Goal: Task Accomplishment & Management: Complete application form

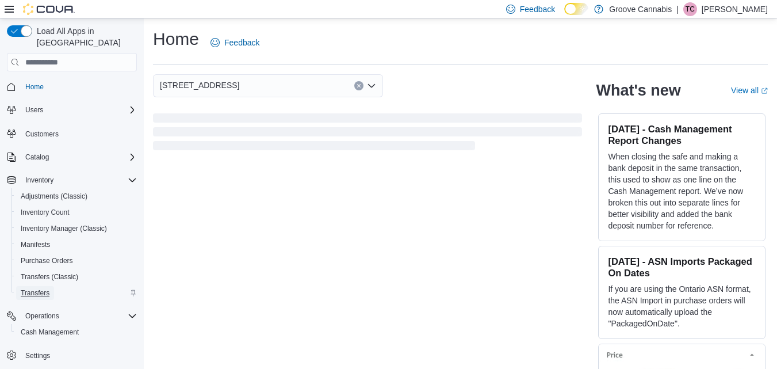
click at [52, 286] on link "Transfers" at bounding box center [35, 293] width 38 height 14
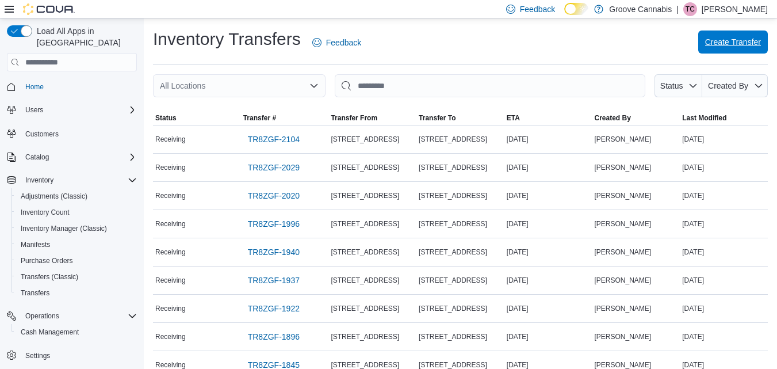
click at [758, 37] on span "Create Transfer" at bounding box center [733, 41] width 56 height 11
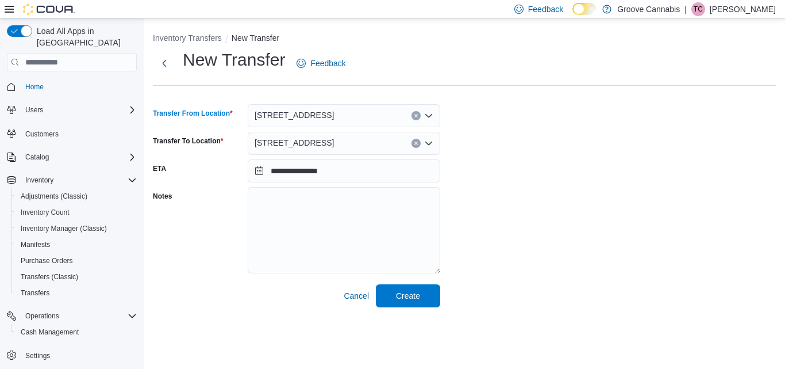
click at [417, 114] on icon "Clear input" at bounding box center [416, 115] width 3 height 3
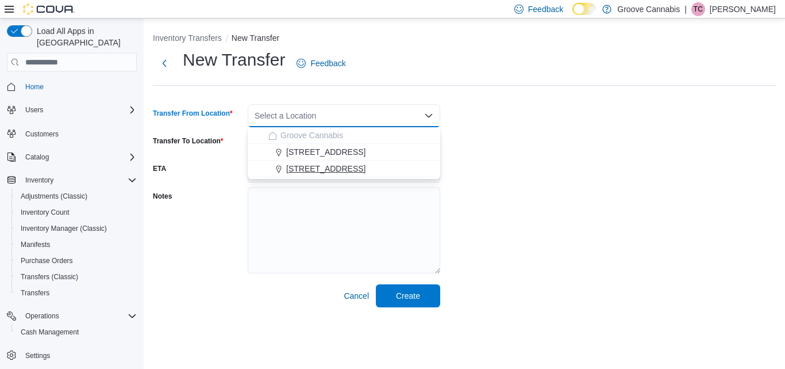
click at [338, 166] on span "[STREET_ADDRESS]" at bounding box center [325, 168] width 79 height 11
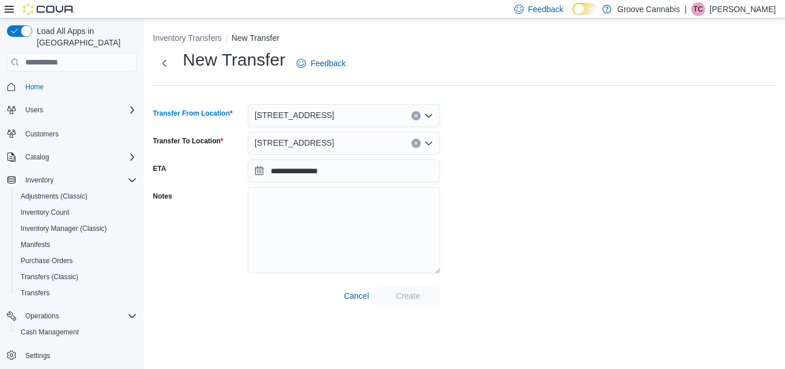
click at [417, 144] on icon "Clear input" at bounding box center [416, 143] width 3 height 3
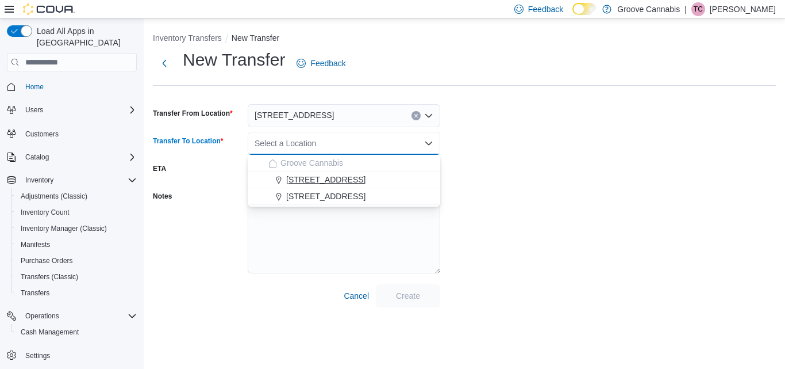
click at [361, 179] on span "[STREET_ADDRESS]" at bounding box center [325, 179] width 79 height 11
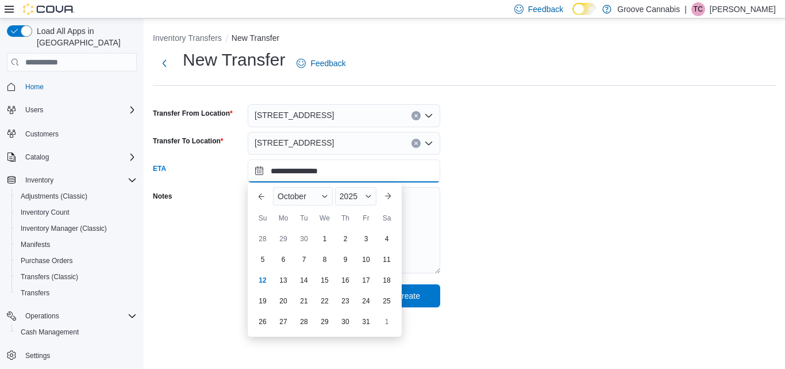
click at [361, 179] on input "**********" at bounding box center [344, 170] width 193 height 23
click at [283, 281] on div "13" at bounding box center [283, 280] width 20 height 20
type input "**********"
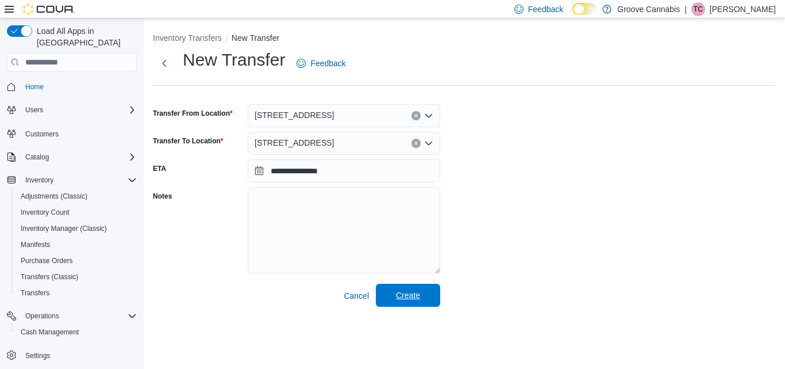
click at [401, 290] on span "Create" at bounding box center [408, 294] width 24 height 11
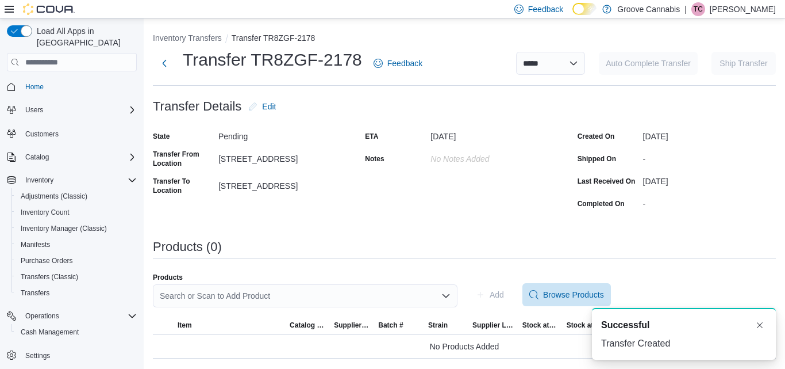
click at [195, 298] on div "Search or Scan to Add Product" at bounding box center [305, 295] width 305 height 23
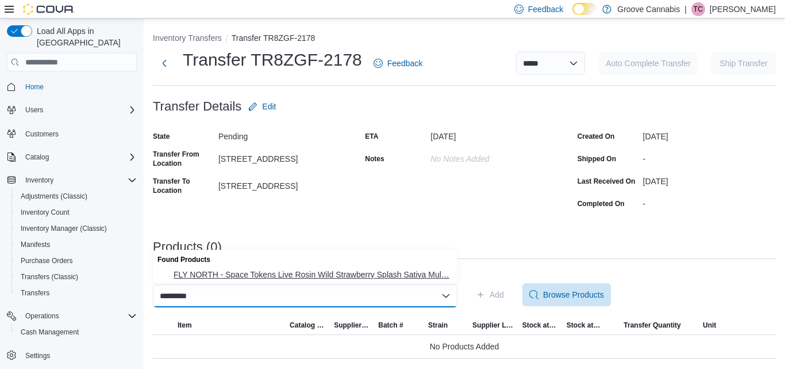
type input "*********"
click at [256, 272] on span "FLY NORTH - Space Tokens Live Rosin Wild Strawberry Splash Sativa Mul… FLY NORT…" at bounding box center [312, 274] width 277 height 11
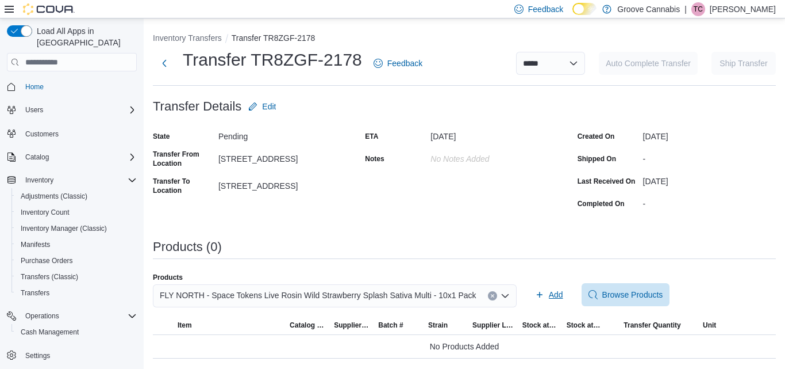
click at [555, 291] on div "Add Browse Products" at bounding box center [654, 294] width 246 height 23
click at [535, 294] on span "Add" at bounding box center [549, 294] width 28 height 23
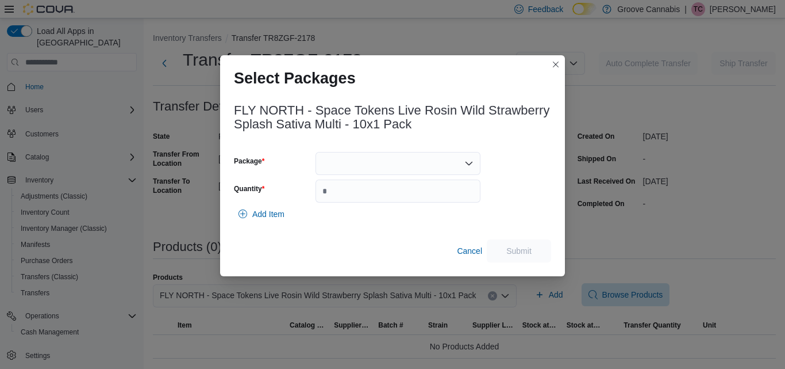
click at [411, 160] on div at bounding box center [398, 163] width 165 height 23
click at [390, 202] on span "56400000A" at bounding box center [404, 199] width 137 height 11
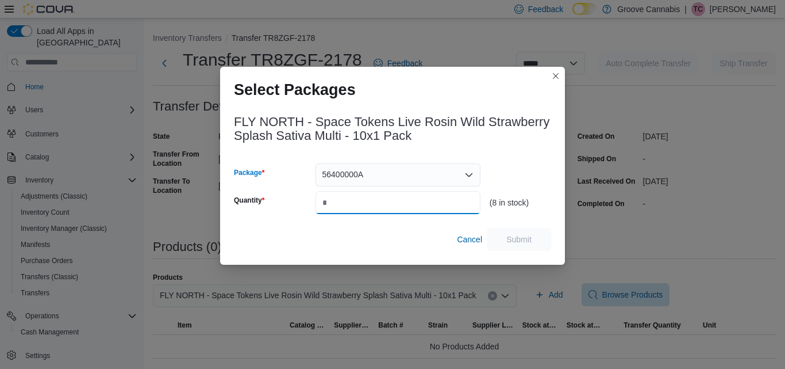
click at [390, 202] on input "Quantity" at bounding box center [398, 202] width 165 height 23
type input "*"
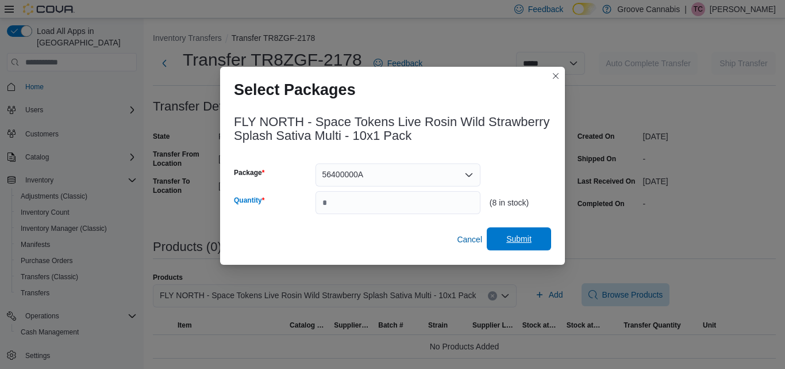
click at [528, 244] on span "Submit" at bounding box center [519, 238] width 25 height 11
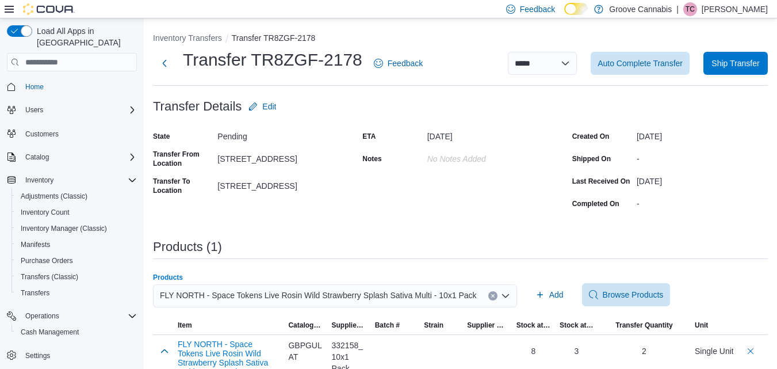
click at [491, 294] on icon "Clear input" at bounding box center [492, 295] width 3 height 3
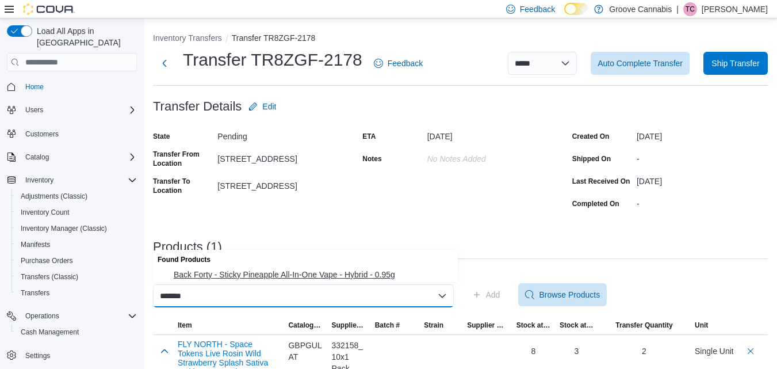
type input "*******"
click at [371, 274] on span "Back Forty - Sticky Pineapple All-In-One Vape - Hybrid - 0.95g" at bounding box center [312, 274] width 277 height 11
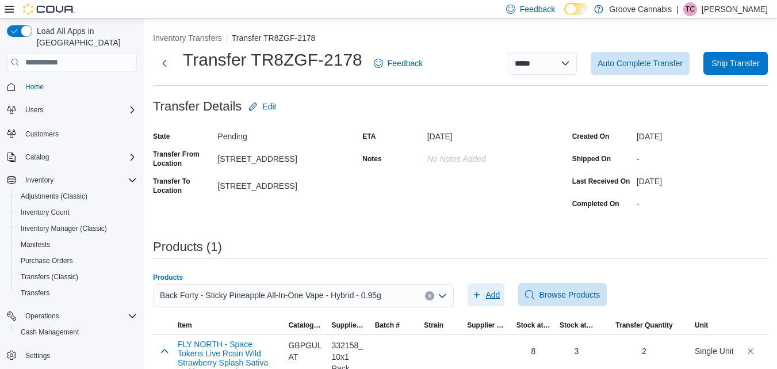
click at [481, 294] on icon "button" at bounding box center [476, 294] width 9 height 9
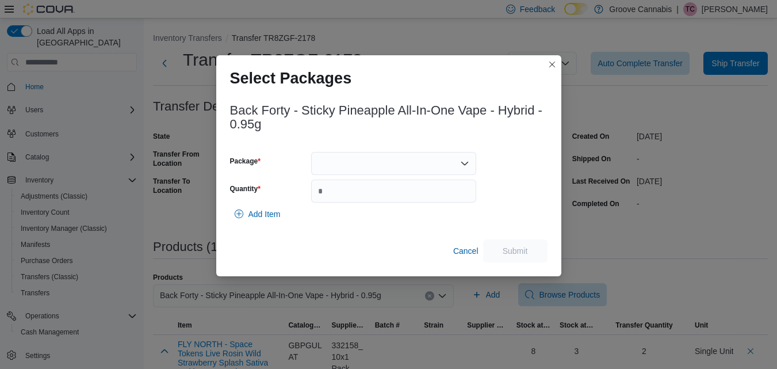
click at [413, 170] on div at bounding box center [393, 163] width 165 height 23
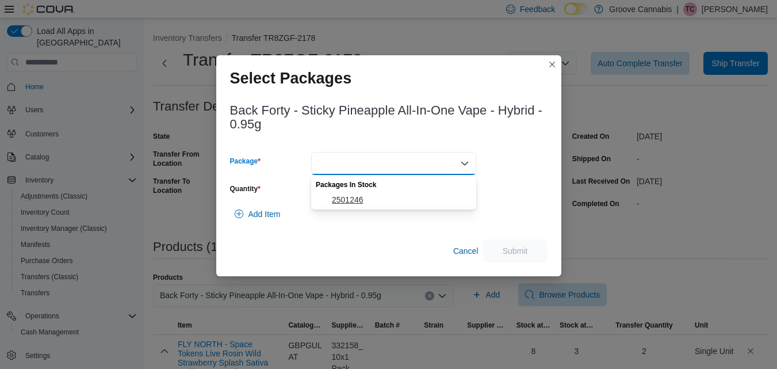
click at [403, 198] on span "2501246" at bounding box center [400, 199] width 137 height 11
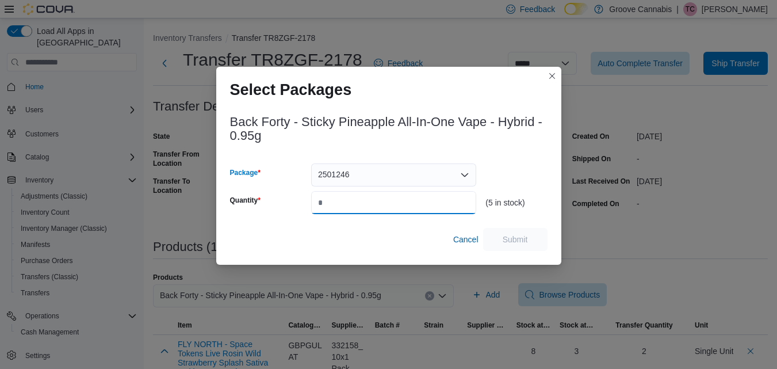
click at [403, 198] on input "Quantity" at bounding box center [393, 202] width 165 height 23
type input "*"
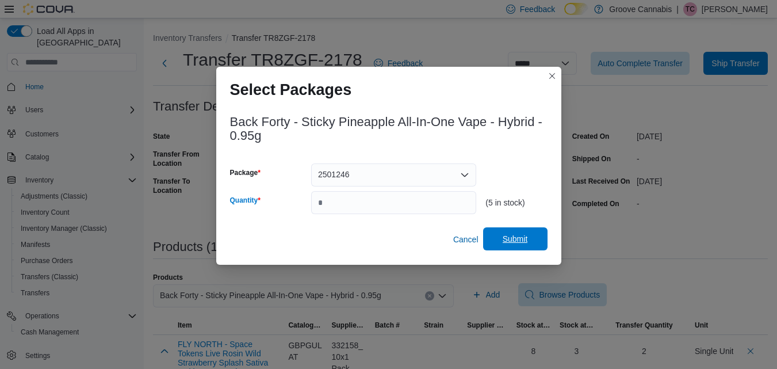
click at [513, 237] on span "Submit" at bounding box center [515, 238] width 25 height 11
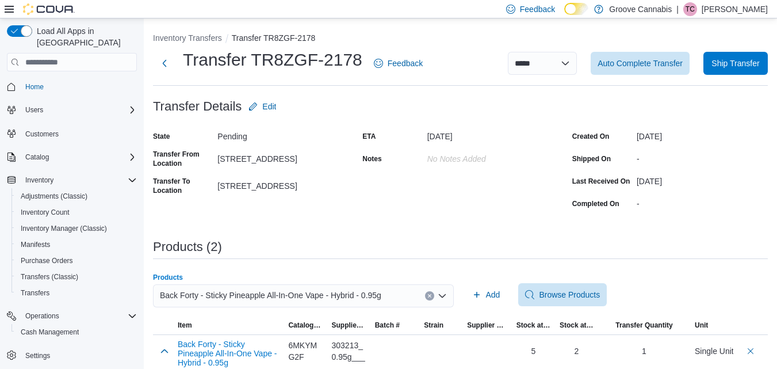
click at [434, 292] on button "Clear input" at bounding box center [429, 295] width 9 height 9
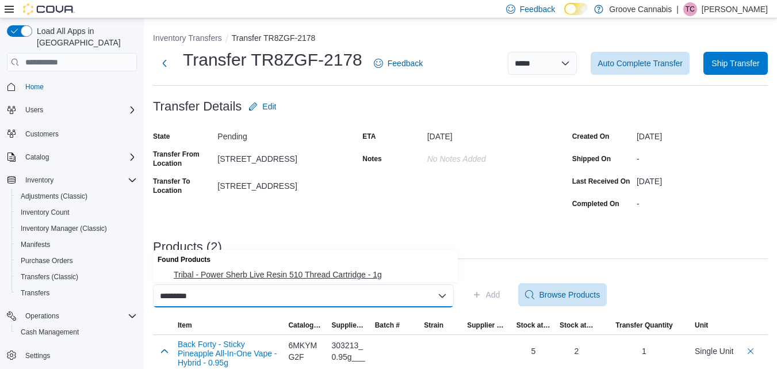
type input "*********"
click at [367, 279] on span "Tribal - Power Sherb Live Resin 510 Thread Cartridge - 1g" at bounding box center [312, 274] width 277 height 11
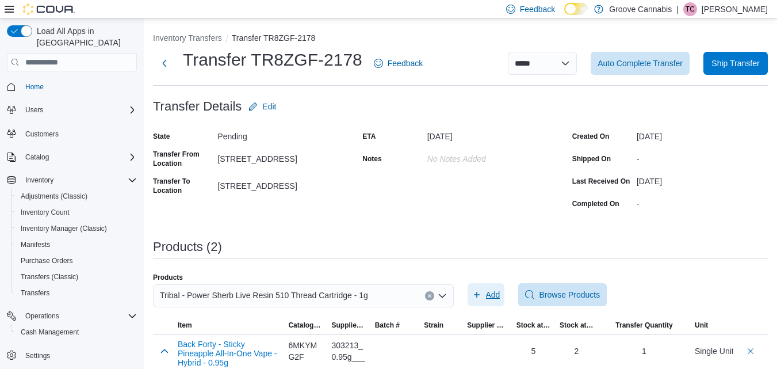
click at [476, 297] on button "Add" at bounding box center [485, 294] width 37 height 23
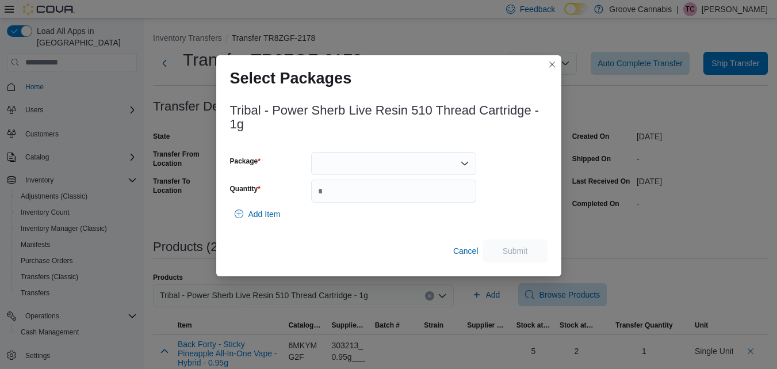
click at [421, 168] on div at bounding box center [393, 163] width 165 height 23
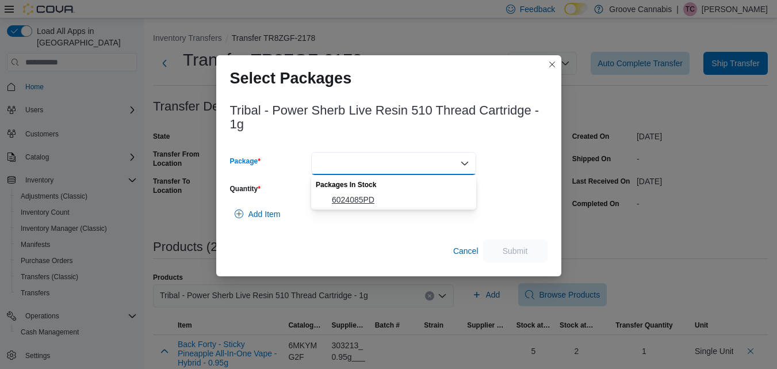
click at [415, 201] on span "6024085PD" at bounding box center [400, 199] width 137 height 11
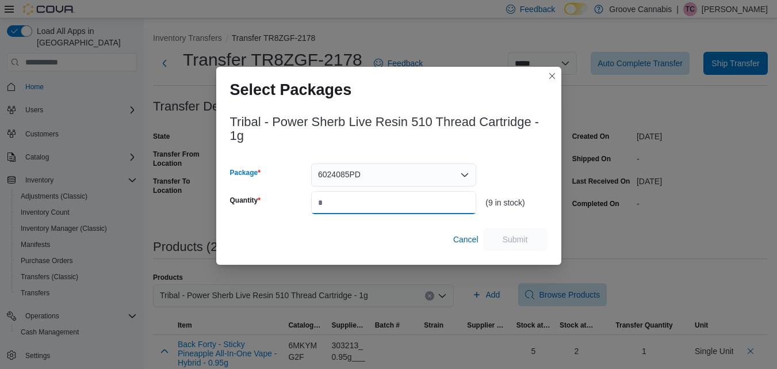
click at [415, 201] on input "Quantity" at bounding box center [393, 202] width 165 height 23
type input "*"
click at [534, 235] on span "Submit" at bounding box center [515, 238] width 51 height 23
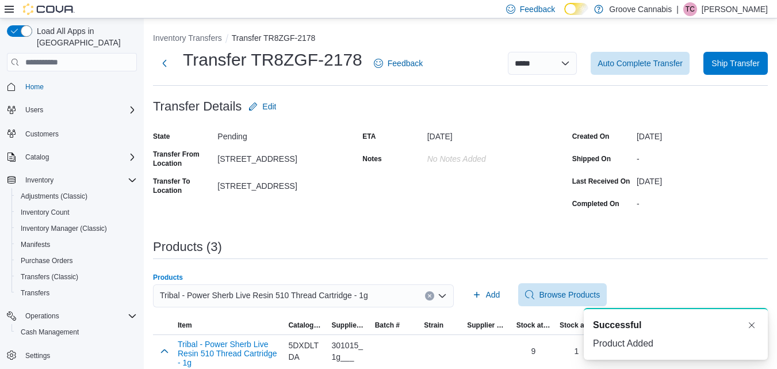
click at [432, 296] on icon "Clear input" at bounding box center [429, 295] width 5 height 5
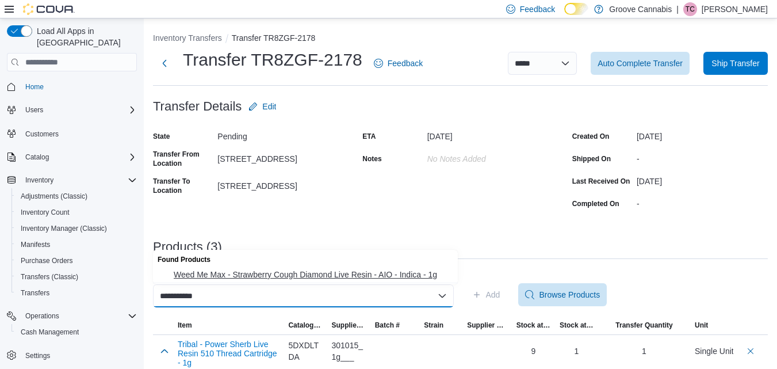
type input "**********"
click at [417, 273] on span "Weed Me Max - Strawberry Cough Diamond Live Resin - AIO - Indica - 1g" at bounding box center [312, 274] width 277 height 11
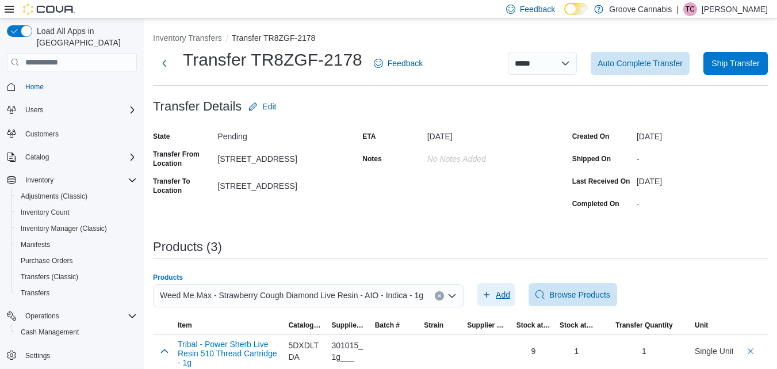
click at [482, 294] on icon "button" at bounding box center [486, 294] width 9 height 9
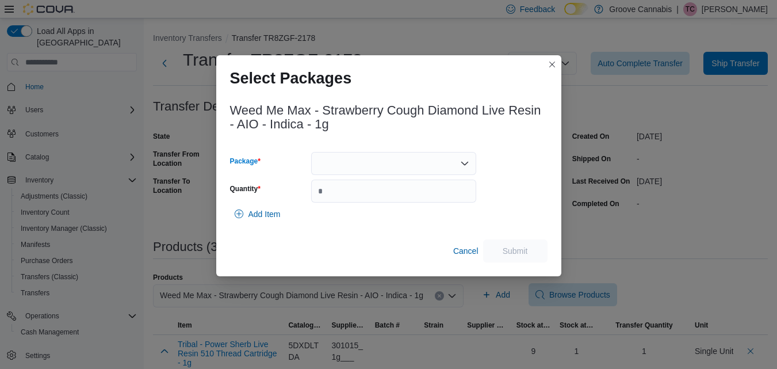
click at [442, 165] on div at bounding box center [393, 163] width 165 height 23
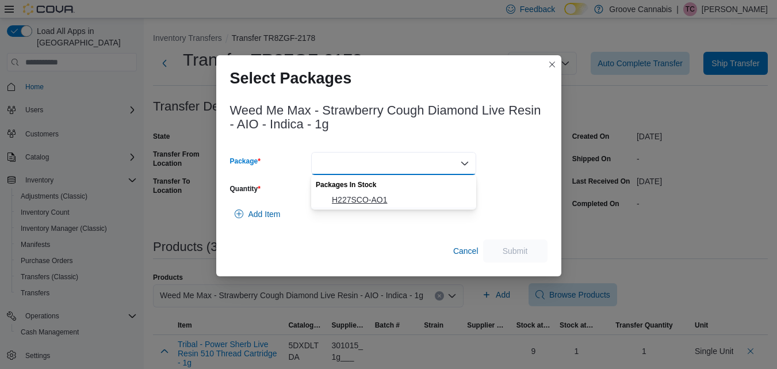
click at [428, 205] on button "H227SCO-AO1" at bounding box center [393, 199] width 165 height 17
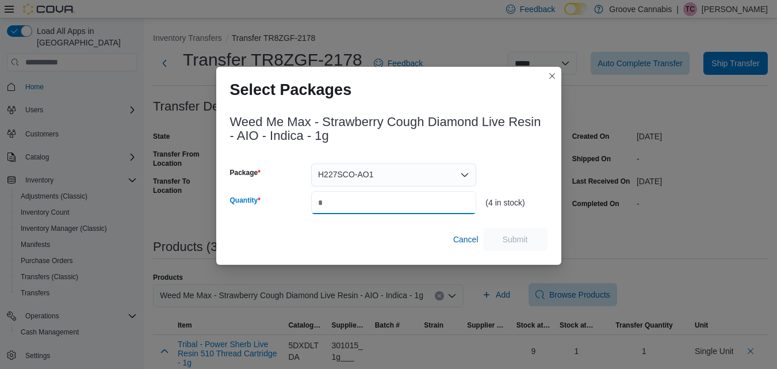
click at [428, 205] on input "Quantity" at bounding box center [393, 202] width 165 height 23
type input "*"
click at [511, 235] on span "Submit" at bounding box center [515, 238] width 25 height 11
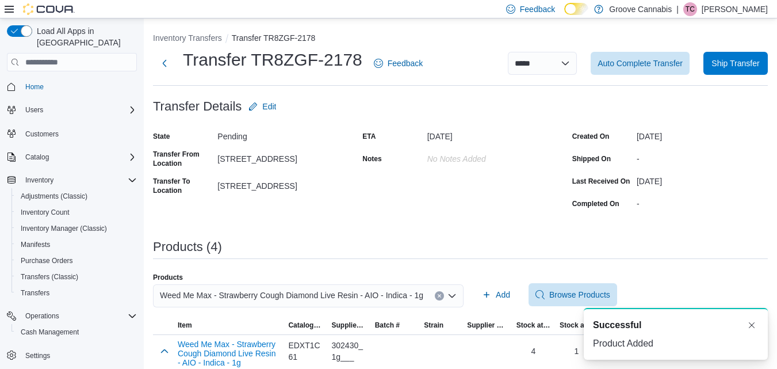
click at [437, 295] on icon "Clear input" at bounding box center [439, 295] width 5 height 5
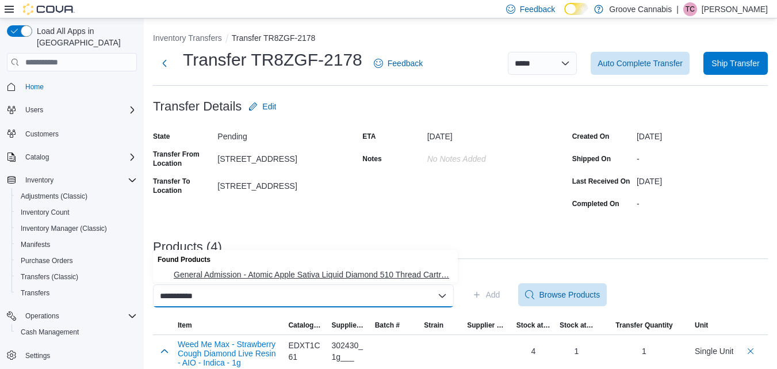
type input "**********"
click at [425, 275] on span "General Admission - Atomic Apple Sativa Liquid Diamond 510 Thread Cartr… Genera…" at bounding box center [312, 274] width 277 height 11
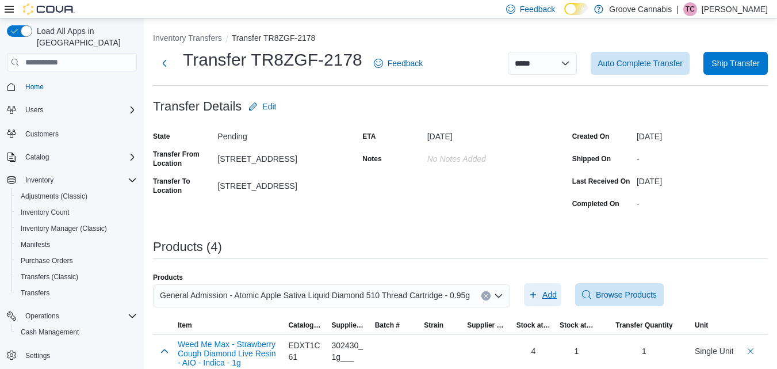
click at [536, 287] on span "Add" at bounding box center [542, 294] width 28 height 23
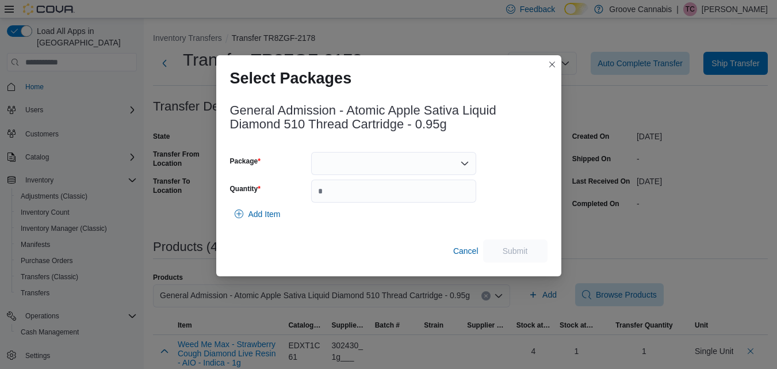
click at [450, 164] on div at bounding box center [393, 163] width 165 height 23
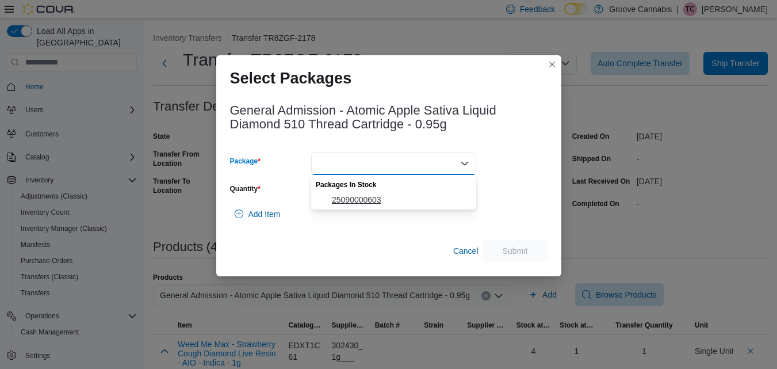
click at [432, 205] on button "25090000603" at bounding box center [393, 199] width 165 height 17
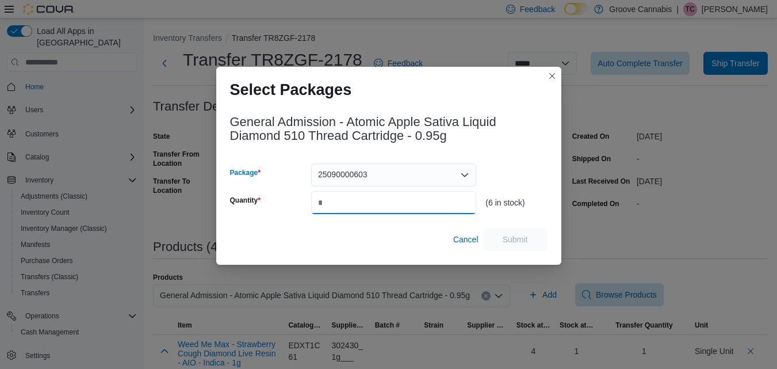
click at [432, 205] on input "Quantity" at bounding box center [393, 202] width 165 height 23
type input "*"
click at [493, 233] on span "Submit" at bounding box center [515, 238] width 51 height 23
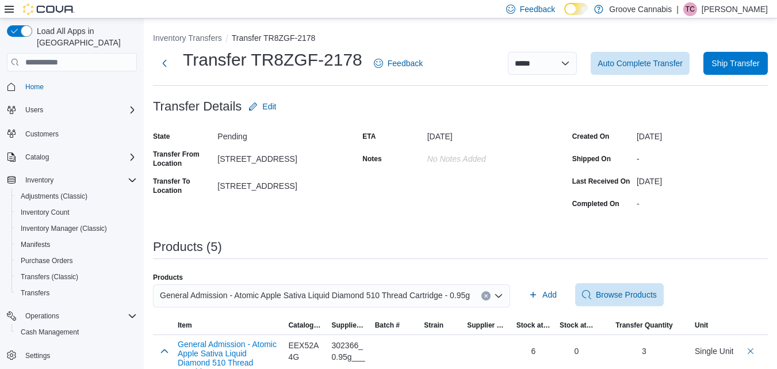
click at [485, 294] on icon "Clear input" at bounding box center [486, 295] width 5 height 5
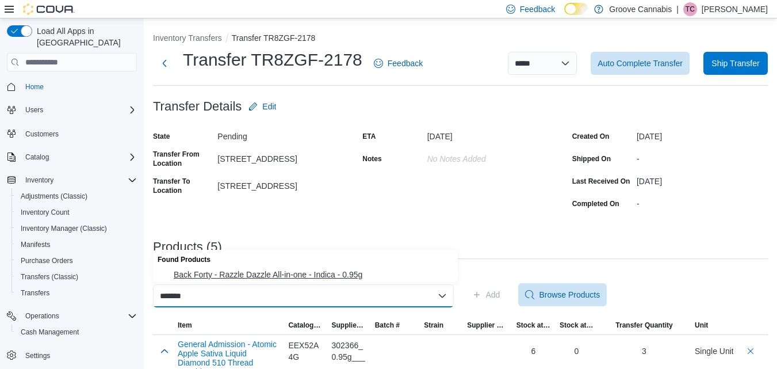
type input "*******"
click at [408, 273] on span "Back Forty - Razzle Dazzle All-in-one - Indica - 0.95g" at bounding box center [312, 274] width 277 height 11
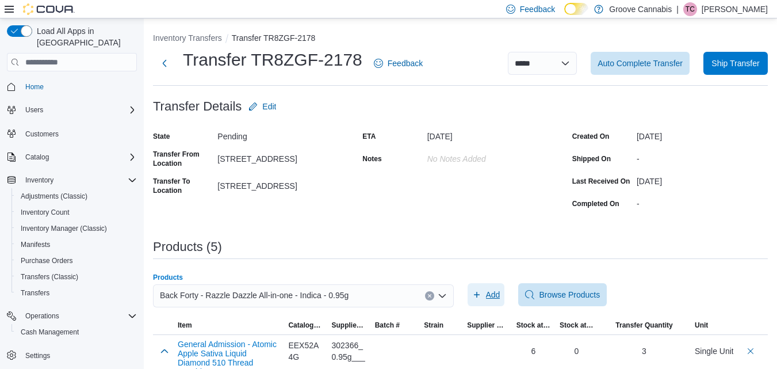
click at [476, 295] on icon "button" at bounding box center [476, 294] width 9 height 9
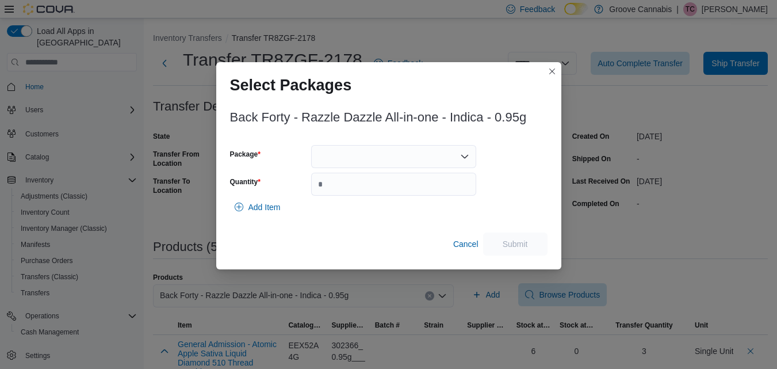
click at [412, 157] on div at bounding box center [393, 156] width 165 height 23
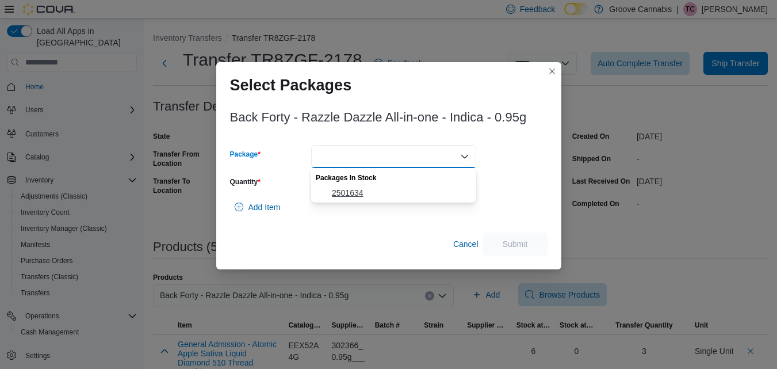
click at [398, 200] on button "2501634" at bounding box center [393, 193] width 165 height 17
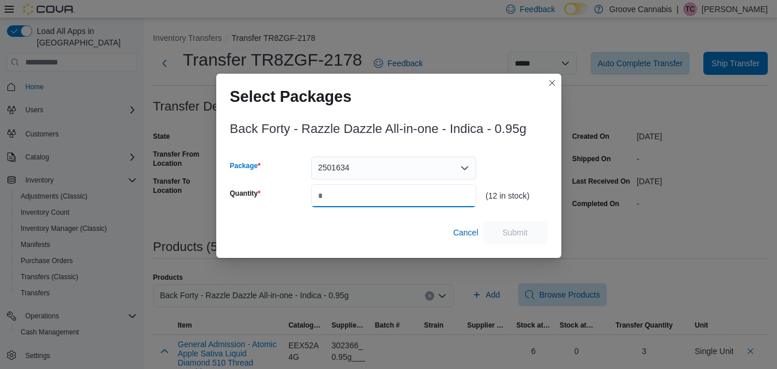
click at [398, 200] on input "Quantity" at bounding box center [393, 195] width 165 height 23
type input "*"
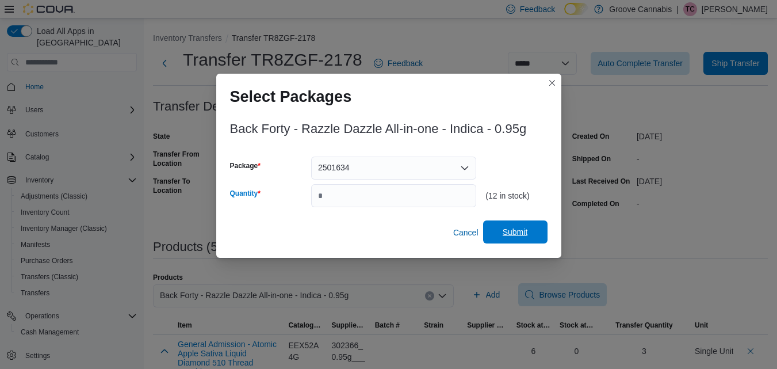
click at [512, 236] on span "Submit" at bounding box center [515, 231] width 25 height 11
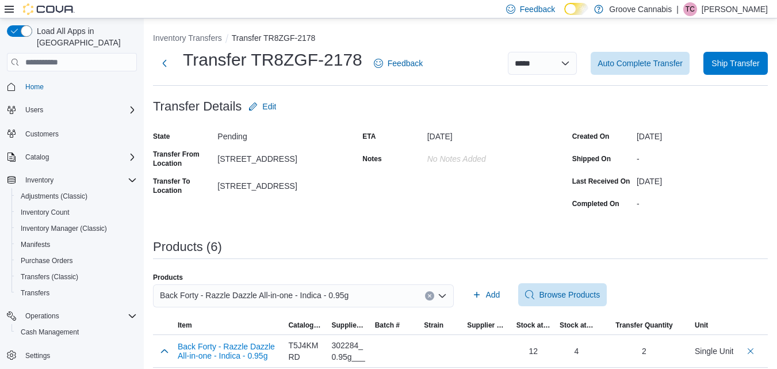
click at [432, 298] on icon "Clear input" at bounding box center [429, 295] width 5 height 5
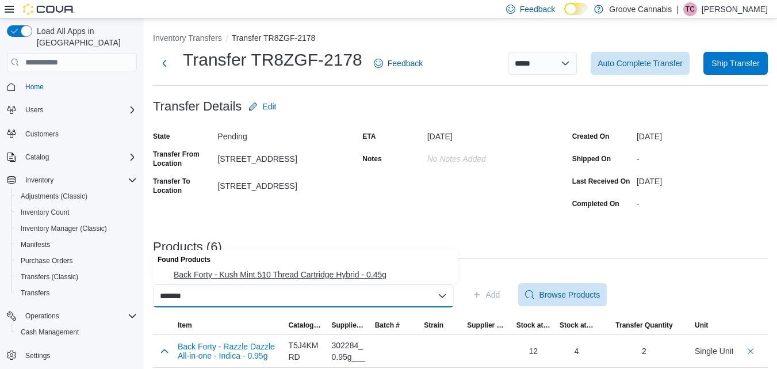
type input "*******"
click at [386, 274] on span "Back Forty - Kush Mint 510 Thread Cartridge Hybrid - 0.45g" at bounding box center [312, 274] width 277 height 11
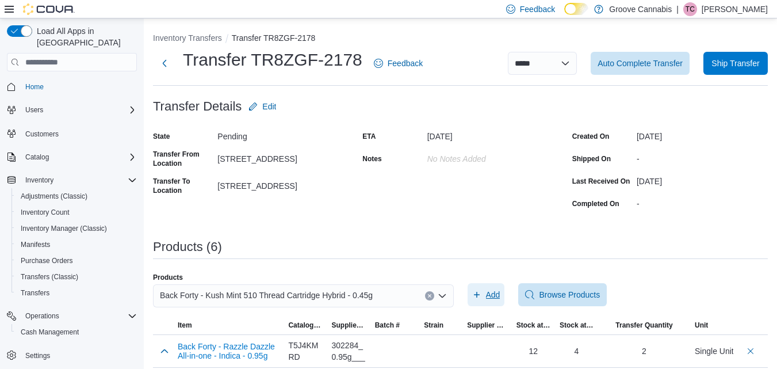
click at [491, 296] on span "Add" at bounding box center [493, 294] width 14 height 11
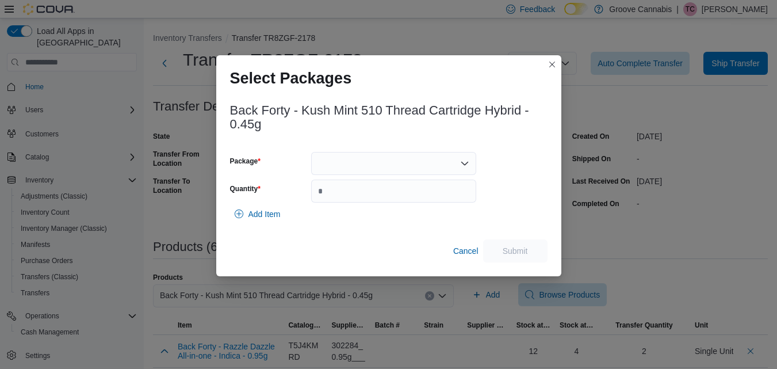
click at [425, 167] on div at bounding box center [393, 163] width 165 height 23
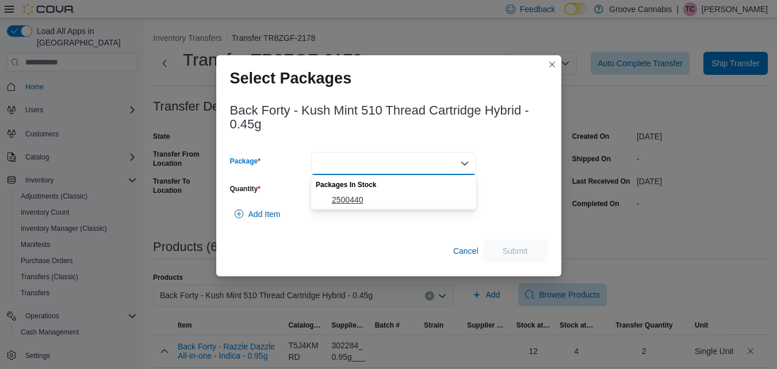
click at [417, 202] on span "2500440" at bounding box center [400, 199] width 137 height 11
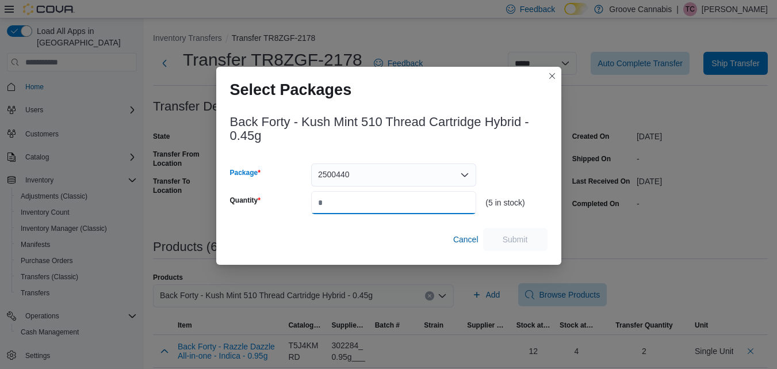
click at [417, 202] on input "Quantity" at bounding box center [393, 202] width 165 height 23
type input "*"
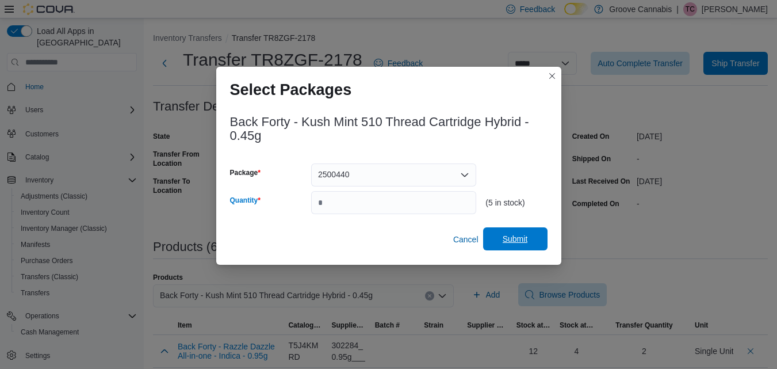
click at [527, 237] on span "Submit" at bounding box center [515, 238] width 25 height 11
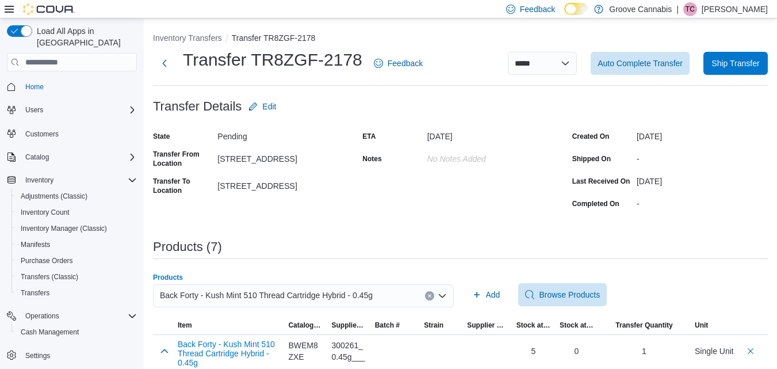
click at [432, 298] on icon "Clear input" at bounding box center [429, 295] width 5 height 5
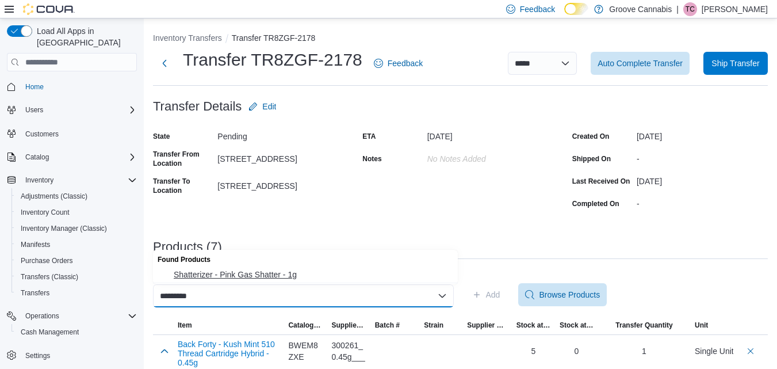
type input "*********"
click at [300, 268] on button "Shatterizer - Pink Gas Shatter - 1g" at bounding box center [305, 274] width 305 height 17
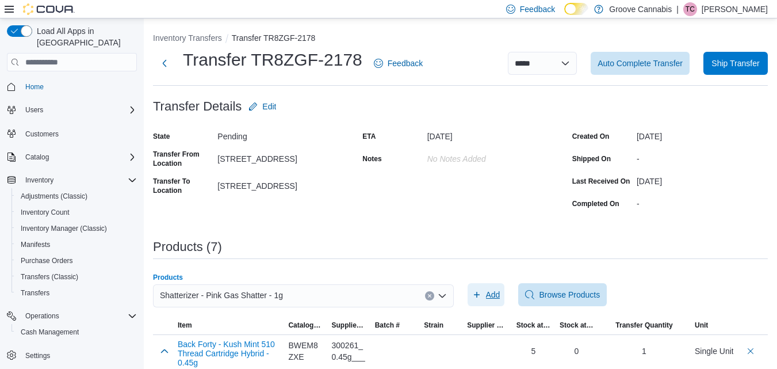
click at [481, 289] on span "Add" at bounding box center [486, 294] width 28 height 23
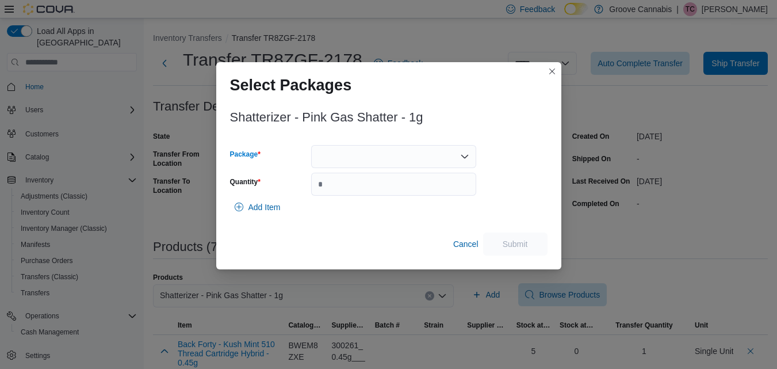
click at [451, 160] on div at bounding box center [393, 156] width 165 height 23
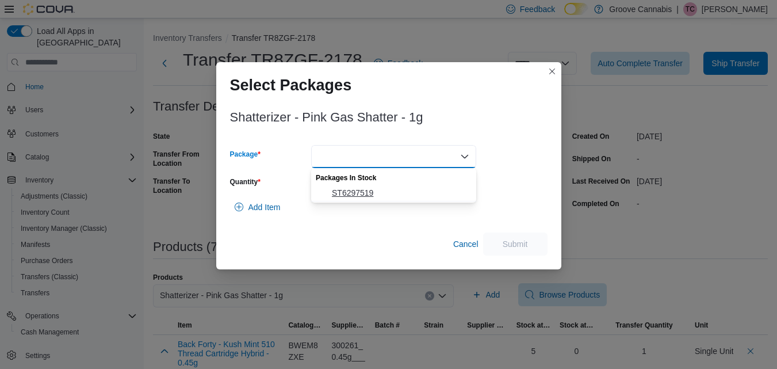
click at [428, 187] on span "ST6297519" at bounding box center [400, 192] width 137 height 11
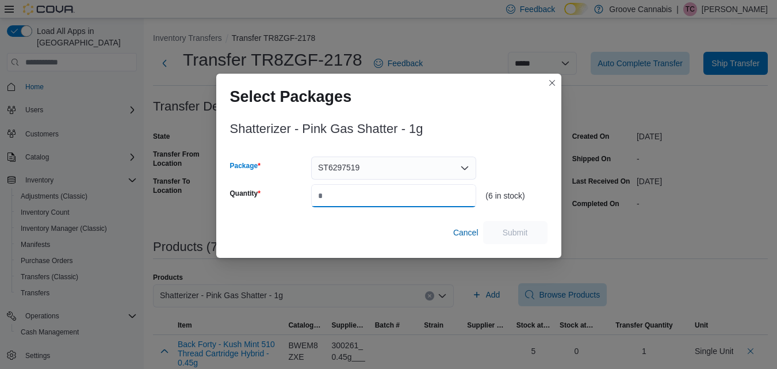
click at [428, 187] on input "Quantity" at bounding box center [393, 195] width 165 height 23
type input "*"
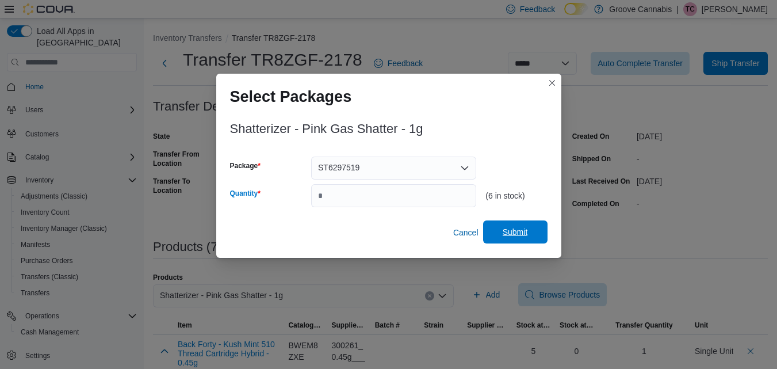
click at [511, 232] on span "Submit" at bounding box center [515, 231] width 25 height 11
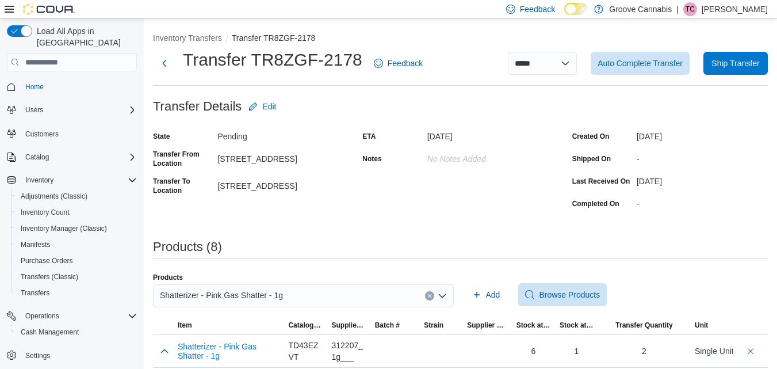
click at [432, 294] on icon "Clear input" at bounding box center [429, 295] width 5 height 5
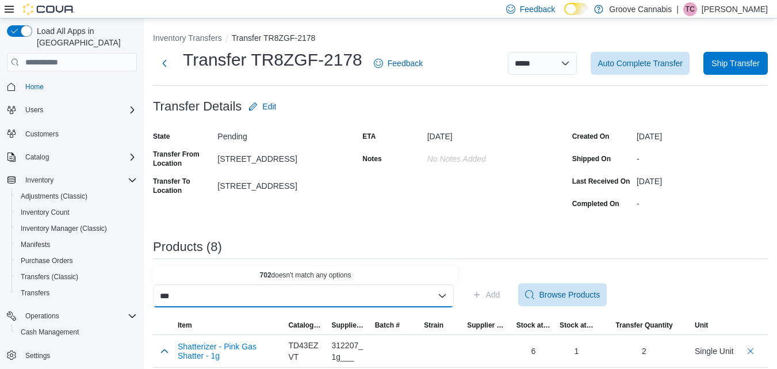
click at [435, 294] on div "*** Combo box. Selected. 702. Selected. Combo box input. Search or Scan to Add …" at bounding box center [303, 295] width 301 height 23
type input "*********"
click at [395, 271] on span "Nugz Rosin - Neon Sunshine Fresh Frozen Hash Rosin - Hybrid - 1g" at bounding box center [312, 274] width 277 height 11
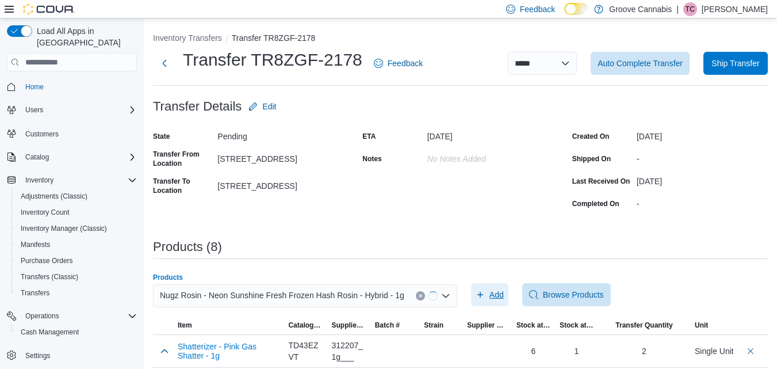
click at [496, 298] on span "Add" at bounding box center [496, 294] width 14 height 11
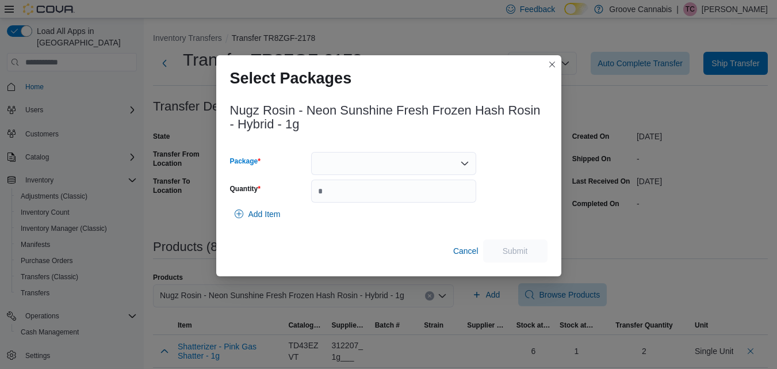
click at [369, 162] on div at bounding box center [393, 163] width 165 height 23
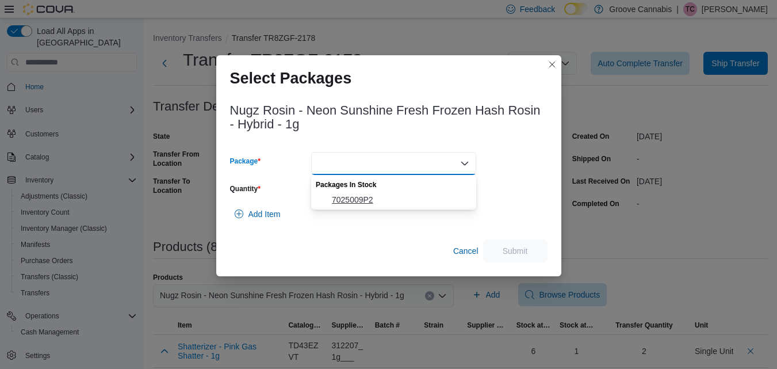
click at [367, 193] on button "7025009P2" at bounding box center [393, 199] width 165 height 17
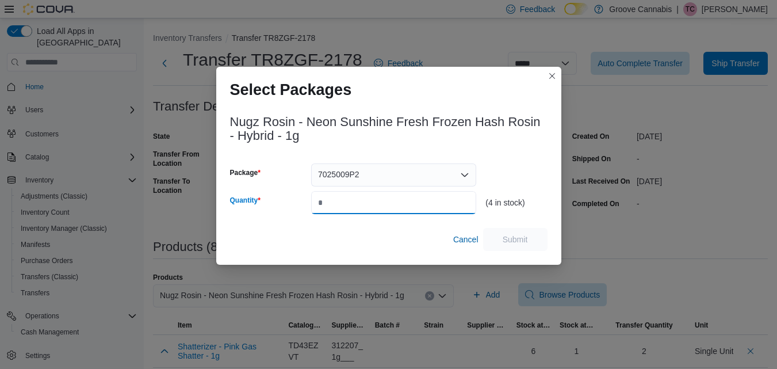
click at [367, 193] on input "Quantity" at bounding box center [393, 202] width 165 height 23
type input "*"
click at [503, 236] on span "Submit" at bounding box center [515, 238] width 25 height 11
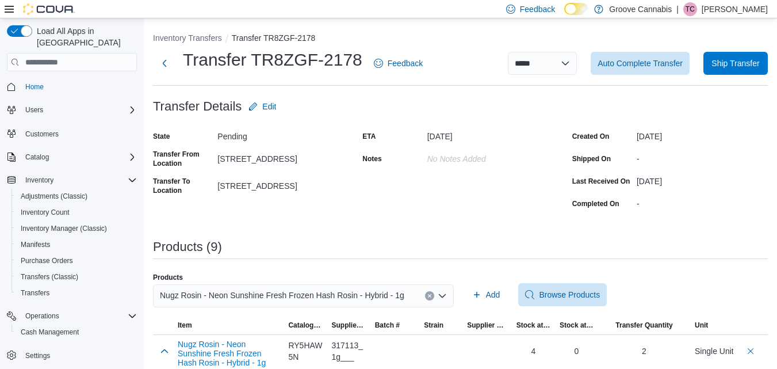
click at [432, 294] on icon "Clear input" at bounding box center [429, 295] width 5 height 5
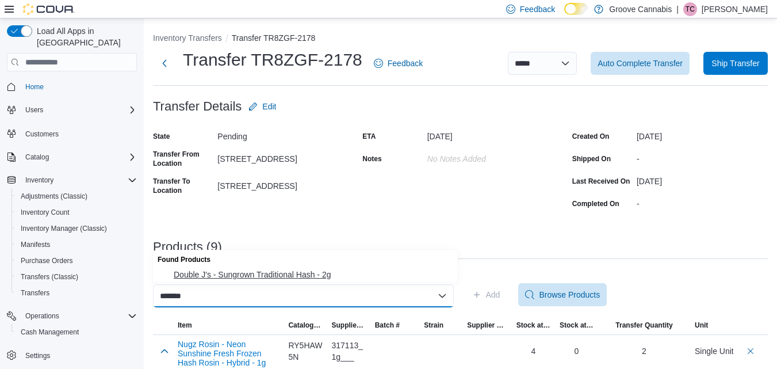
type input "*******"
click at [321, 275] on span "Double J's - Sungrown Traditional Hash - 2g" at bounding box center [312, 274] width 277 height 11
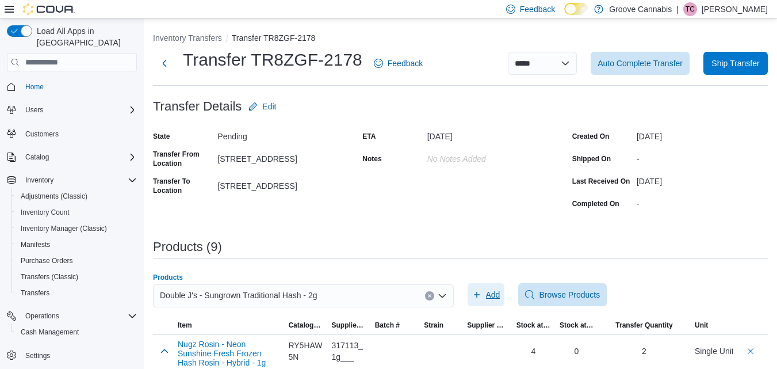
click at [488, 293] on span "Add" at bounding box center [486, 294] width 28 height 23
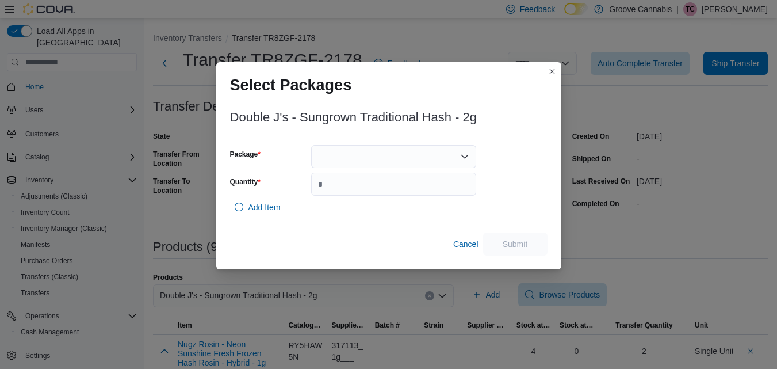
click at [416, 154] on div at bounding box center [393, 156] width 165 height 23
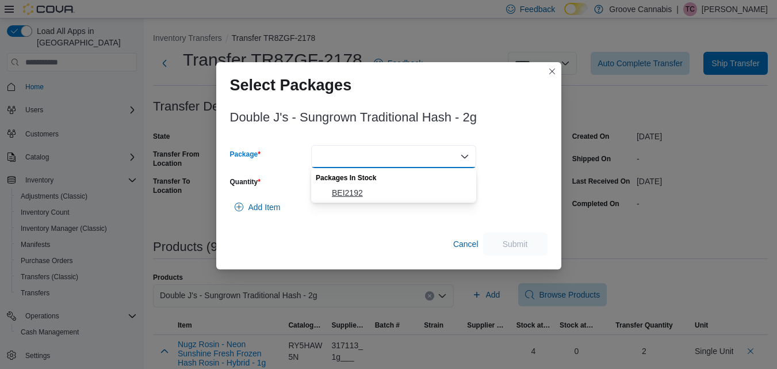
click at [398, 189] on span "BEI2192" at bounding box center [400, 192] width 137 height 11
click at [398, 189] on input "Quantity" at bounding box center [393, 183] width 165 height 23
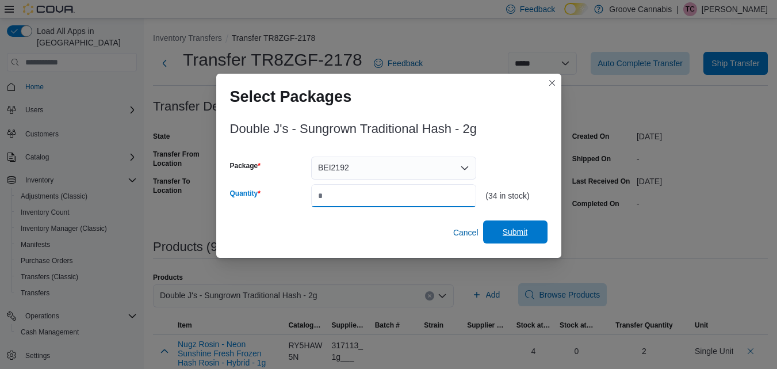
type input "*"
click at [516, 233] on span "Submit" at bounding box center [515, 231] width 25 height 11
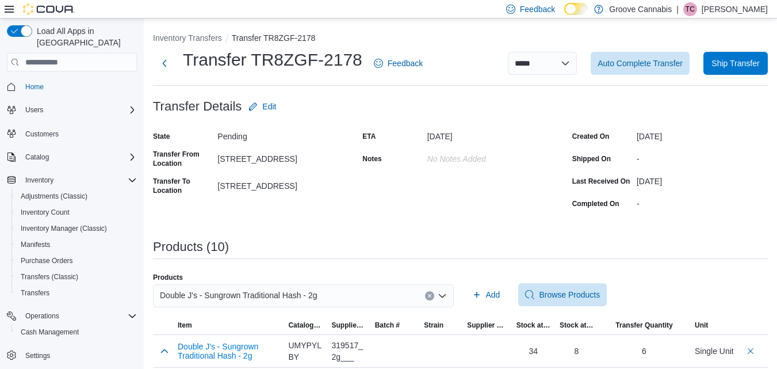
click at [431, 298] on icon "Clear input" at bounding box center [429, 295] width 5 height 5
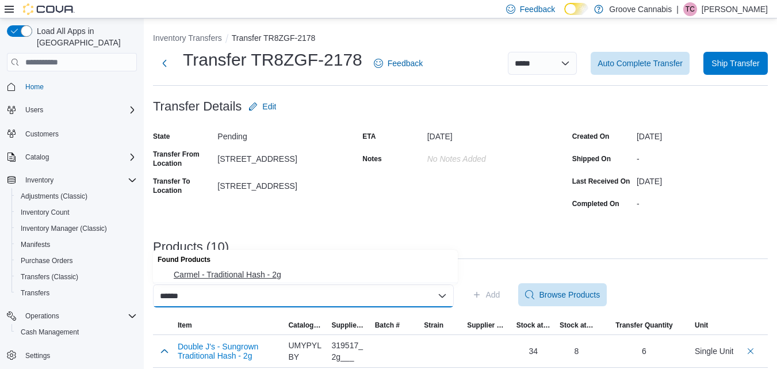
type input "******"
click at [270, 279] on span "Carmel - Traditional Hash - 2g" at bounding box center [312, 274] width 277 height 11
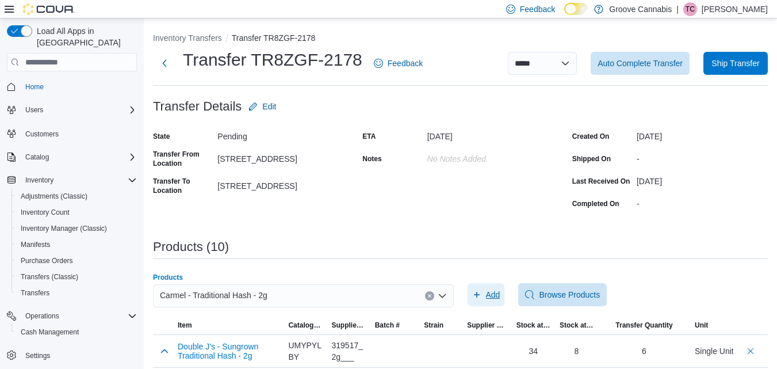
click at [490, 298] on span "Add" at bounding box center [493, 294] width 14 height 11
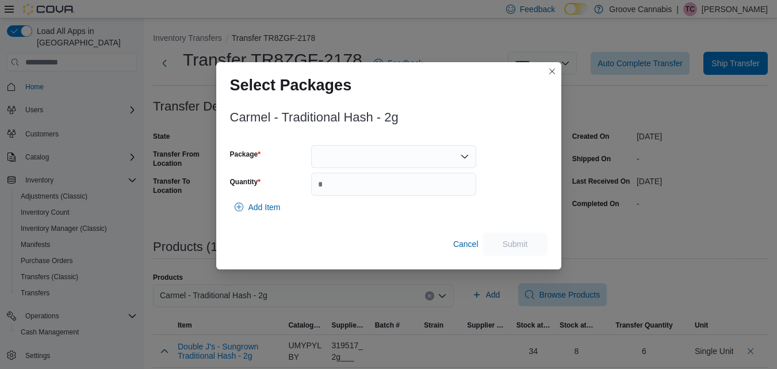
click at [386, 154] on div at bounding box center [393, 156] width 165 height 23
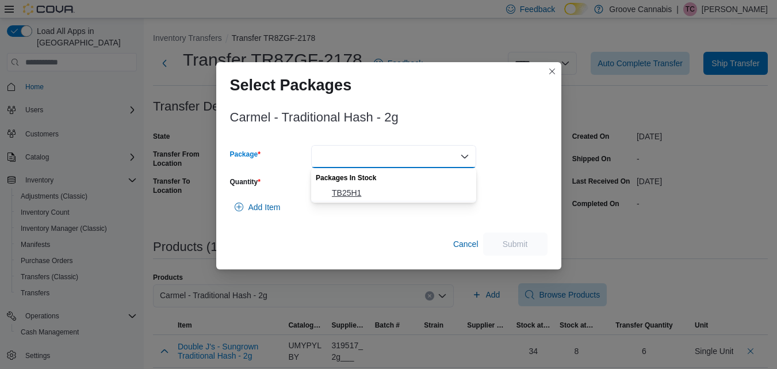
click at [356, 193] on span "TB25H1" at bounding box center [400, 192] width 137 height 11
click at [356, 193] on input "Quantity" at bounding box center [393, 183] width 165 height 23
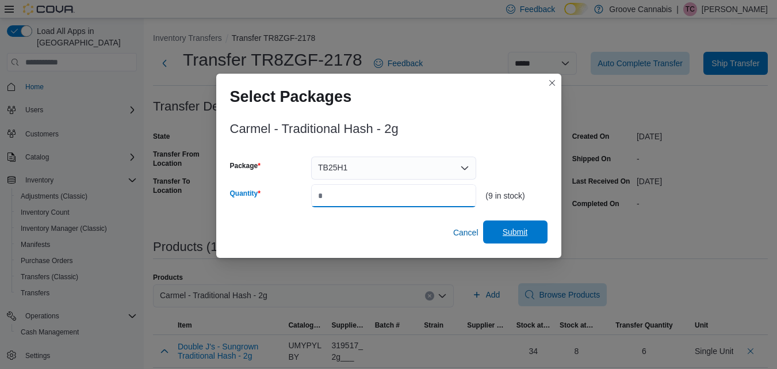
type input "*"
click at [519, 226] on span "Submit" at bounding box center [515, 231] width 51 height 23
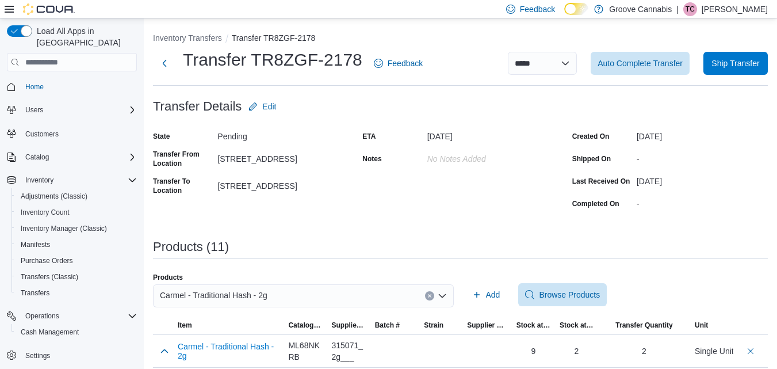
click at [434, 296] on button "Clear input" at bounding box center [429, 295] width 9 height 9
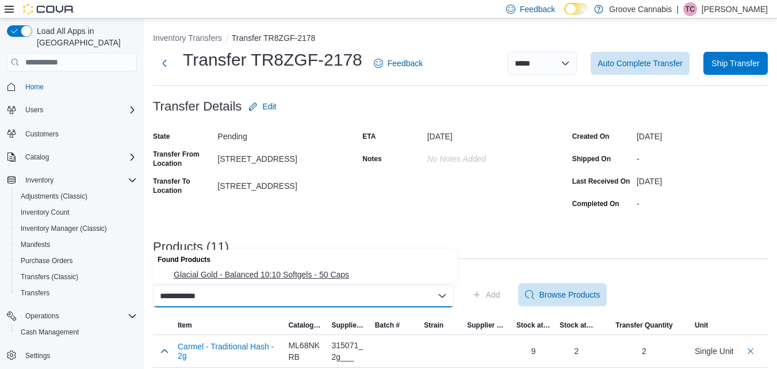
type input "**********"
click at [332, 273] on span "Glacial Gold - Balanced 10:10 Softgels - 50 Caps" at bounding box center [312, 274] width 277 height 11
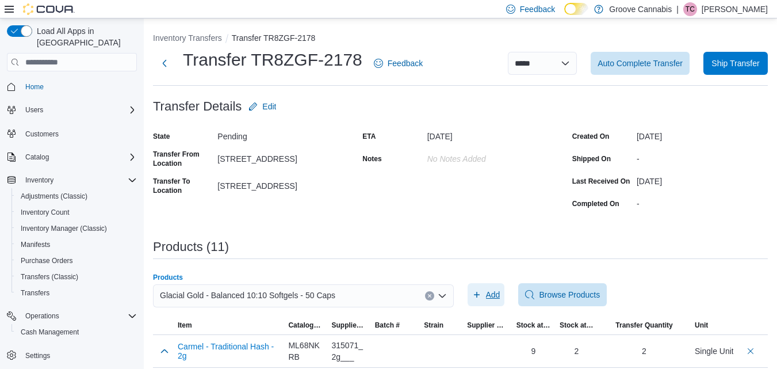
click at [486, 294] on span "Add" at bounding box center [486, 294] width 28 height 23
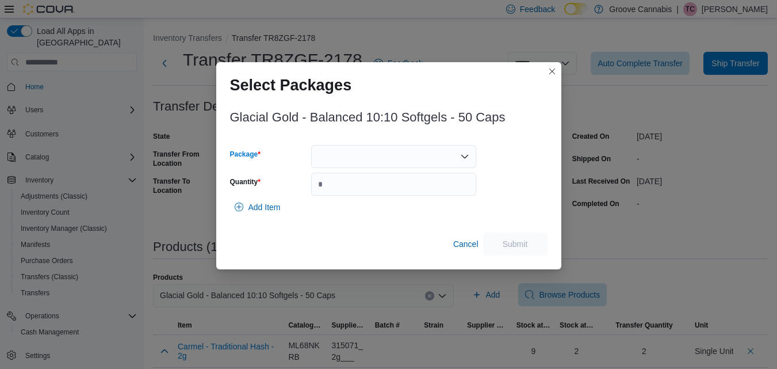
click at [415, 149] on div at bounding box center [393, 156] width 165 height 23
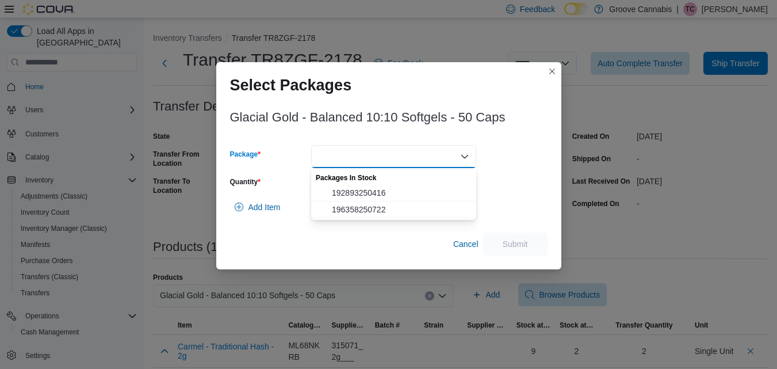
click at [381, 211] on span "196358250722" at bounding box center [400, 209] width 137 height 11
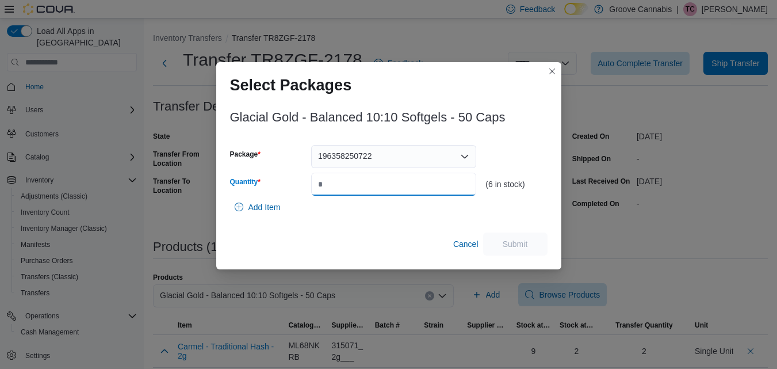
click at [389, 193] on input "Quantity" at bounding box center [393, 183] width 165 height 23
type input "*"
click at [507, 239] on span "Submit" at bounding box center [515, 242] width 25 height 11
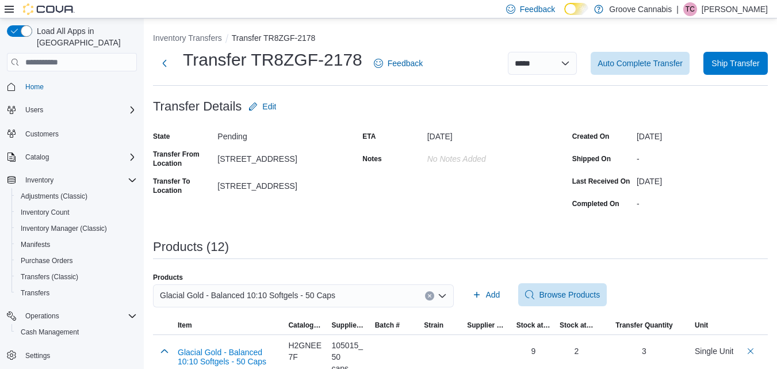
click at [431, 297] on icon "Clear input" at bounding box center [429, 295] width 3 height 3
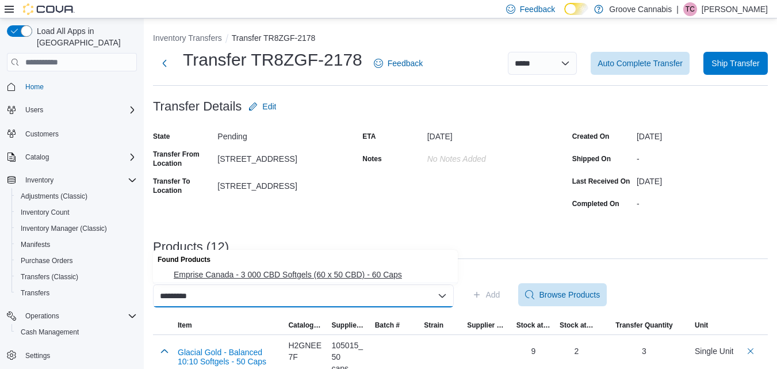
type input "*********"
click at [398, 273] on span "Emprise Canada - 3 000 CBD Softgels (60 x 50 CBD) - 60 Caps" at bounding box center [312, 274] width 277 height 11
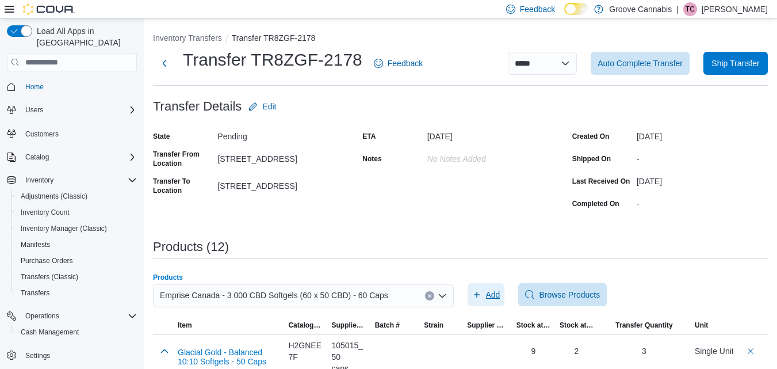
click at [487, 290] on span "Add" at bounding box center [486, 294] width 28 height 23
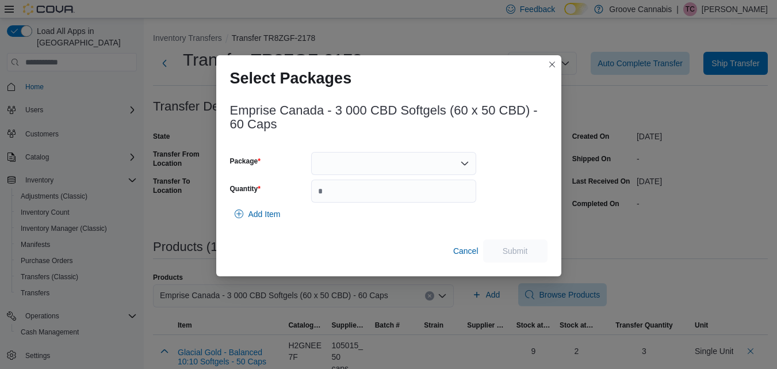
click at [448, 162] on div at bounding box center [393, 163] width 165 height 23
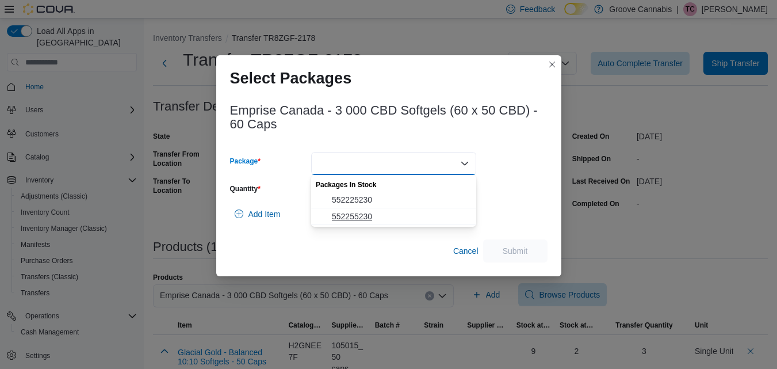
click at [414, 218] on span "552255230" at bounding box center [400, 215] width 137 height 11
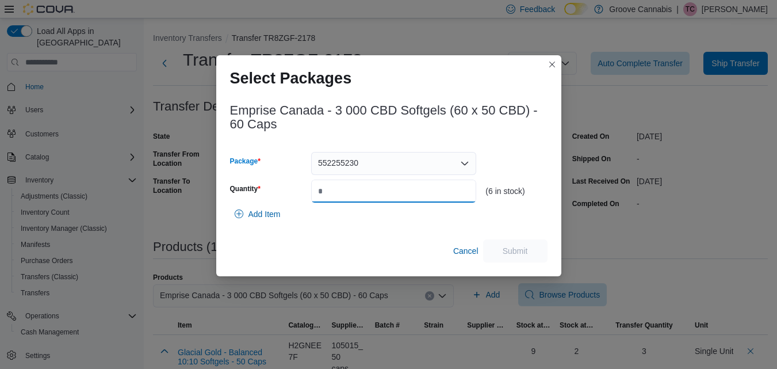
click at [399, 183] on input "Quantity" at bounding box center [393, 190] width 165 height 23
type input "*"
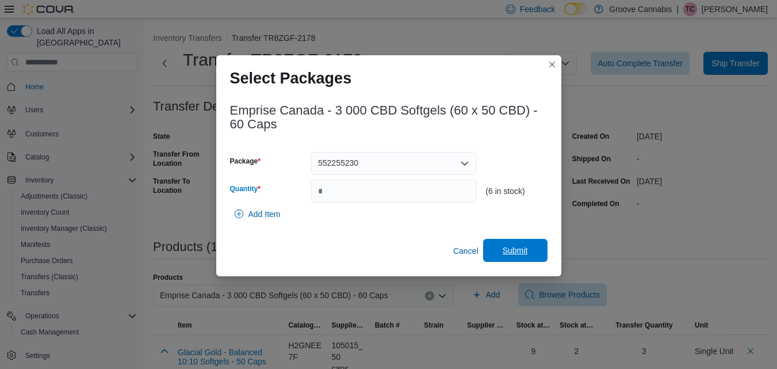
click at [503, 250] on span "Submit" at bounding box center [515, 249] width 25 height 11
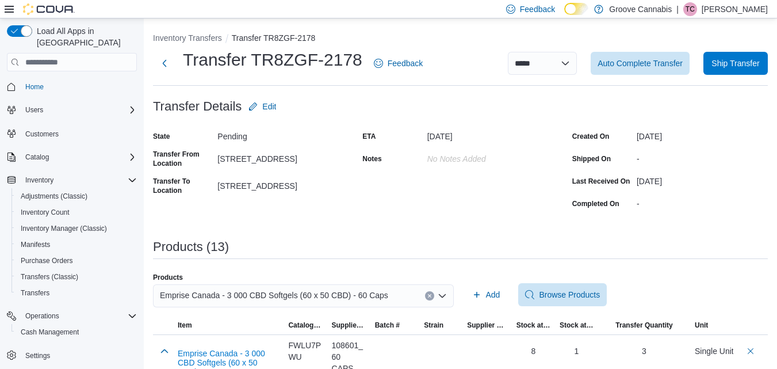
click at [432, 298] on icon "Clear input" at bounding box center [429, 295] width 5 height 5
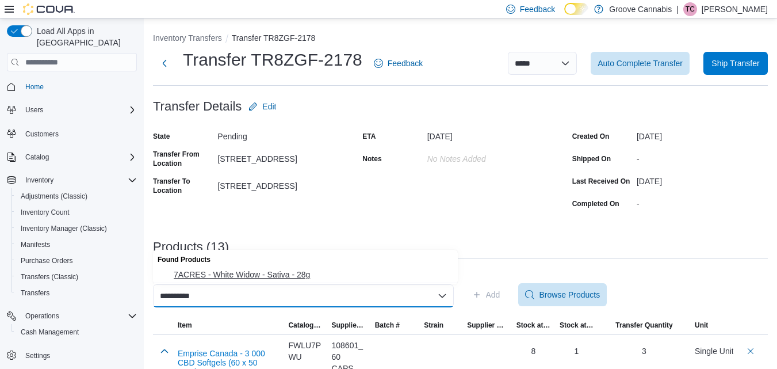
type input "**********"
click at [392, 274] on span "7ACRES - White Widow - Sativa - 28g" at bounding box center [312, 274] width 277 height 11
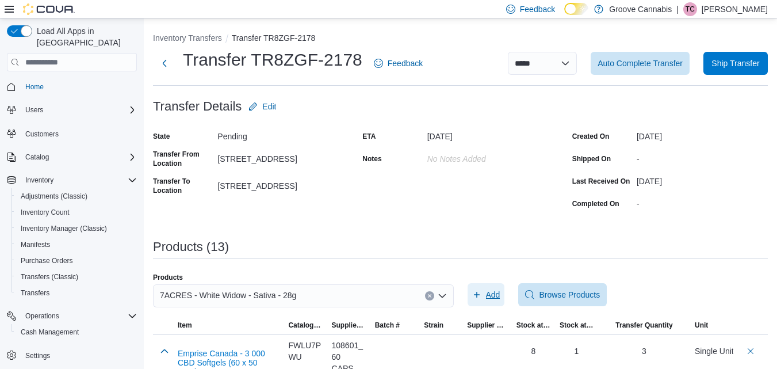
click at [489, 287] on span "Add" at bounding box center [486, 294] width 28 height 23
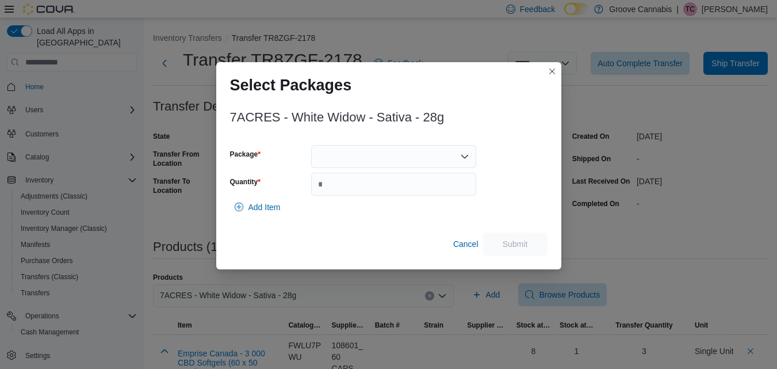
click at [413, 155] on div at bounding box center [393, 156] width 165 height 23
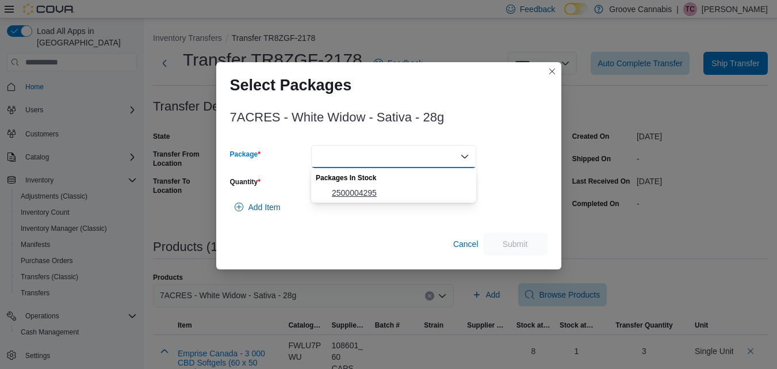
click at [407, 186] on button "2500004295" at bounding box center [393, 193] width 165 height 17
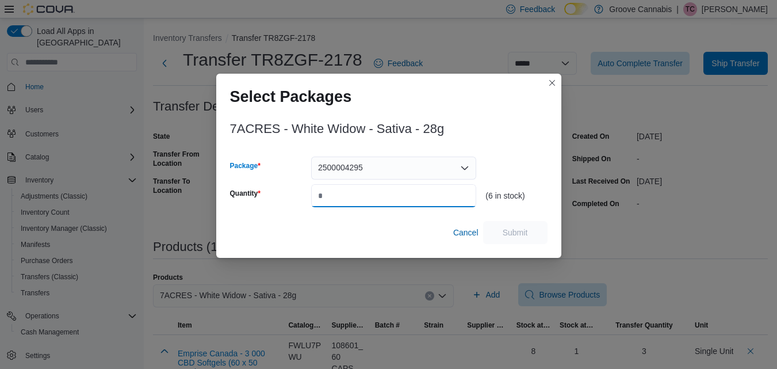
click at [407, 187] on input "Quantity" at bounding box center [393, 195] width 165 height 23
type input "*"
click at [517, 236] on span "Submit" at bounding box center [515, 231] width 25 height 11
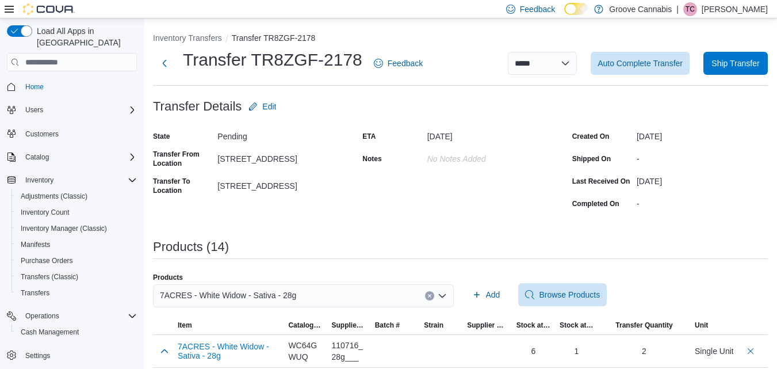
click at [434, 298] on button "Clear input" at bounding box center [429, 295] width 9 height 9
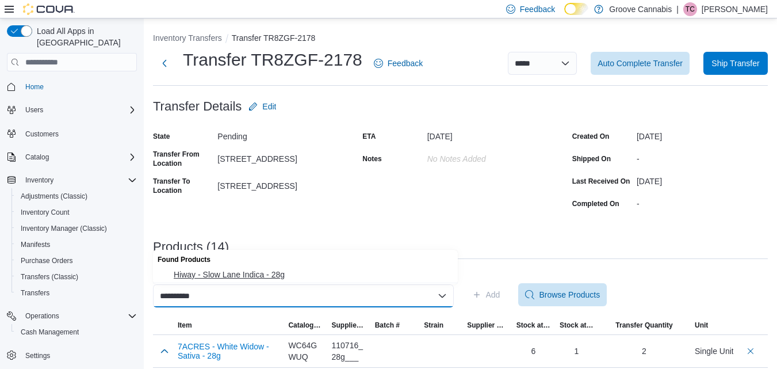
type input "**********"
click at [401, 274] on span "Hiway - Slow Lane Indica - 28g" at bounding box center [312, 274] width 277 height 11
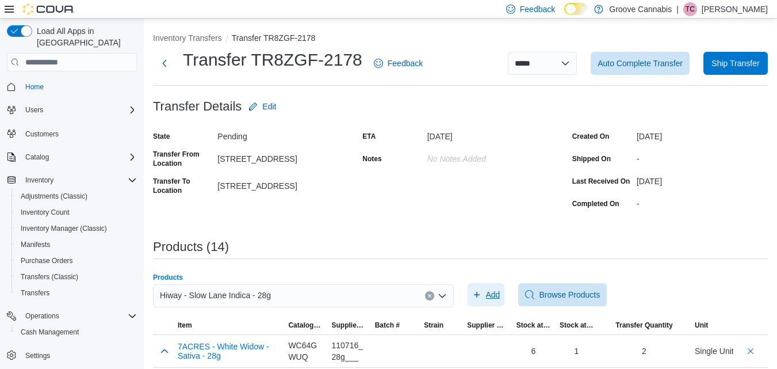
click at [477, 298] on icon "button" at bounding box center [476, 294] width 9 height 9
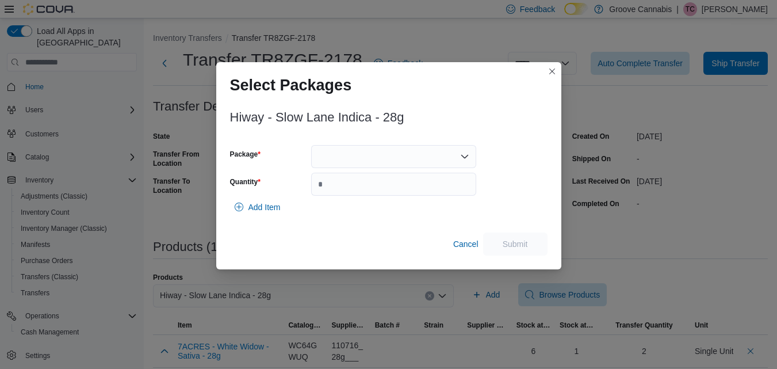
click at [362, 147] on div at bounding box center [393, 156] width 165 height 23
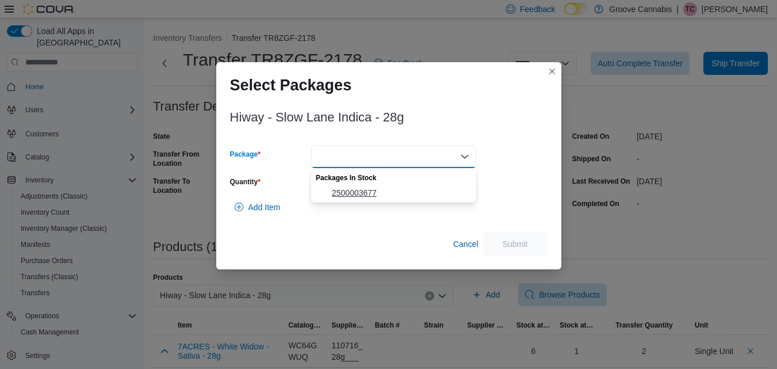
click at [359, 195] on span "2500003677" at bounding box center [400, 192] width 137 height 11
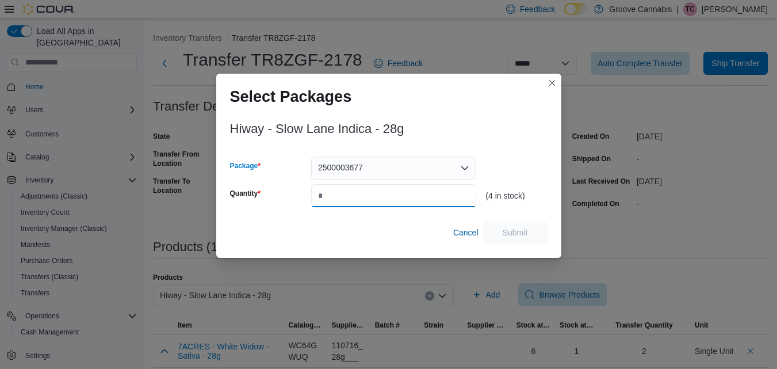
click at [359, 195] on input "Quantity" at bounding box center [393, 195] width 165 height 23
type input "*"
click at [523, 235] on span "Submit" at bounding box center [515, 231] width 25 height 11
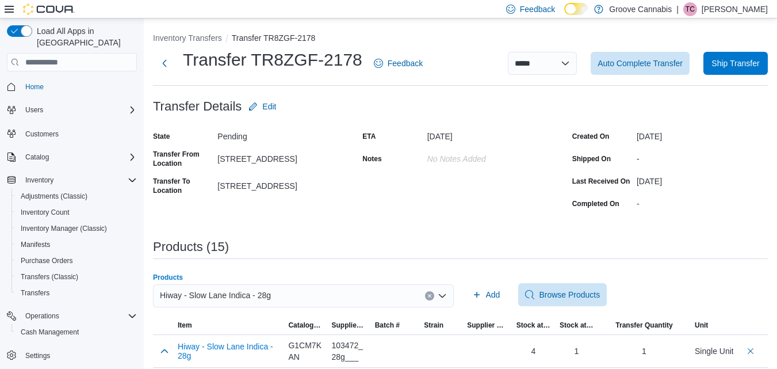
click at [432, 298] on button "Clear input" at bounding box center [429, 295] width 9 height 9
click at [432, 298] on div "Hiway - Slow Lane Indica - 28g" at bounding box center [303, 295] width 301 height 23
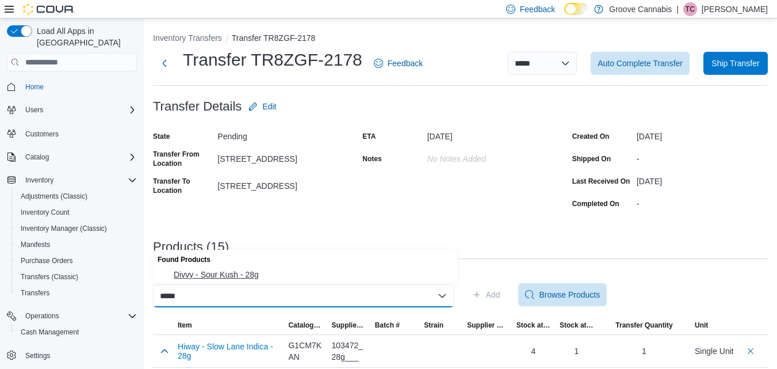
type input "*****"
click at [316, 277] on span "Divvy - Sour Kush - 28g" at bounding box center [312, 274] width 277 height 11
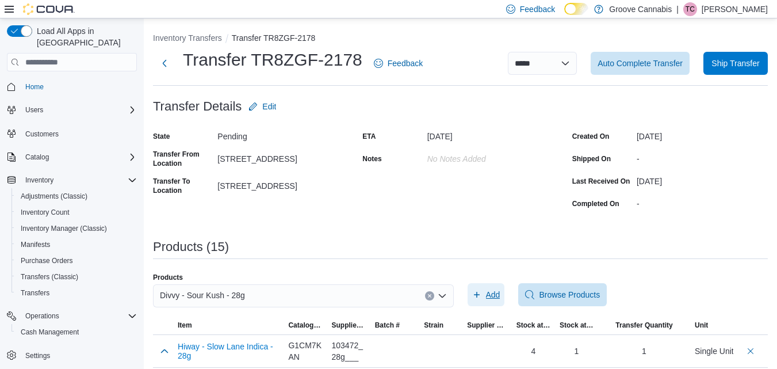
click at [485, 294] on span "Add" at bounding box center [486, 294] width 28 height 23
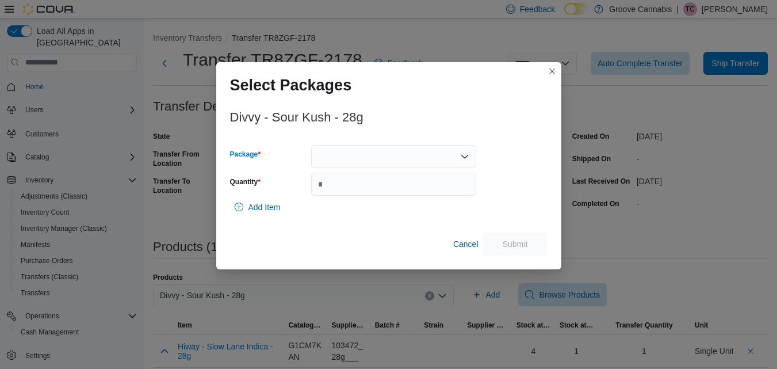
click at [417, 160] on div at bounding box center [393, 156] width 165 height 23
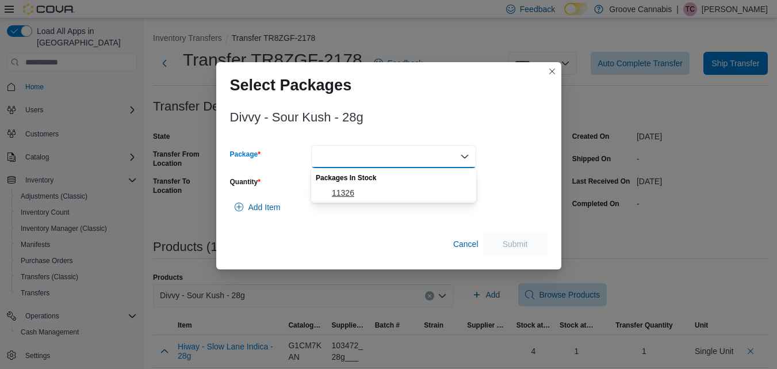
click at [404, 191] on span "11326" at bounding box center [400, 192] width 137 height 11
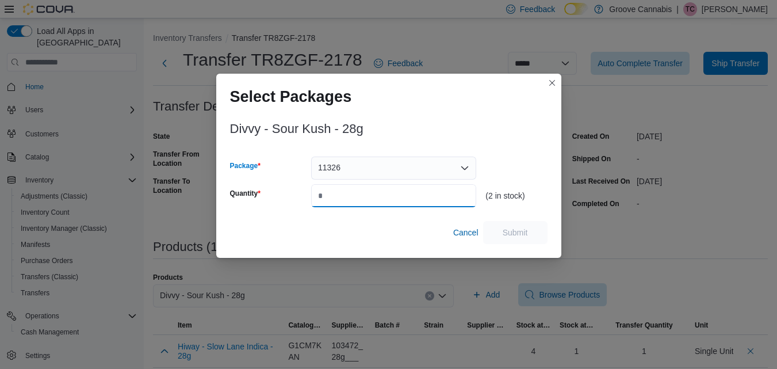
click at [404, 191] on input "Quantity" at bounding box center [393, 195] width 165 height 23
type input "*"
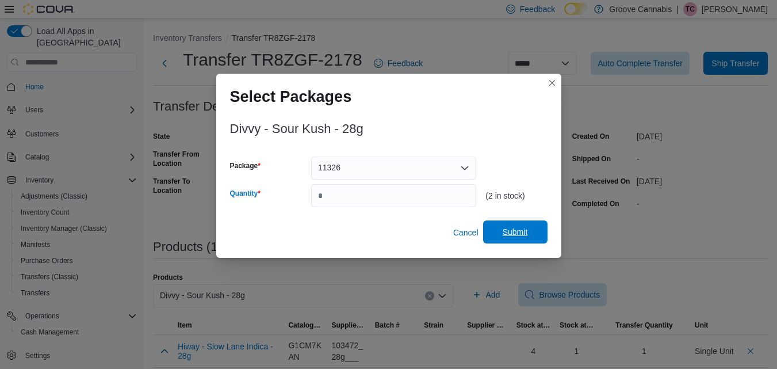
click at [526, 226] on span "Submit" at bounding box center [515, 231] width 51 height 23
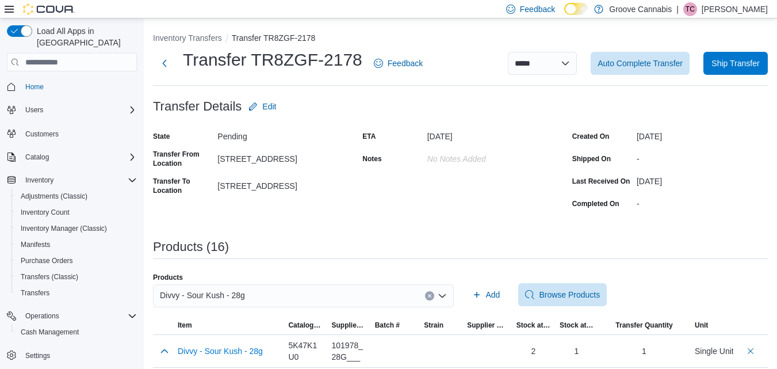
click at [431, 296] on icon "Clear input" at bounding box center [429, 295] width 3 height 3
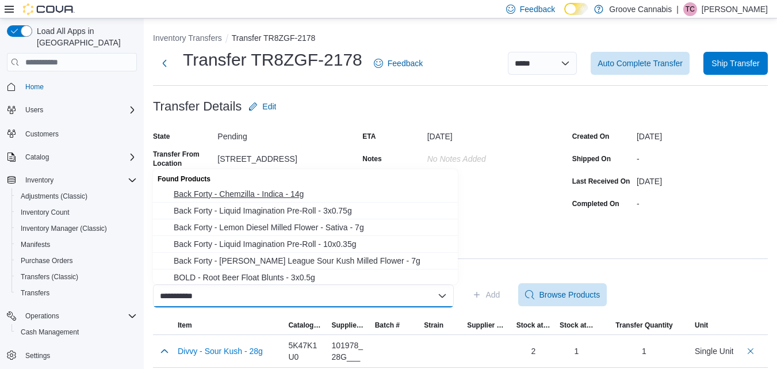
type input "**********"
click at [315, 198] on span "Back Forty - Chemzilla - Indica - 14g" at bounding box center [312, 193] width 277 height 11
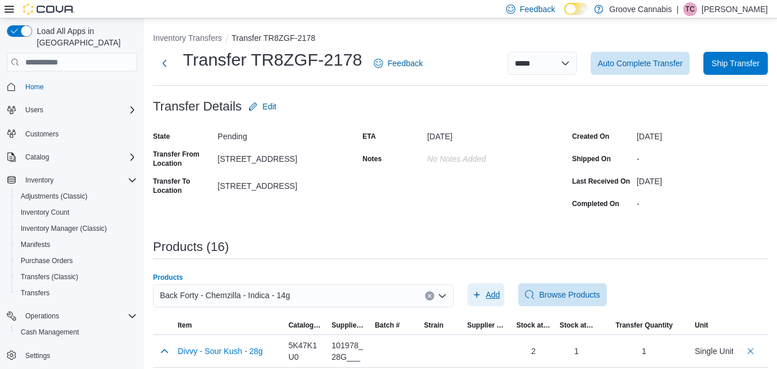
click at [491, 287] on span "Add" at bounding box center [486, 294] width 28 height 23
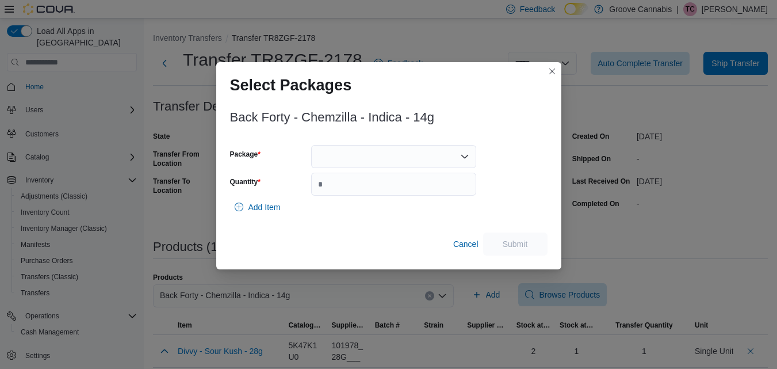
click at [447, 154] on div at bounding box center [393, 156] width 165 height 23
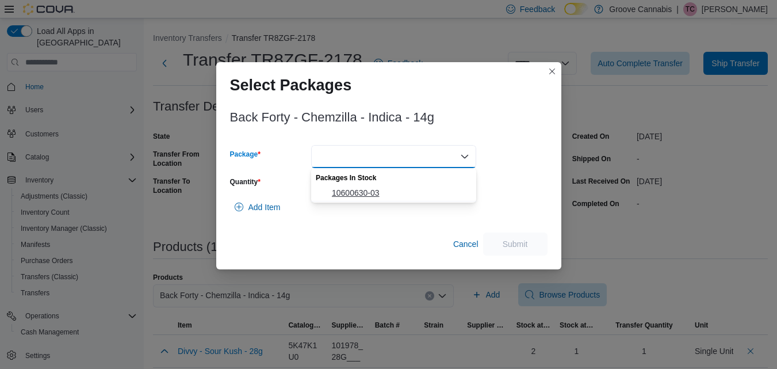
click at [428, 198] on button "10600630-03" at bounding box center [393, 193] width 165 height 17
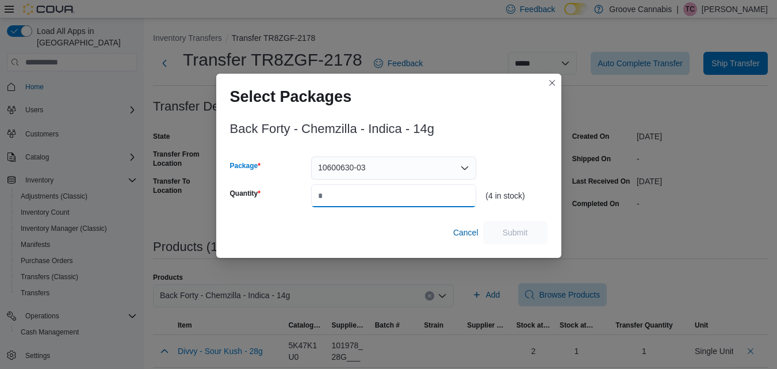
click at [428, 198] on input "Quantity" at bounding box center [393, 195] width 165 height 23
type input "*"
click at [505, 229] on span "Submit" at bounding box center [515, 231] width 25 height 11
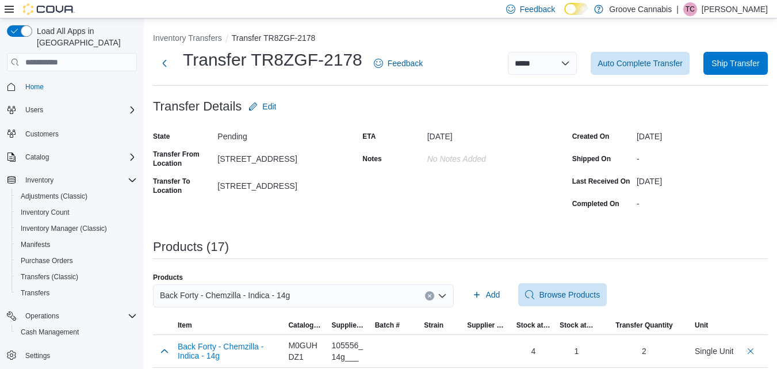
click at [431, 294] on icon "Clear input" at bounding box center [429, 295] width 3 height 3
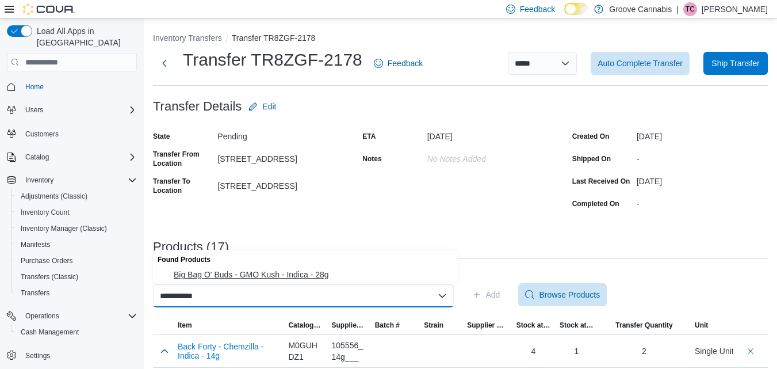
type input "**********"
click at [305, 275] on span "Big Bag O' Buds - GMO Kush - Indica - 28g" at bounding box center [312, 274] width 277 height 11
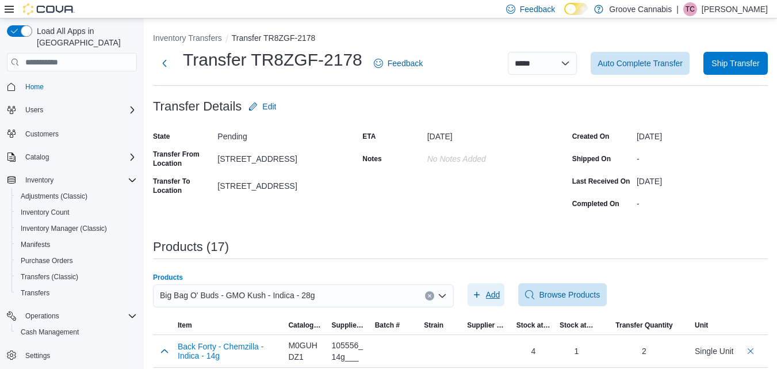
click at [496, 293] on span "Add" at bounding box center [493, 294] width 14 height 11
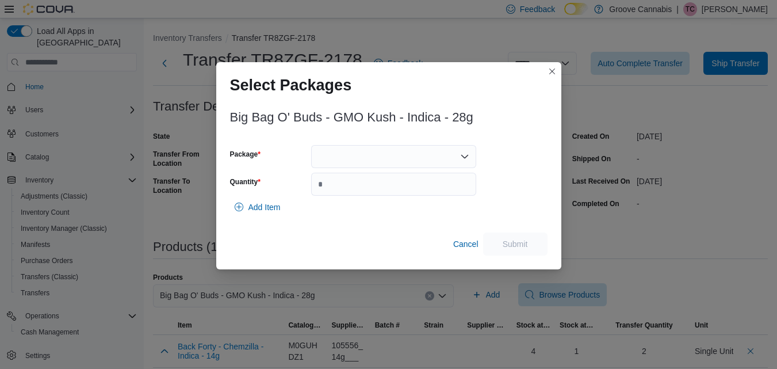
click at [443, 160] on div at bounding box center [393, 156] width 165 height 23
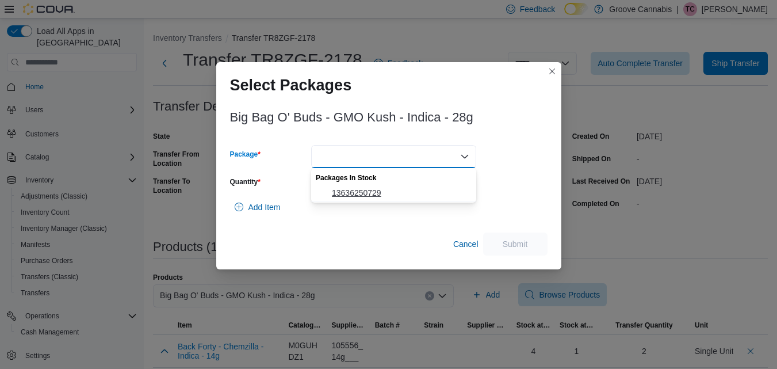
click at [433, 194] on span "13636250729" at bounding box center [400, 192] width 137 height 11
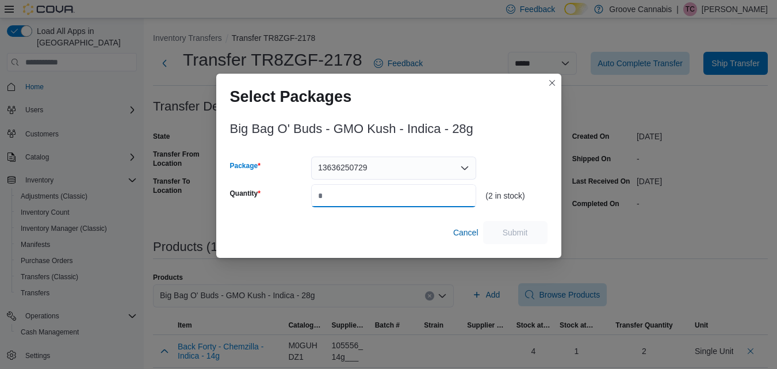
click at [433, 194] on input "Quantity" at bounding box center [393, 195] width 165 height 23
type input "*"
click at [526, 237] on span "Submit" at bounding box center [515, 231] width 25 height 11
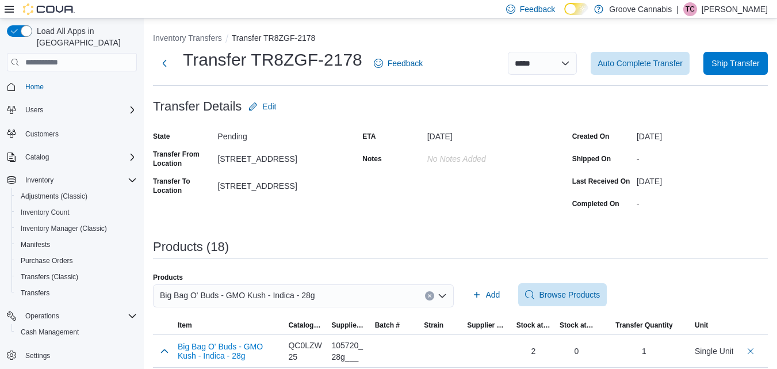
click at [432, 296] on icon "Clear input" at bounding box center [429, 295] width 5 height 5
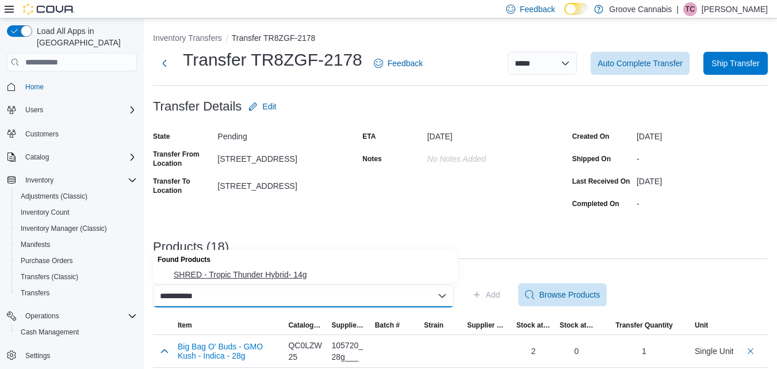
type input "**********"
click at [380, 279] on span "SHRED - Tropic Thunder Hybrid- 14g" at bounding box center [312, 274] width 277 height 11
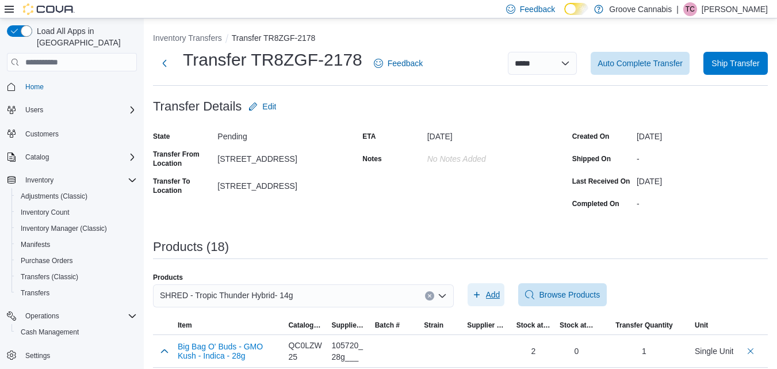
click at [480, 289] on span "Add" at bounding box center [486, 294] width 28 height 23
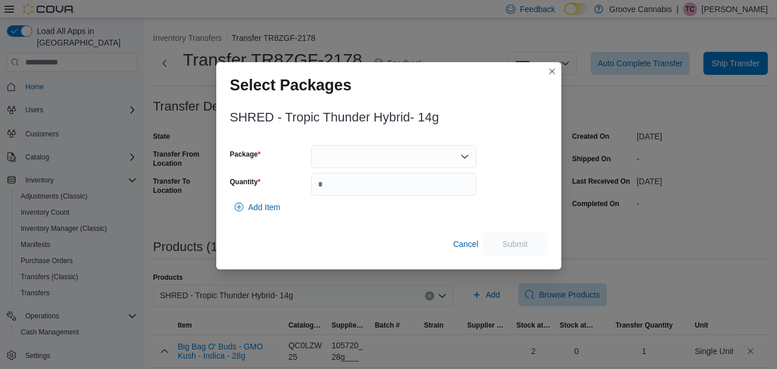
click at [382, 156] on div at bounding box center [393, 156] width 165 height 23
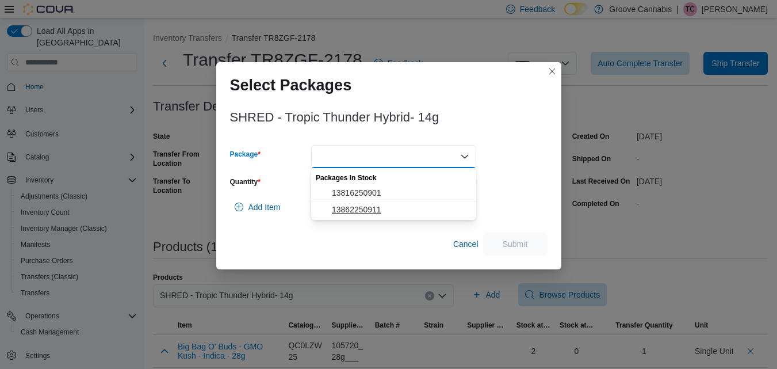
click at [373, 213] on span "13862250911" at bounding box center [400, 209] width 137 height 11
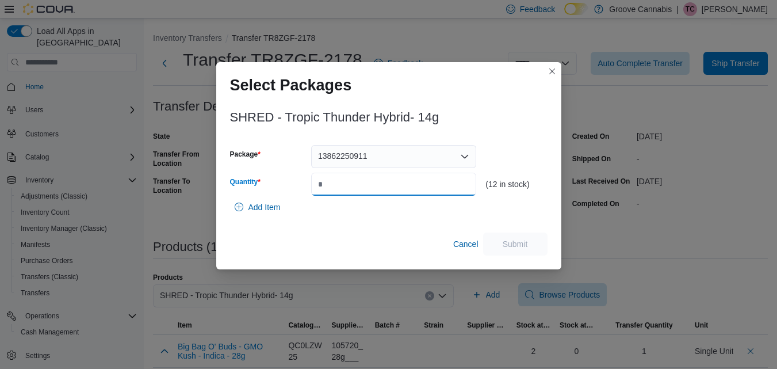
click at [378, 185] on input "Quantity" at bounding box center [393, 183] width 165 height 23
type input "*"
click at [504, 247] on span "Submit" at bounding box center [515, 242] width 25 height 11
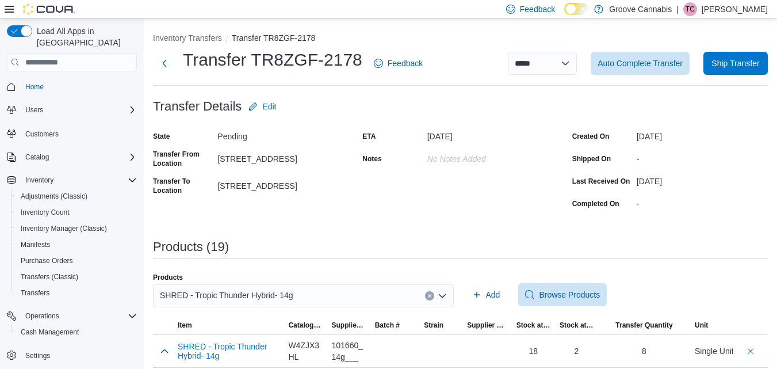
click at [434, 294] on button "Clear input" at bounding box center [429, 295] width 9 height 9
click at [436, 294] on div "SHRED - Tropic Thunder Hybrid- 14g" at bounding box center [303, 295] width 301 height 23
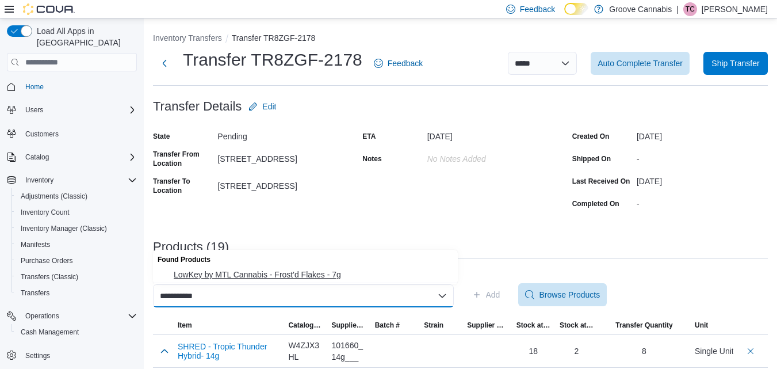
type input "**********"
click at [339, 276] on span "LowKey by MTL Cannabis - Frost'd Flakes - 7g" at bounding box center [312, 274] width 277 height 11
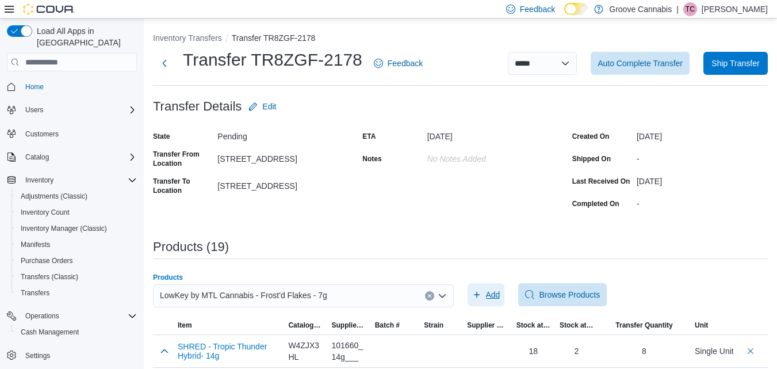
click at [491, 294] on span "Add" at bounding box center [493, 294] width 14 height 11
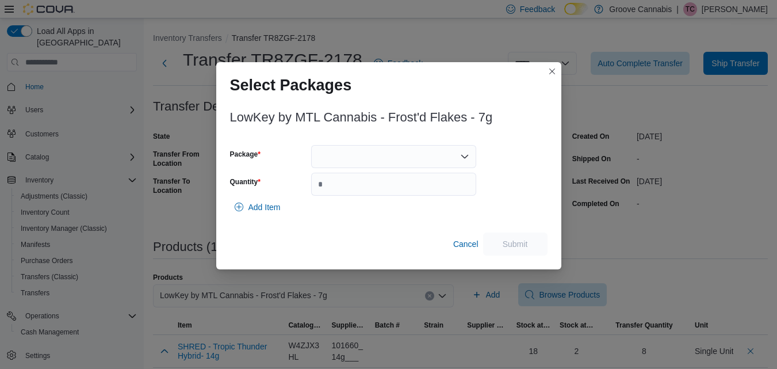
click at [427, 159] on div at bounding box center [393, 156] width 165 height 23
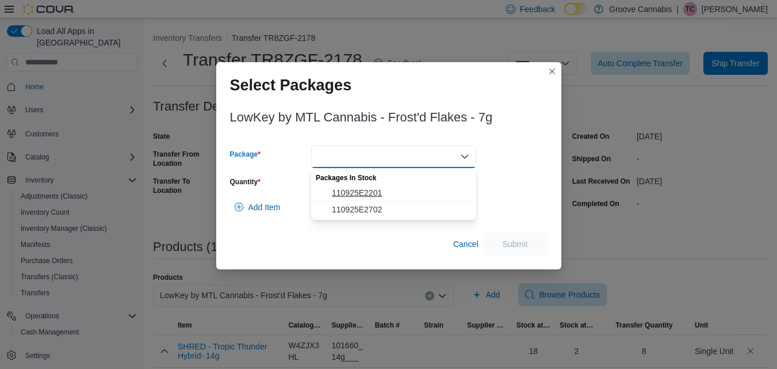
click at [413, 198] on span "110925E2201" at bounding box center [400, 192] width 137 height 11
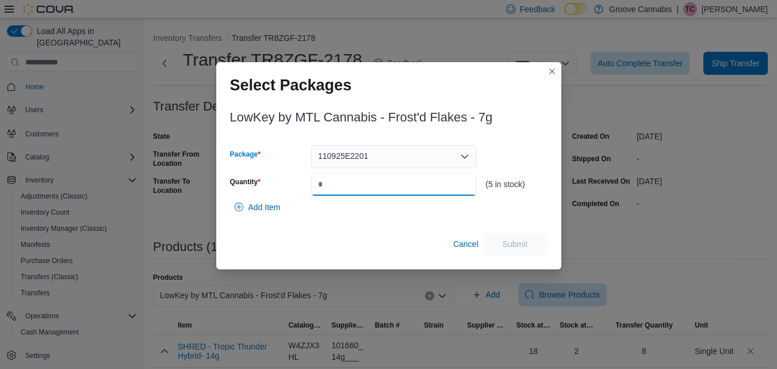
click at [402, 178] on input "Quantity" at bounding box center [393, 183] width 165 height 23
type input "*"
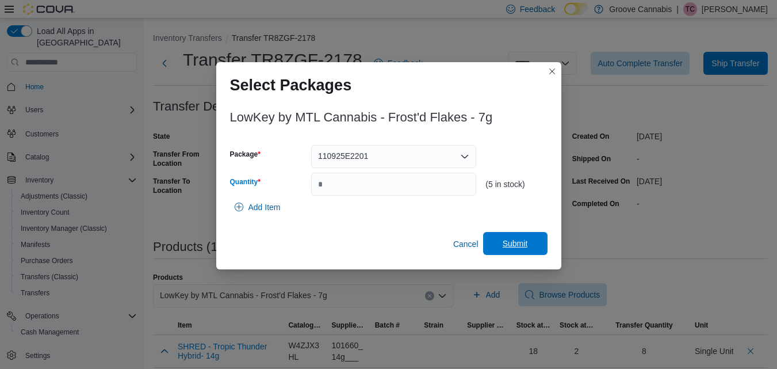
click at [500, 244] on span "Submit" at bounding box center [515, 243] width 51 height 23
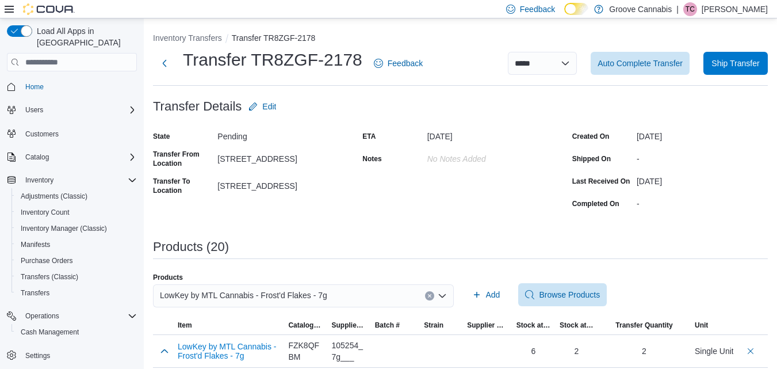
click at [432, 295] on icon "Clear input" at bounding box center [429, 295] width 5 height 5
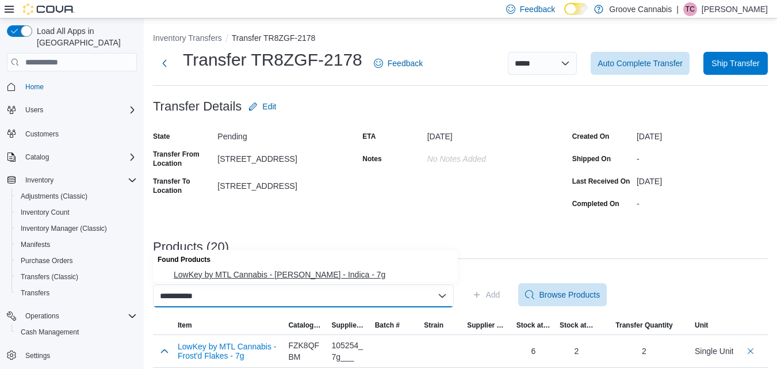
type input "**********"
click at [316, 274] on span "LowKey by MTL Cannabis - [PERSON_NAME] - Indica - 7g" at bounding box center [312, 274] width 277 height 11
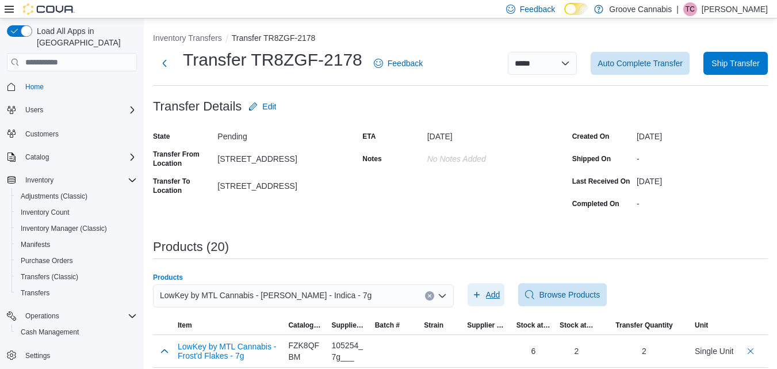
click at [481, 297] on icon "button" at bounding box center [476, 294] width 9 height 9
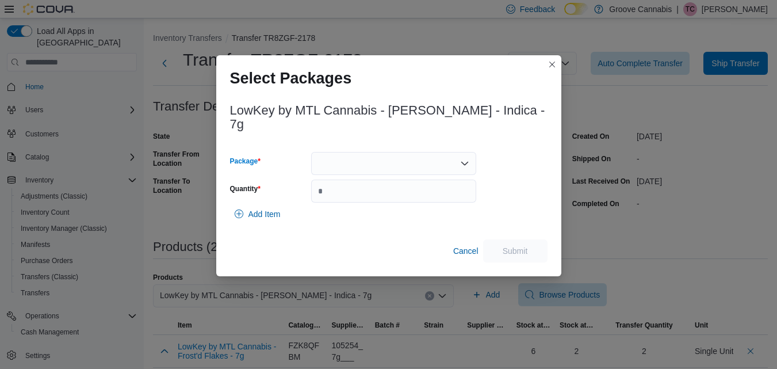
click at [396, 162] on div at bounding box center [393, 163] width 165 height 23
click at [388, 186] on button "113425D2403" at bounding box center [393, 193] width 165 height 17
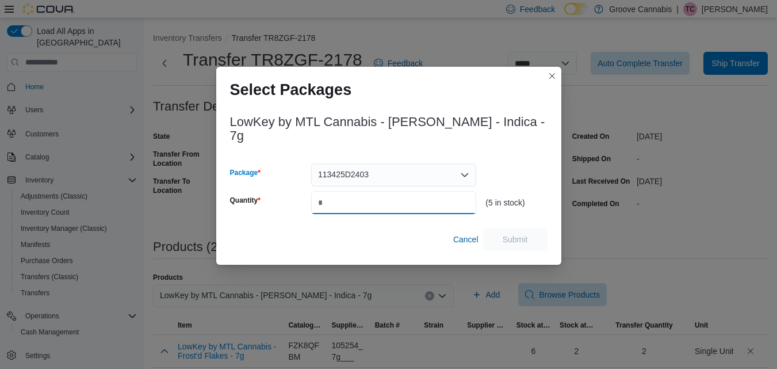
click at [388, 191] on input "Quantity" at bounding box center [393, 202] width 165 height 23
type input "*"
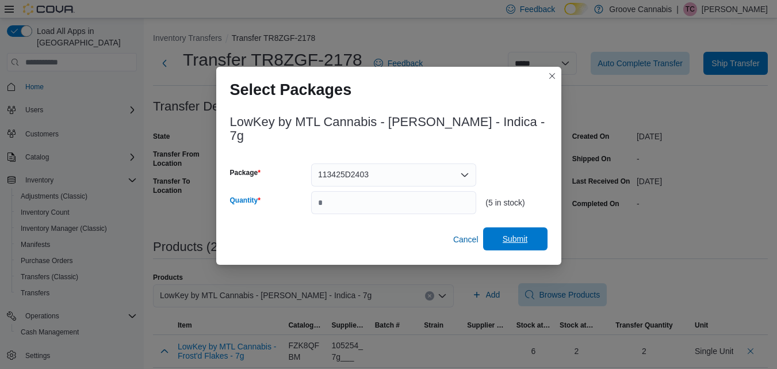
click at [500, 227] on span "Submit" at bounding box center [515, 238] width 51 height 23
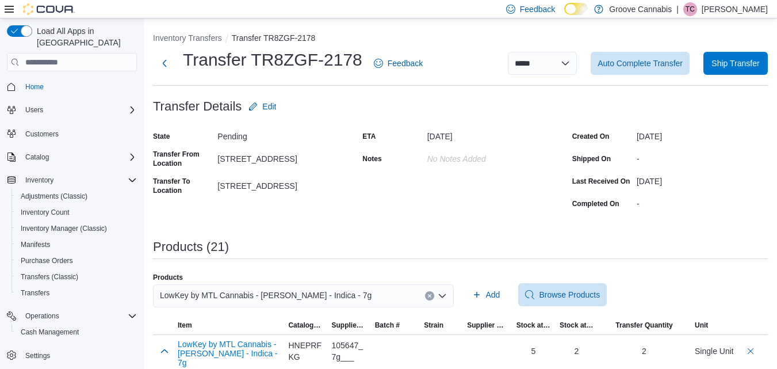
click at [433, 300] on button "Clear input" at bounding box center [429, 295] width 9 height 9
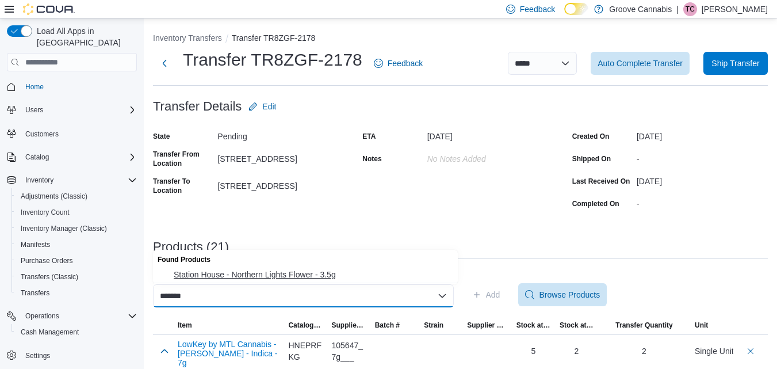
type input "*******"
click at [331, 277] on span "Station House - Northern Lights Flower - 3.5g" at bounding box center [312, 274] width 277 height 11
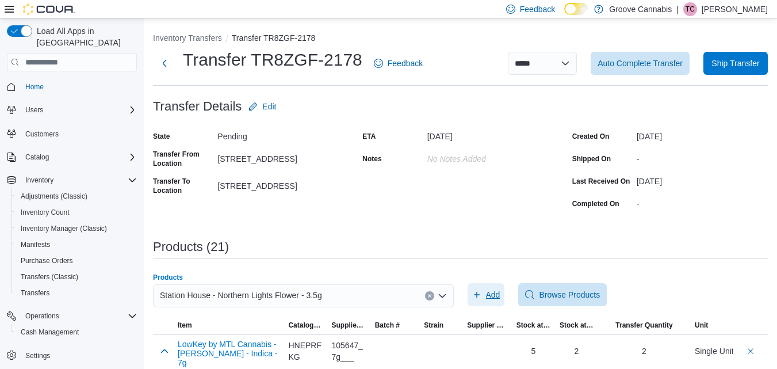
click at [499, 291] on span "Add" at bounding box center [493, 294] width 14 height 11
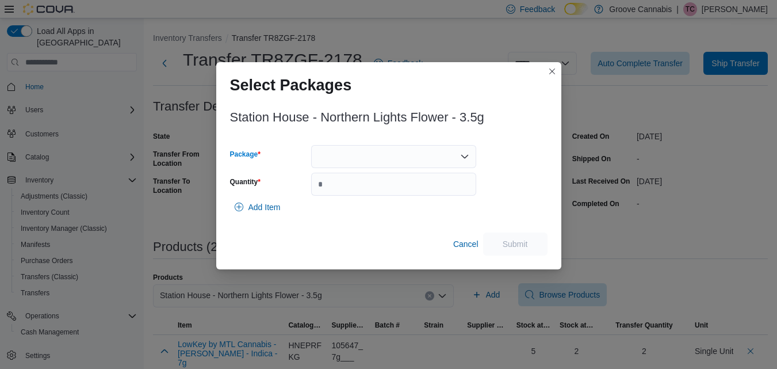
click at [409, 156] on div at bounding box center [393, 156] width 165 height 23
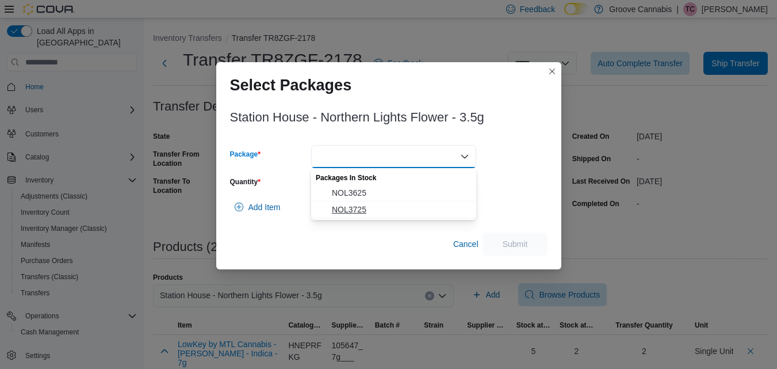
click at [377, 206] on span "NOL3725" at bounding box center [400, 209] width 137 height 11
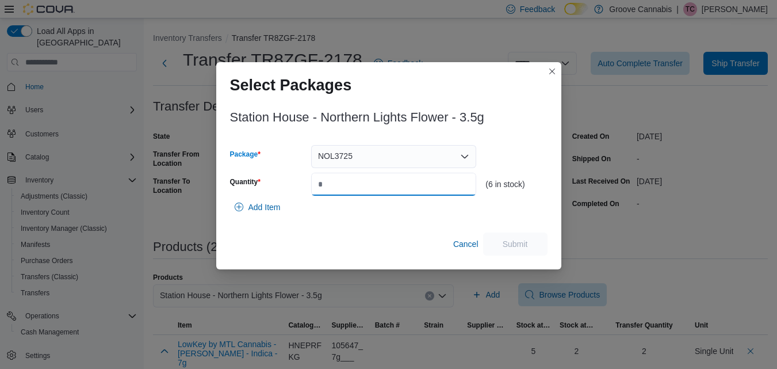
click at [384, 186] on input "Quantity" at bounding box center [393, 183] width 165 height 23
type input "*"
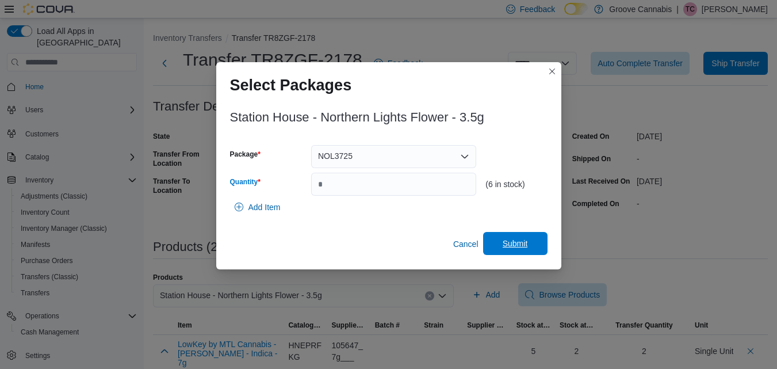
click at [512, 236] on span "Submit" at bounding box center [515, 243] width 51 height 23
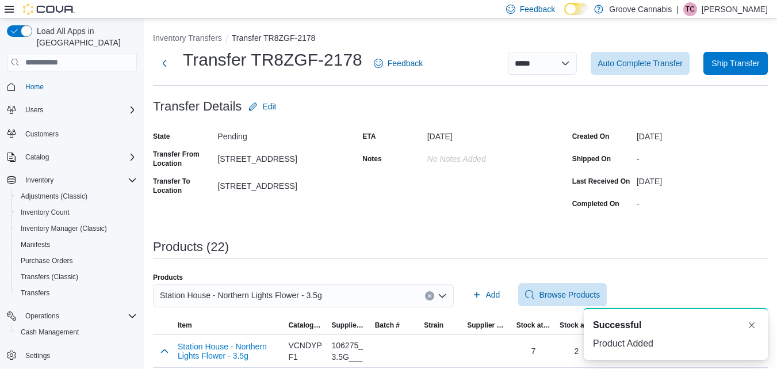
click at [432, 293] on button "Clear input" at bounding box center [429, 295] width 9 height 9
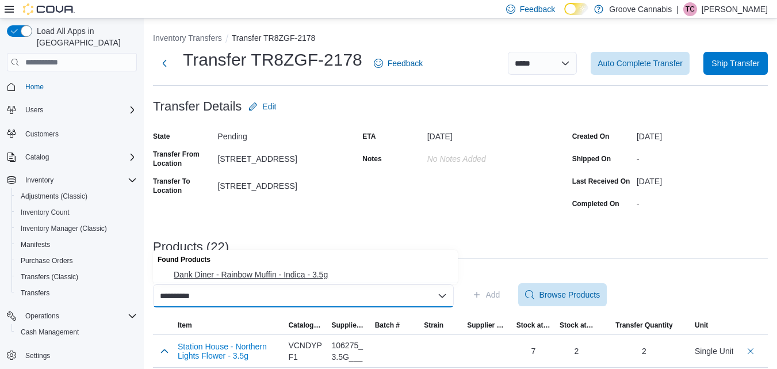
type input "**********"
click at [328, 277] on span "Dank Diner - Rainbow Muffin - Indica - 3.5g" at bounding box center [312, 274] width 277 height 11
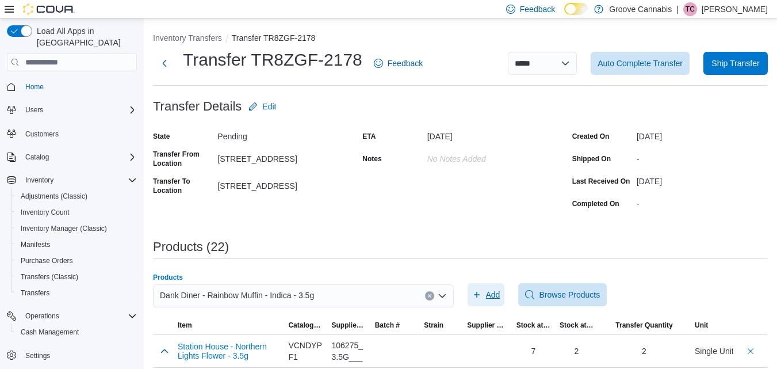
click at [481, 298] on icon "button" at bounding box center [476, 294] width 9 height 9
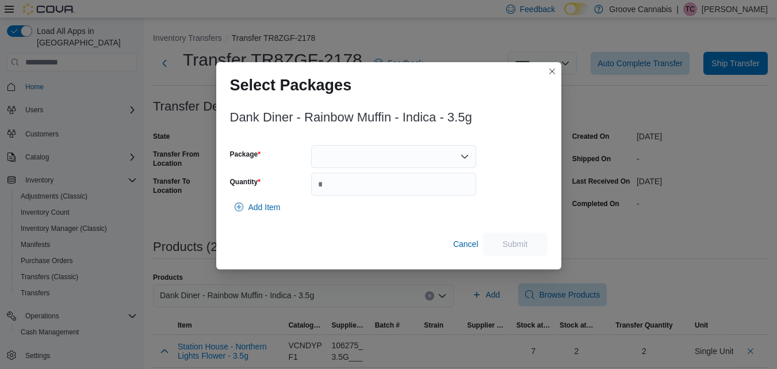
click at [390, 154] on div at bounding box center [393, 156] width 165 height 23
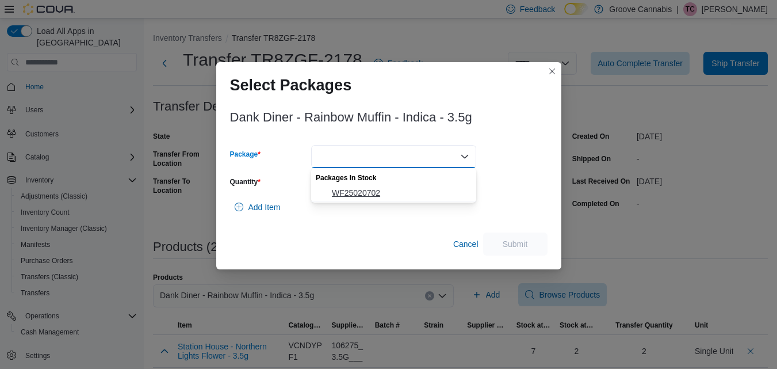
click at [382, 189] on span "WF25020702" at bounding box center [400, 192] width 137 height 11
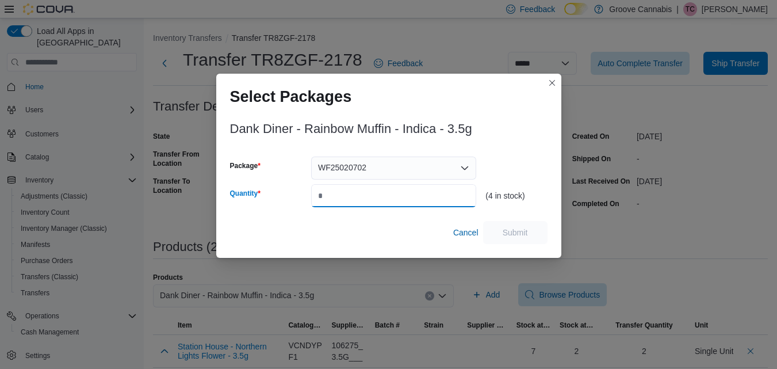
click at [382, 189] on input "Quantity" at bounding box center [393, 195] width 165 height 23
type input "*"
click at [511, 223] on span "Submit" at bounding box center [515, 231] width 51 height 23
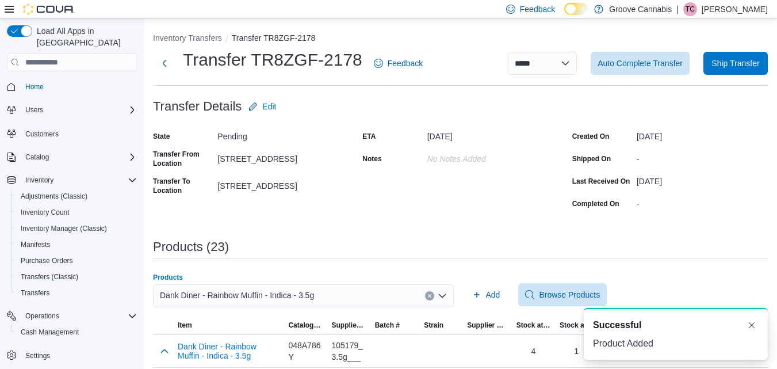
click at [432, 298] on icon "Clear input" at bounding box center [429, 295] width 5 height 5
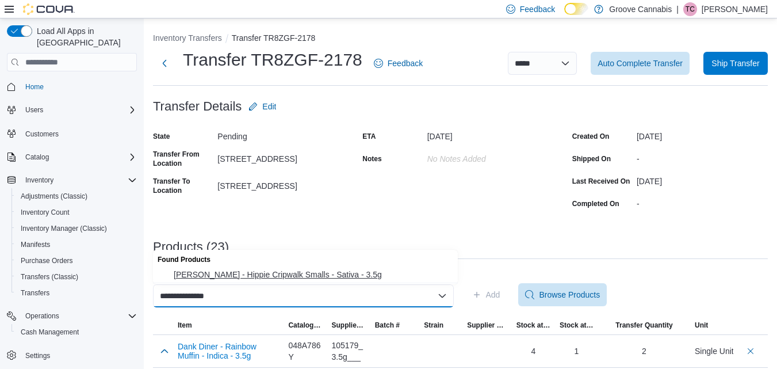
type input "**********"
click at [327, 268] on button "[PERSON_NAME] - Hippie Cripwalk Smalls - Sativa - 3.5g" at bounding box center [305, 274] width 305 height 17
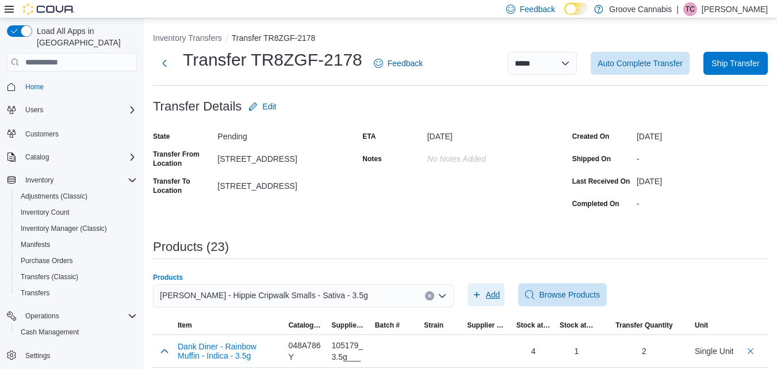
click at [492, 298] on span "Add" at bounding box center [493, 294] width 14 height 11
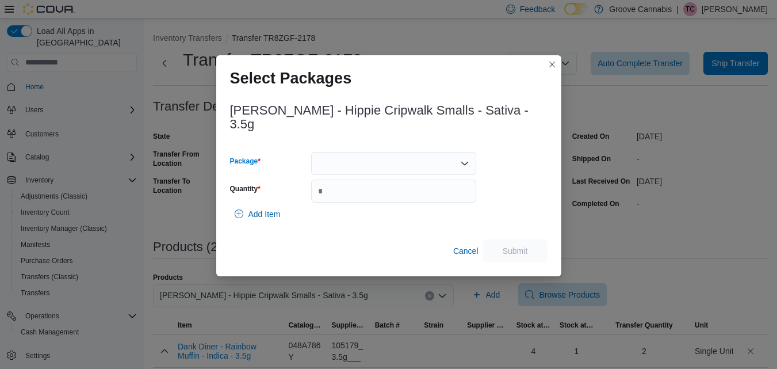
click at [400, 152] on div at bounding box center [393, 163] width 165 height 23
click at [390, 194] on span "CC[DATE].102" at bounding box center [400, 192] width 137 height 11
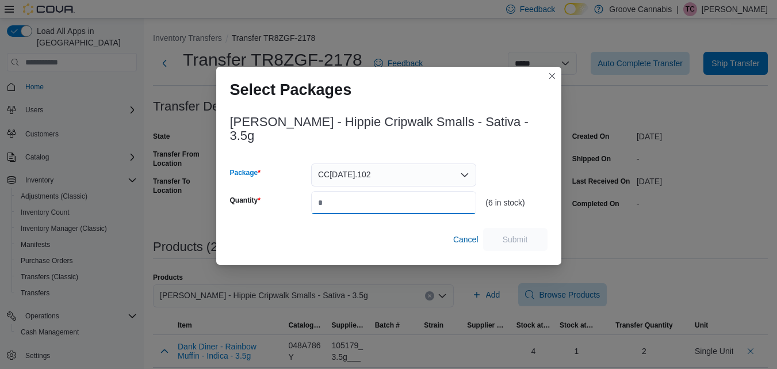
click at [390, 194] on input "Quantity" at bounding box center [393, 202] width 165 height 23
type input "*"
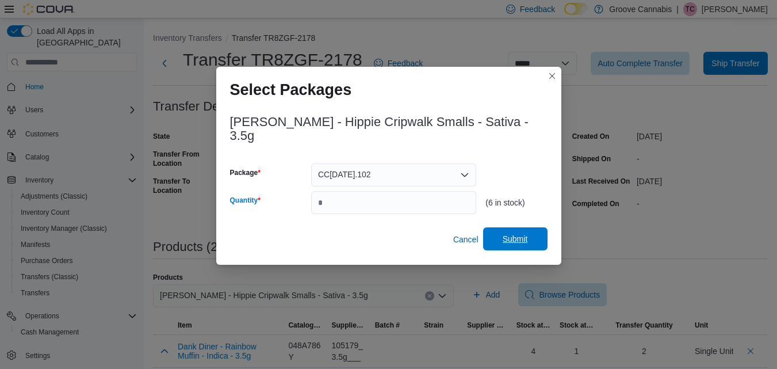
click at [517, 241] on span "Submit" at bounding box center [515, 238] width 51 height 23
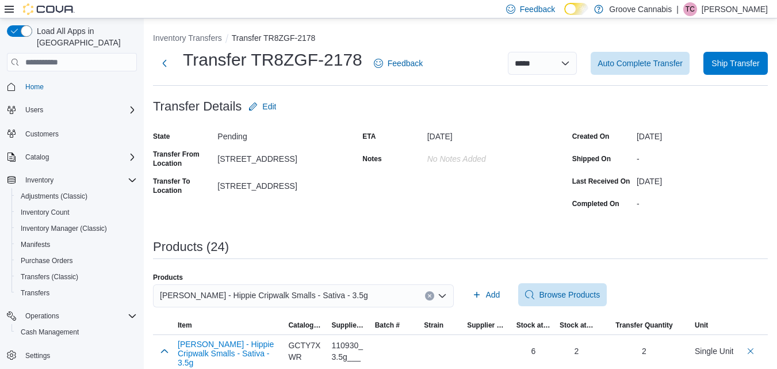
click at [432, 296] on icon "Clear input" at bounding box center [429, 295] width 5 height 5
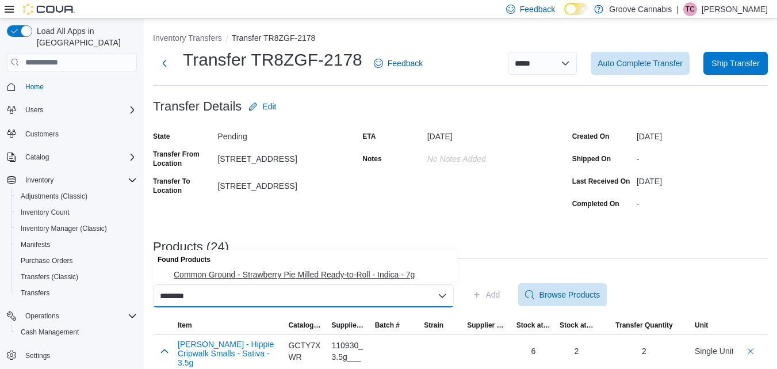
type input "********"
click at [383, 267] on button "Common Ground - Strawberry Pie Milled Ready-to-Roll - Indica - 7g" at bounding box center [305, 274] width 305 height 17
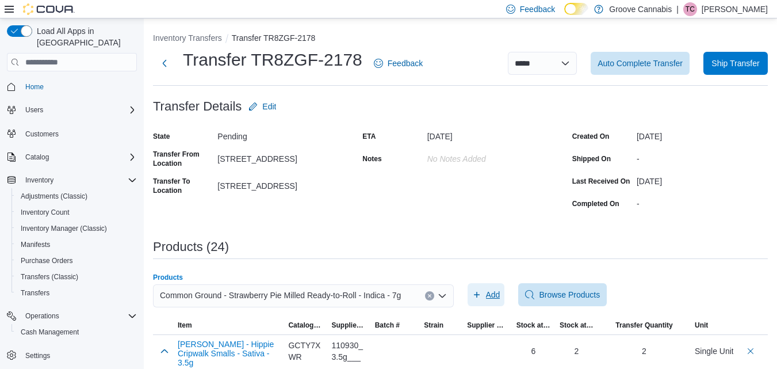
click at [488, 294] on span "Add" at bounding box center [486, 294] width 28 height 23
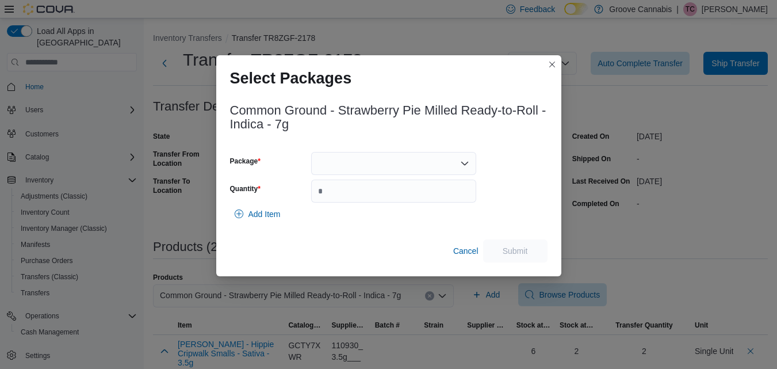
click at [401, 164] on div at bounding box center [393, 163] width 165 height 23
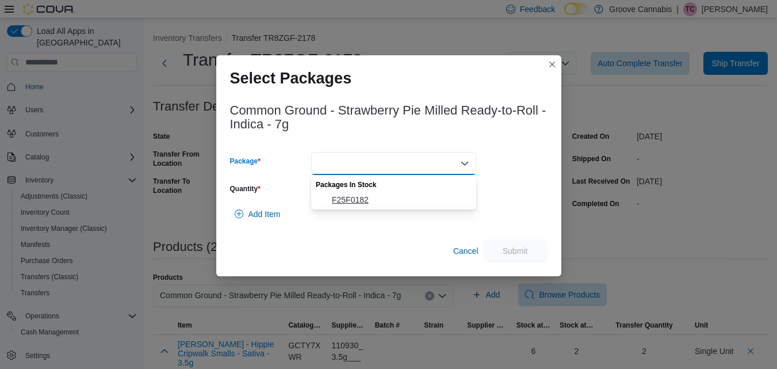
click at [385, 198] on span "F25F0182" at bounding box center [400, 199] width 137 height 11
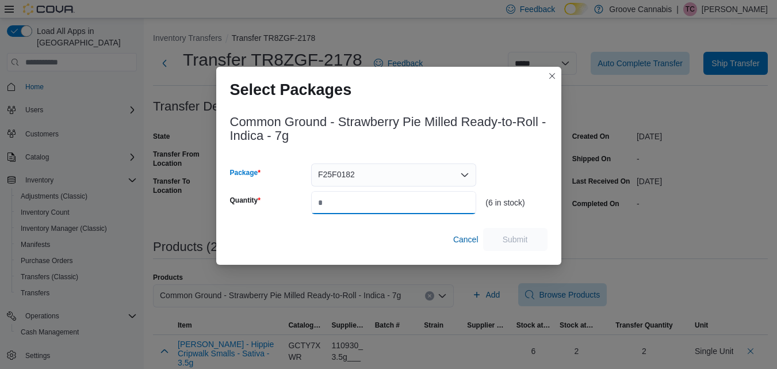
click at [385, 198] on input "Quantity" at bounding box center [393, 202] width 165 height 23
type input "*"
click at [518, 239] on span "Submit" at bounding box center [515, 238] width 25 height 11
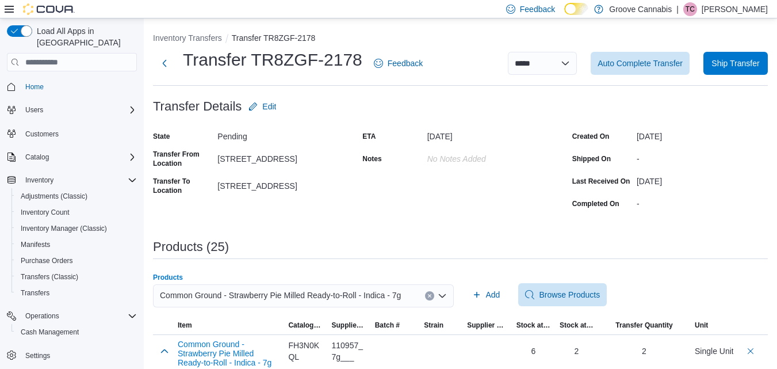
click at [432, 294] on icon "Clear input" at bounding box center [429, 295] width 5 height 5
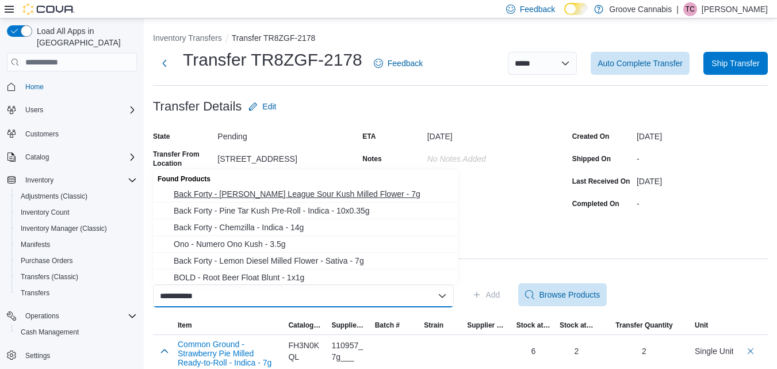
type input "**********"
click at [328, 198] on span "Back Forty - [PERSON_NAME] League Sour Kush Milled Flower - 7g" at bounding box center [312, 193] width 277 height 11
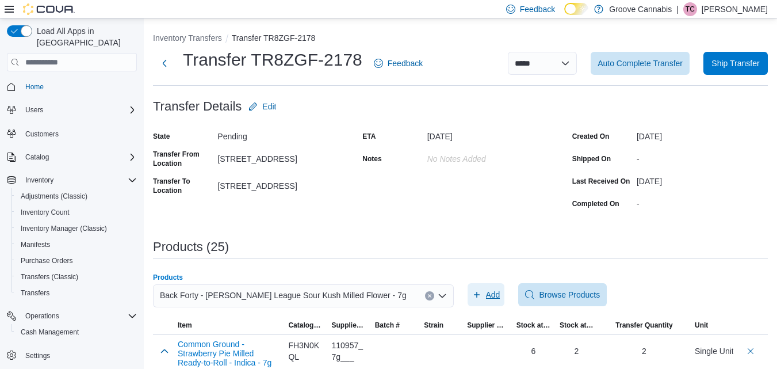
click at [480, 294] on icon "button" at bounding box center [477, 295] width 6 height 6
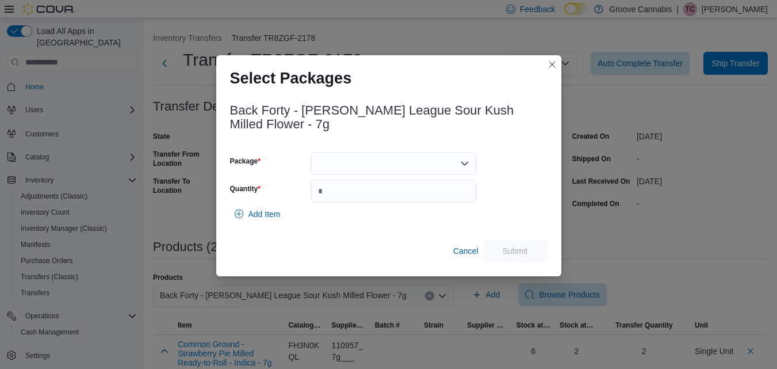
click at [412, 156] on div at bounding box center [393, 163] width 165 height 23
click at [384, 193] on span "103500" at bounding box center [400, 192] width 137 height 11
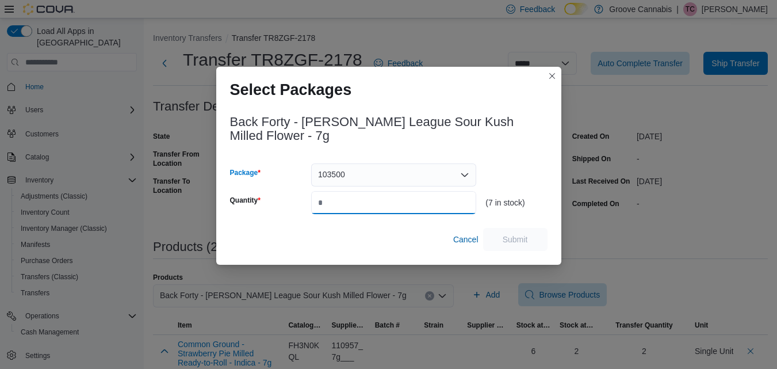
click at [381, 197] on input "Quantity" at bounding box center [393, 202] width 165 height 23
type input "*"
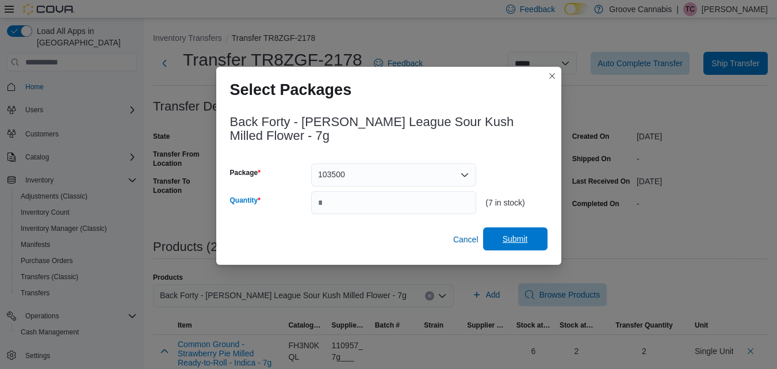
click at [508, 233] on span "Submit" at bounding box center [515, 238] width 25 height 11
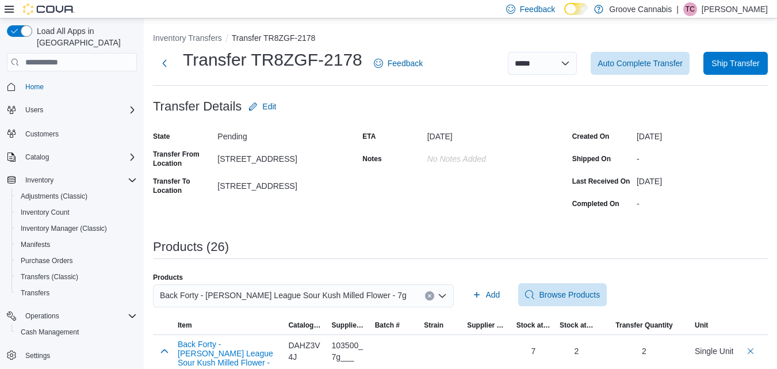
click at [434, 296] on button "Clear input" at bounding box center [429, 295] width 9 height 9
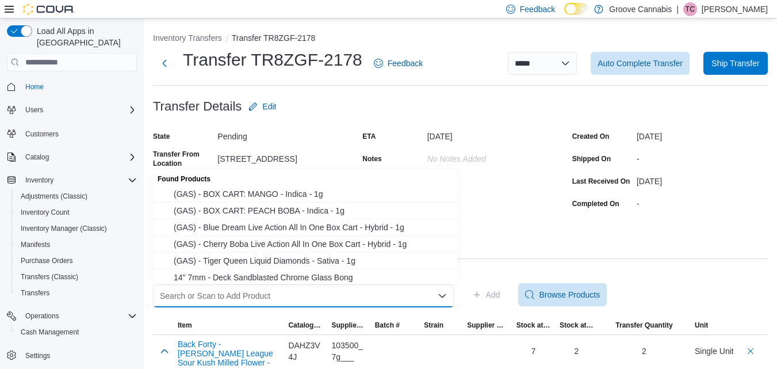
click at [407, 300] on div "Search or Scan to Add Product Combo box. Selected. Combo box input. Search or S…" at bounding box center [303, 295] width 301 height 23
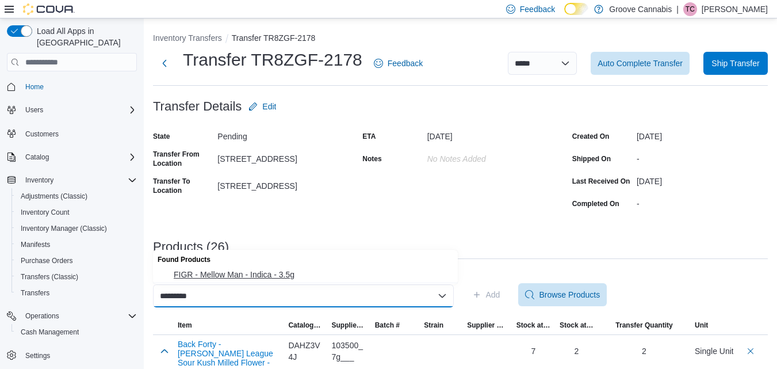
type input "*********"
click at [258, 282] on button "FIGR - Mellow Man - Indica - 3.5g" at bounding box center [305, 274] width 305 height 17
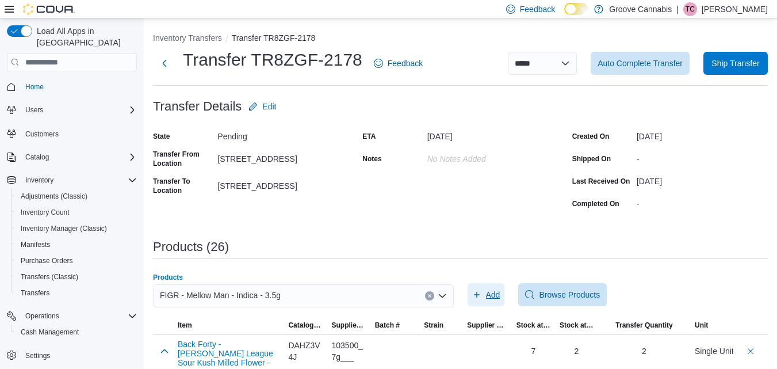
click at [497, 294] on span "Add" at bounding box center [493, 294] width 14 height 11
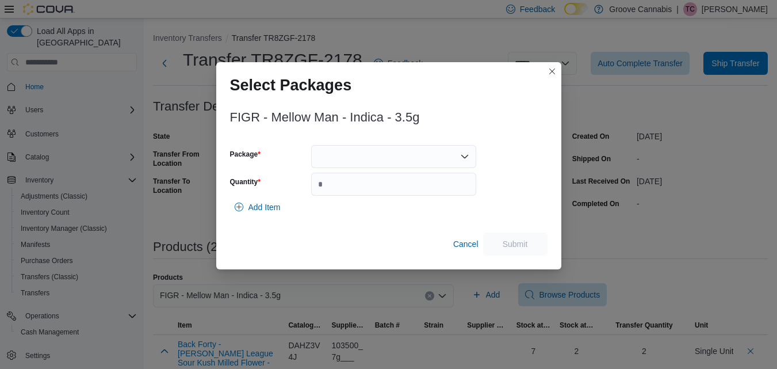
click at [400, 156] on div at bounding box center [393, 156] width 165 height 23
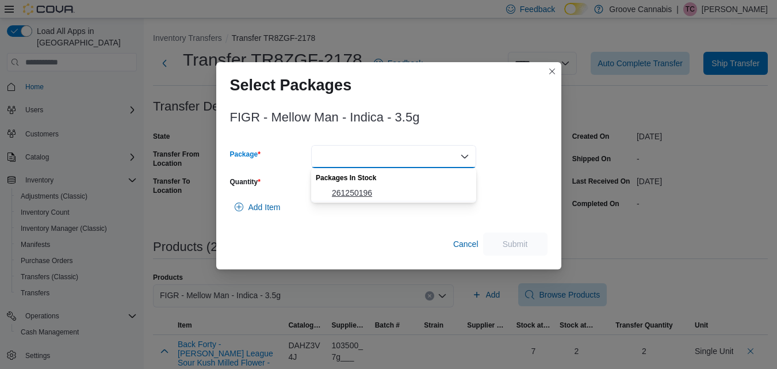
click at [385, 194] on span "261250196" at bounding box center [400, 192] width 137 height 11
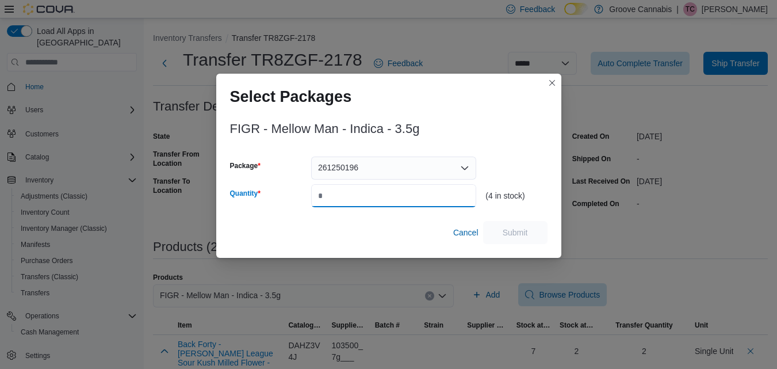
click at [385, 194] on input "Quantity" at bounding box center [393, 195] width 165 height 23
type input "*"
click at [508, 233] on span "Submit" at bounding box center [515, 231] width 25 height 11
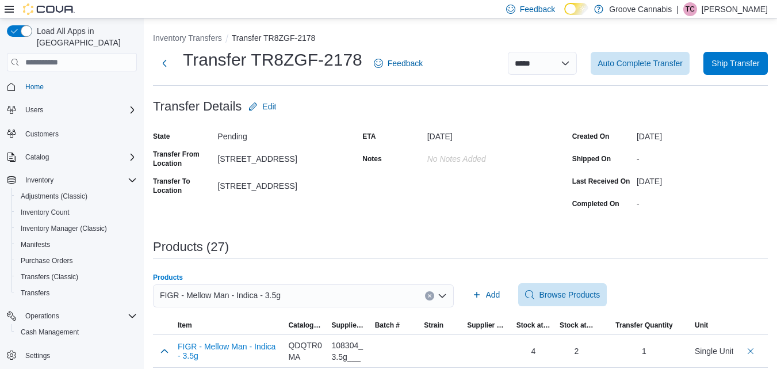
click at [431, 296] on icon "Clear input" at bounding box center [429, 295] width 3 height 3
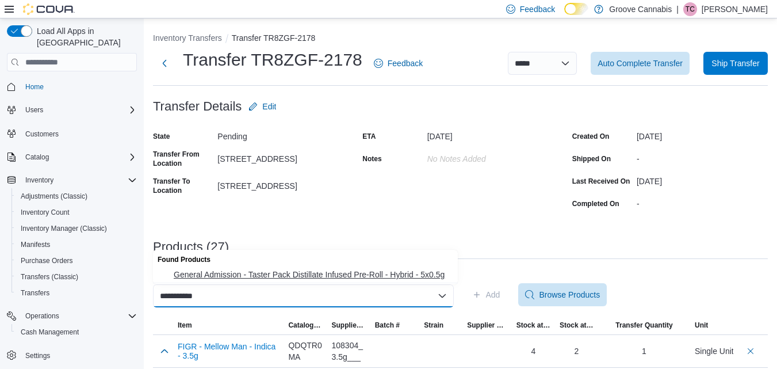
type input "**********"
click at [402, 273] on span "General Admission - Taster Pack Distillate Infused Pre-Roll - Hybrid - 5x0.5g" at bounding box center [312, 274] width 277 height 11
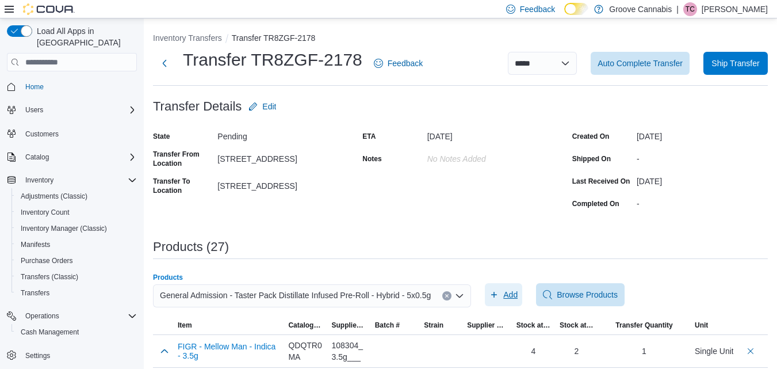
click at [509, 293] on span "Add" at bounding box center [510, 294] width 14 height 11
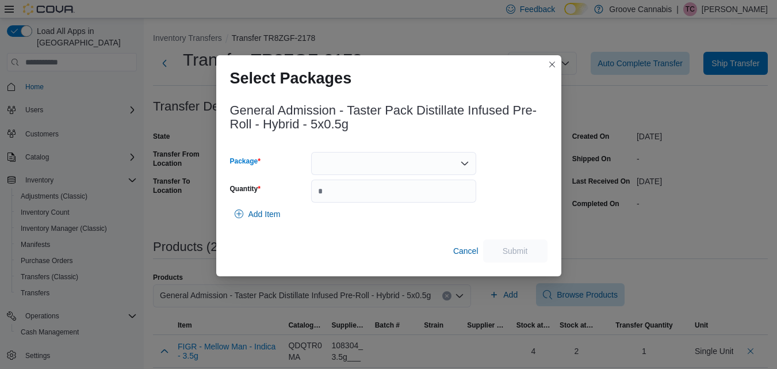
click at [455, 174] on div at bounding box center [393, 163] width 165 height 23
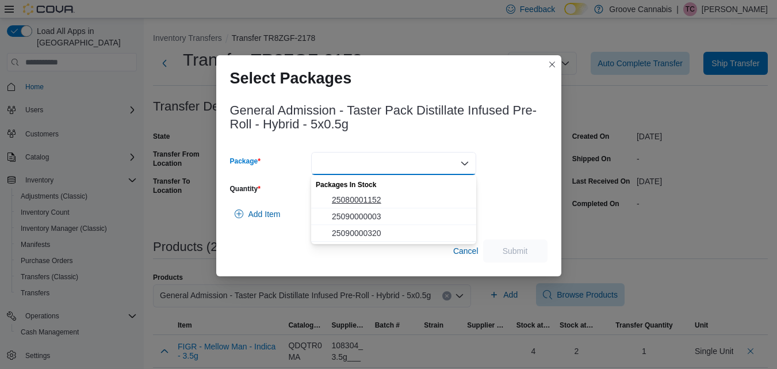
click at [415, 205] on button "25080001152" at bounding box center [393, 199] width 165 height 17
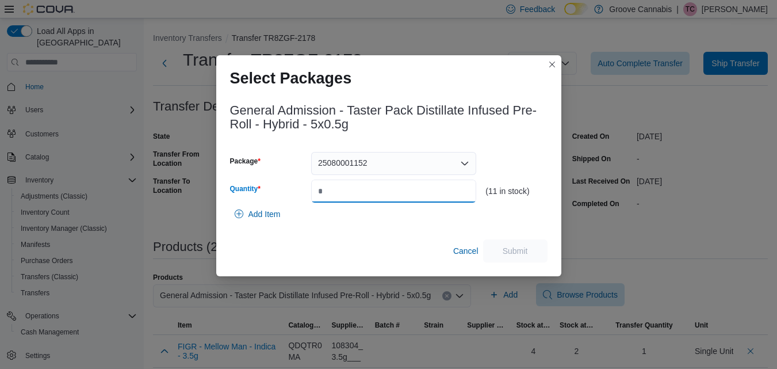
click at [410, 195] on input "Quantity" at bounding box center [393, 190] width 165 height 23
type input "*"
click at [520, 255] on span "Submit" at bounding box center [515, 249] width 25 height 11
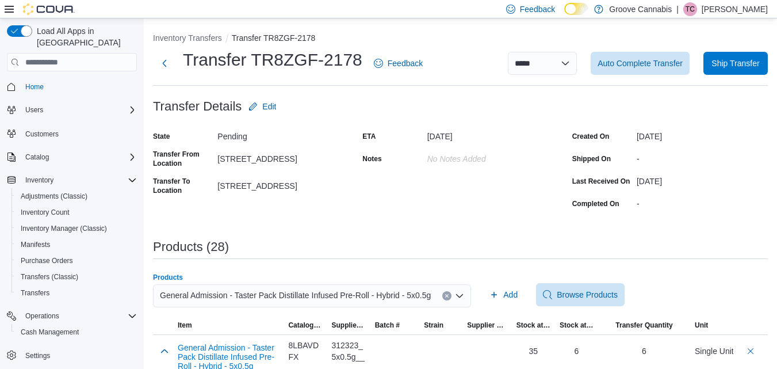
click at [446, 296] on icon "Clear input" at bounding box center [447, 295] width 3 height 3
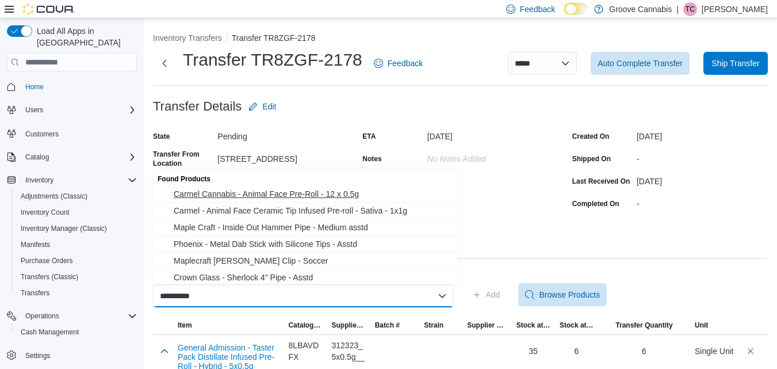
type input "**********"
click at [338, 196] on span "Carmel Cannabis - Animal Face Pre-Roll - 12 x 0.5g" at bounding box center [312, 193] width 277 height 11
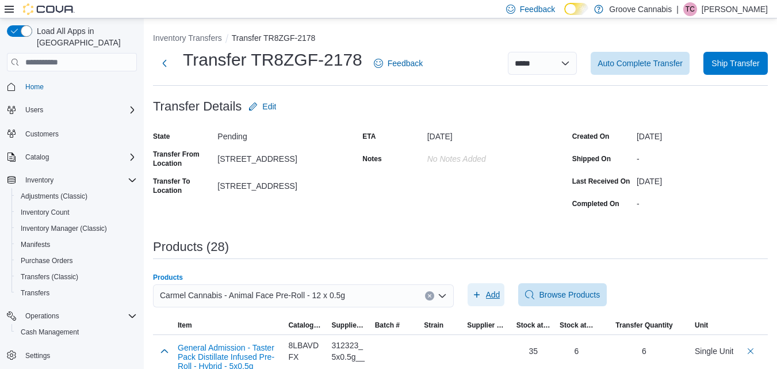
click at [488, 296] on span "Add" at bounding box center [486, 294] width 28 height 23
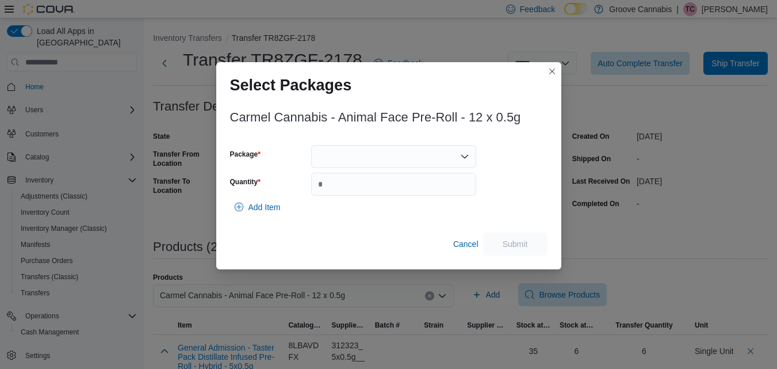
click at [435, 158] on div at bounding box center [393, 156] width 165 height 23
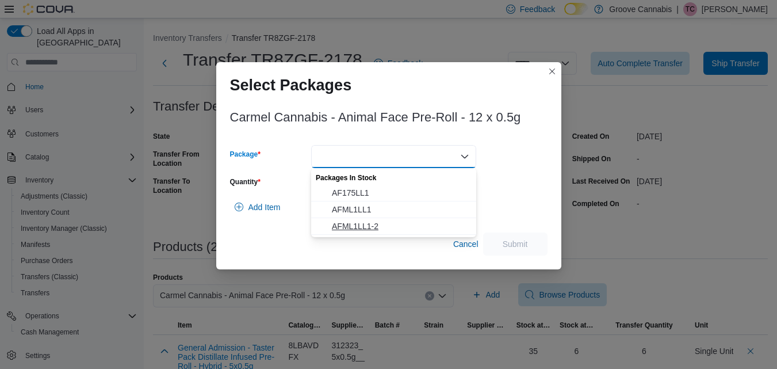
click at [416, 225] on span "AFML1LL1-2" at bounding box center [400, 225] width 137 height 11
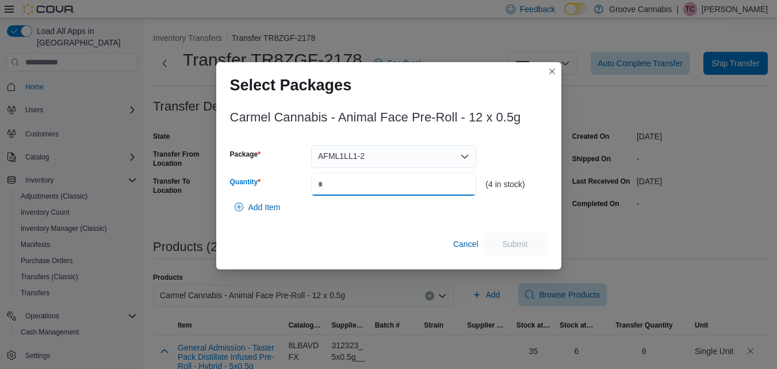
click at [417, 188] on input "Quantity" at bounding box center [393, 183] width 165 height 23
type input "*"
click at [507, 239] on span "Submit" at bounding box center [515, 242] width 25 height 11
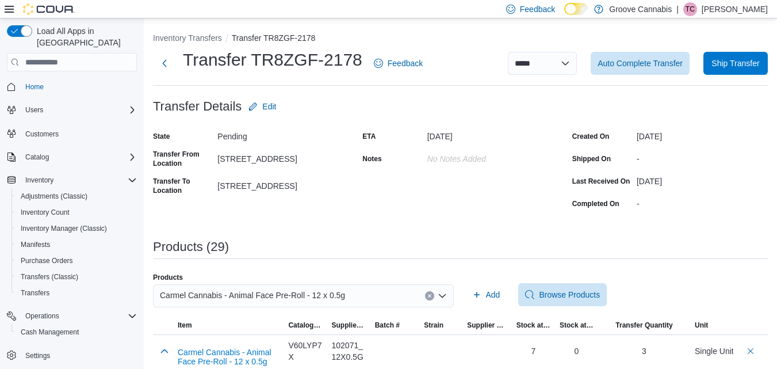
click at [432, 298] on button "Clear input" at bounding box center [429, 295] width 9 height 9
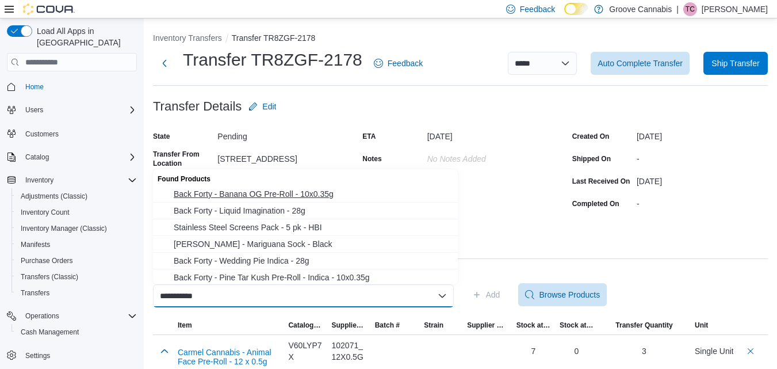
type input "**********"
click at [286, 195] on span "Back Forty - Banana OG Pre-Roll - 10x0.35g" at bounding box center [312, 193] width 277 height 11
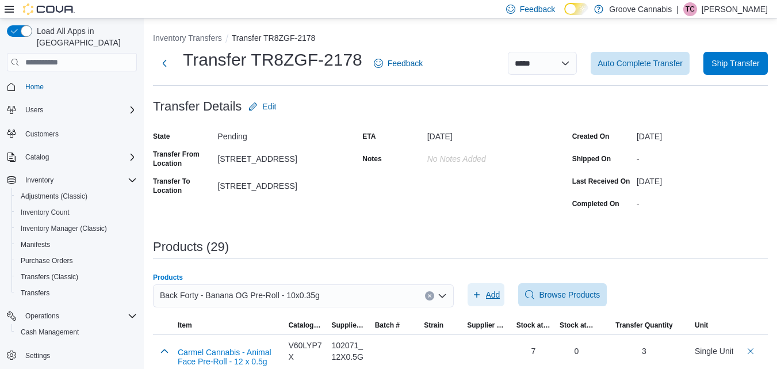
click at [476, 292] on button "Add" at bounding box center [485, 294] width 37 height 23
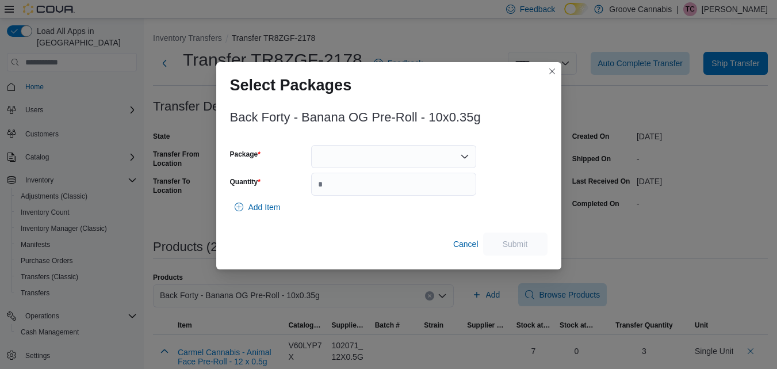
click at [440, 151] on div at bounding box center [393, 156] width 165 height 23
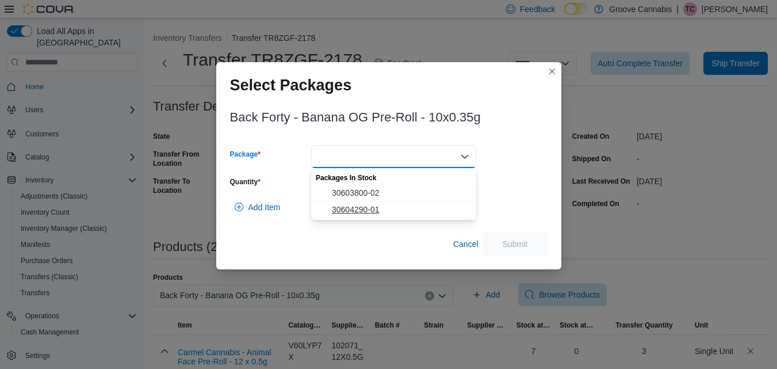
click at [396, 208] on span "30604290-01" at bounding box center [400, 209] width 137 height 11
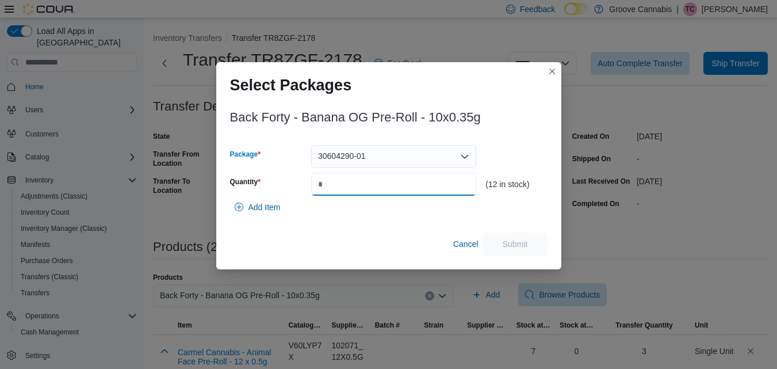
click at [394, 189] on input "Quantity" at bounding box center [393, 183] width 165 height 23
type input "*"
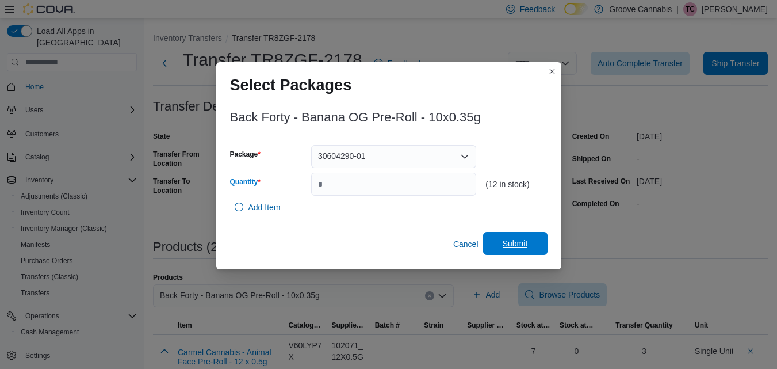
click at [511, 248] on span "Submit" at bounding box center [515, 242] width 25 height 11
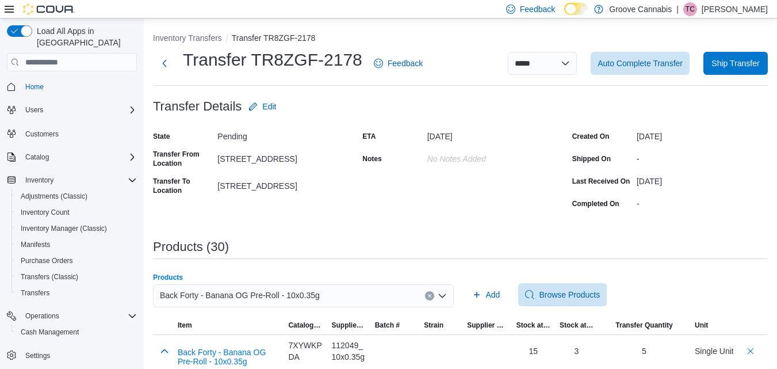
click at [432, 294] on icon "Clear input" at bounding box center [429, 295] width 5 height 5
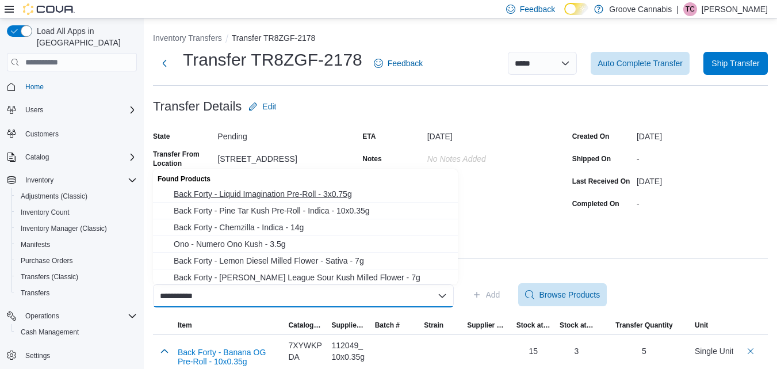
type input "**********"
click at [324, 199] on span "Back Forty - Liquid Imagination Pre-Roll - 3x0.75g" at bounding box center [312, 193] width 277 height 11
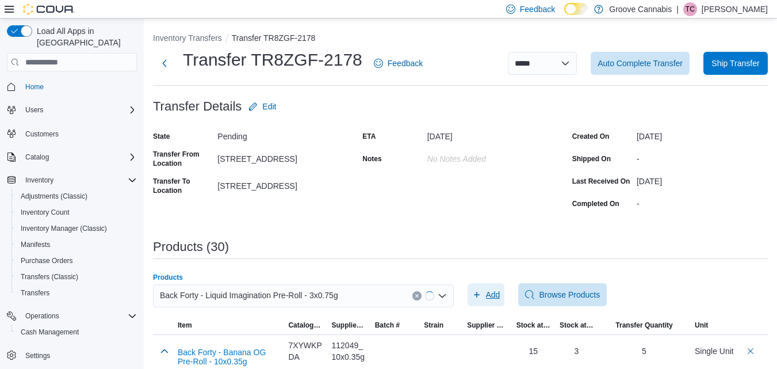
click at [488, 299] on span "Add" at bounding box center [486, 294] width 28 height 23
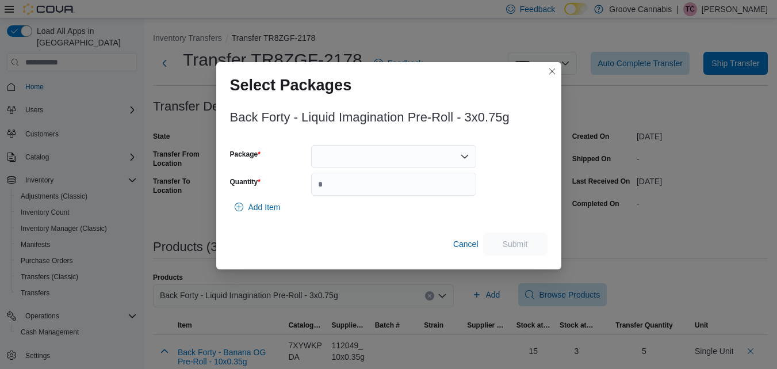
click at [404, 160] on div at bounding box center [393, 156] width 165 height 23
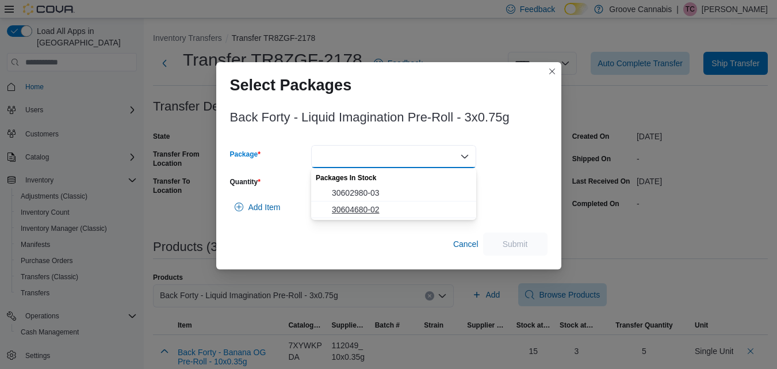
click at [392, 211] on span "30604680-02" at bounding box center [400, 209] width 137 height 11
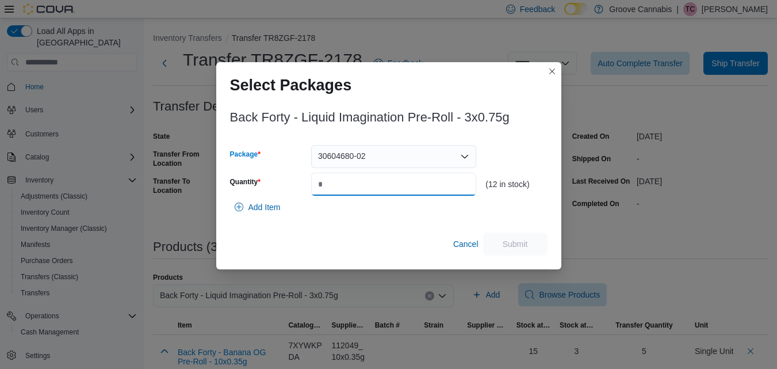
click at [393, 190] on input "Quantity" at bounding box center [393, 183] width 165 height 23
type input "*"
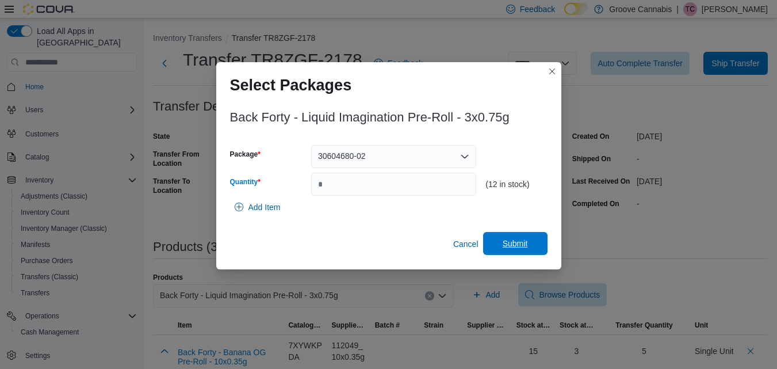
click at [510, 243] on span "Submit" at bounding box center [515, 242] width 25 height 11
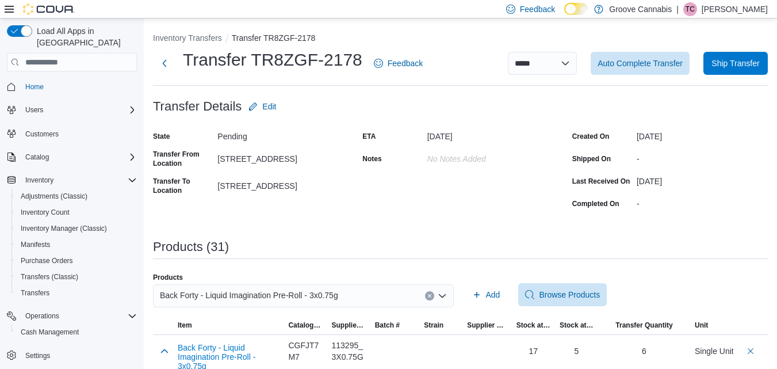
click at [431, 294] on icon "Clear input" at bounding box center [429, 295] width 3 height 3
click at [443, 296] on icon "Open list of options" at bounding box center [442, 295] width 9 height 9
click at [405, 296] on div "Search or Scan to Add Product" at bounding box center [303, 295] width 301 height 23
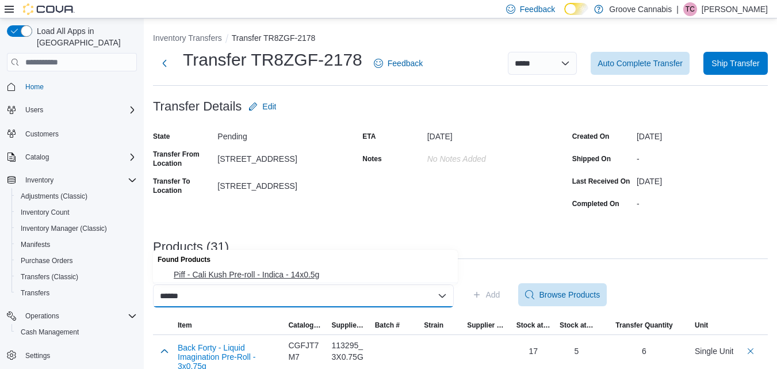
type input "******"
click at [345, 274] on span "Piff - Cali Kush Pre-roll - Indica - 14x0.5g" at bounding box center [312, 274] width 277 height 11
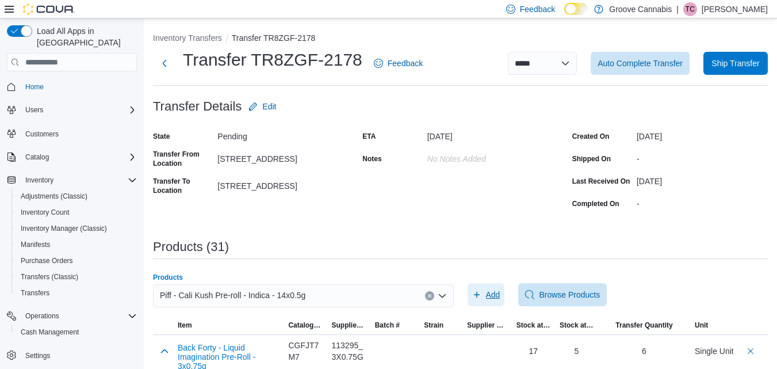
click at [482, 301] on span "Add" at bounding box center [486, 294] width 28 height 23
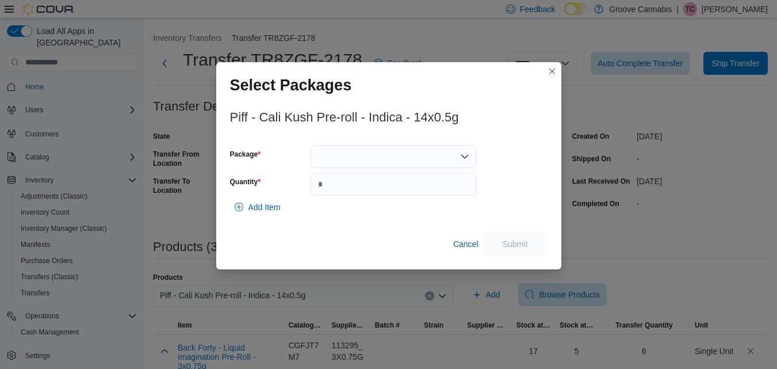
click at [434, 162] on div at bounding box center [393, 156] width 165 height 23
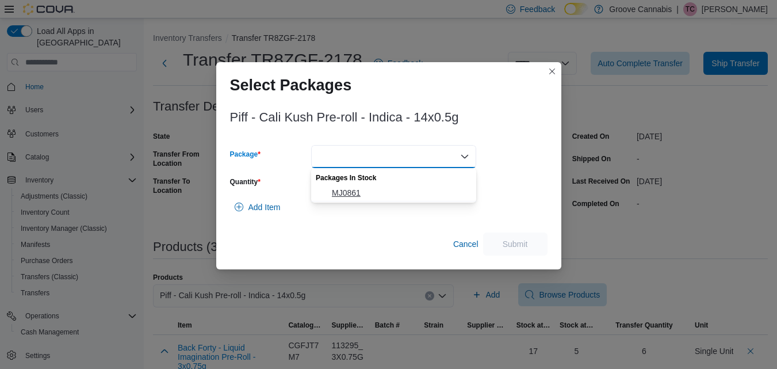
click at [413, 193] on span "MJ0861" at bounding box center [400, 192] width 137 height 11
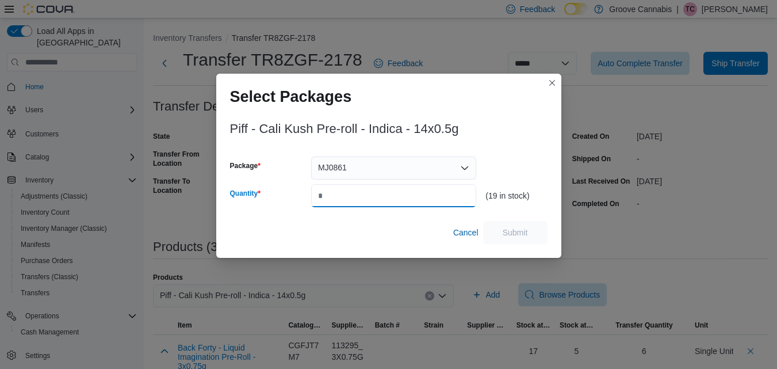
click at [413, 193] on input "Quantity" at bounding box center [393, 195] width 165 height 23
type input "*"
click at [549, 83] on button "Closes this modal window" at bounding box center [552, 82] width 14 height 14
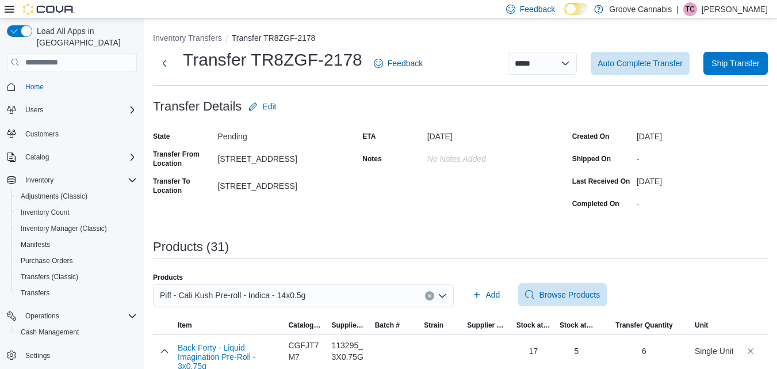
click at [359, 296] on div "Piff - Cali Kush Pre-roll - Indica - 14x0.5g" at bounding box center [303, 295] width 301 height 23
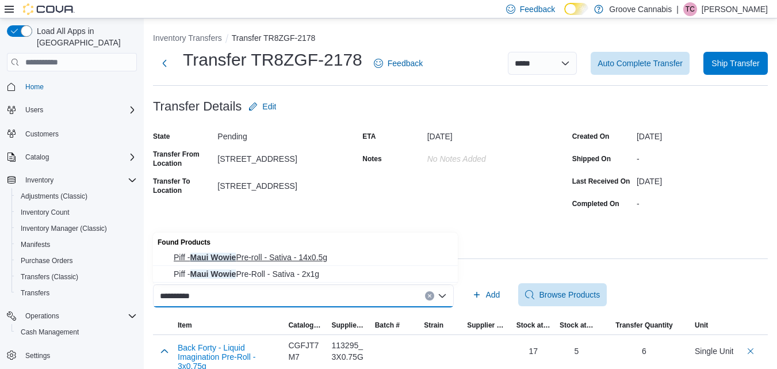
type input "**********"
click at [324, 259] on span "Piff - Maui Wowie Pre-roll - Sativa - 14x0.5g" at bounding box center [312, 256] width 277 height 11
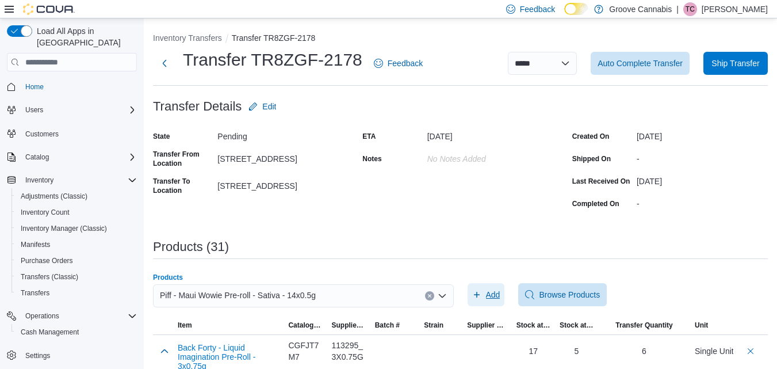
click at [490, 287] on span "Add" at bounding box center [486, 294] width 28 height 23
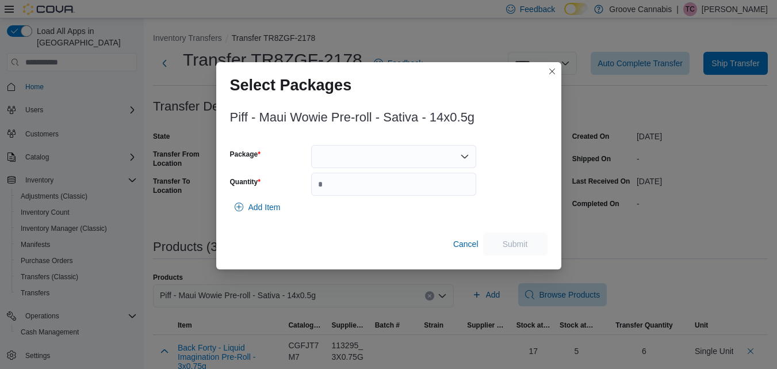
click at [459, 161] on div at bounding box center [393, 156] width 165 height 23
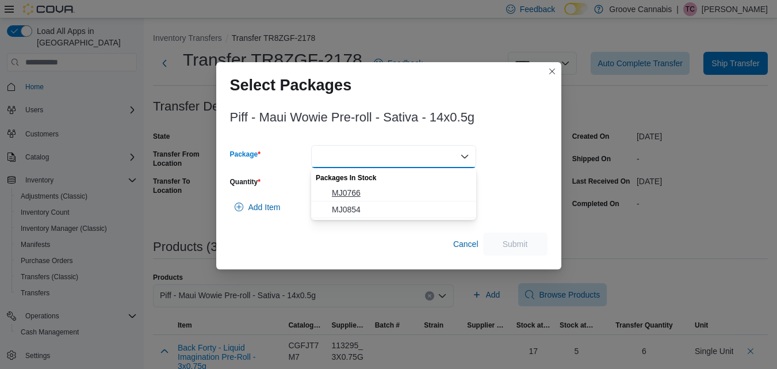
click at [448, 187] on span "MJ0766" at bounding box center [400, 192] width 137 height 11
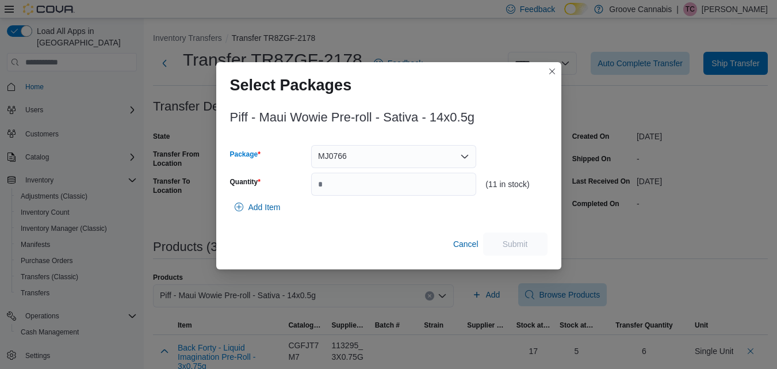
click at [450, 160] on div "MJ0766 Combo box. Selected. MJ0766. Press Backspace to delete MJ0766. Combo box…" at bounding box center [393, 156] width 165 height 23
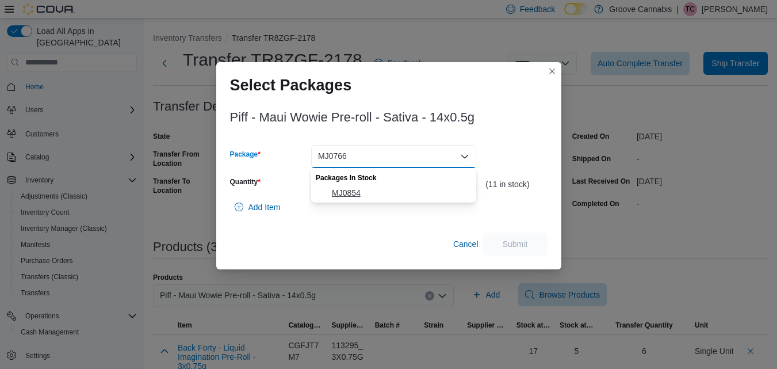
click at [444, 191] on span "MJ0854" at bounding box center [400, 192] width 137 height 11
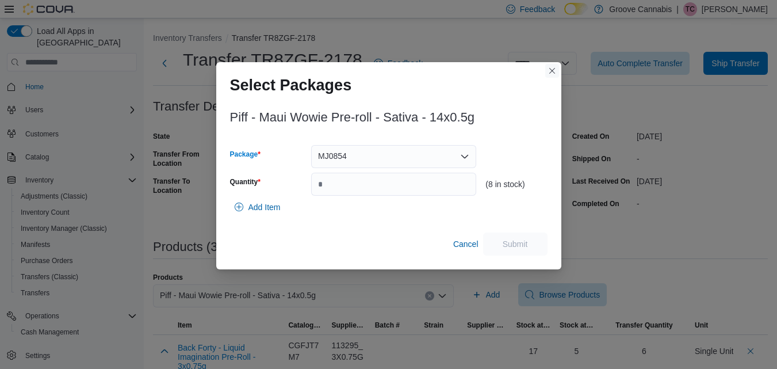
click at [547, 70] on button "Closes this modal window" at bounding box center [552, 71] width 14 height 14
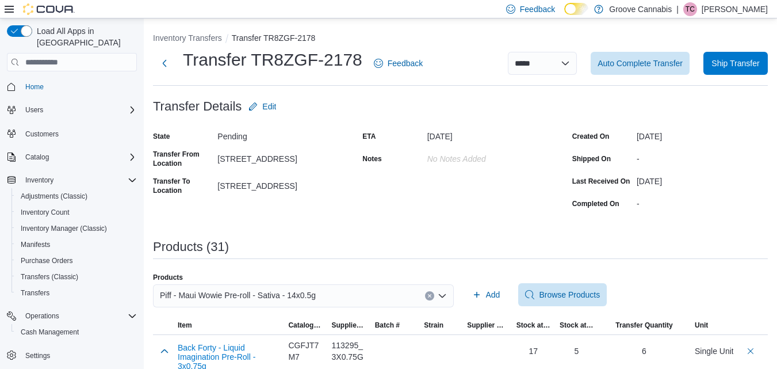
click at [389, 298] on div "Piff - Maui Wowie Pre-roll - Sativa - 14x0.5g" at bounding box center [303, 295] width 301 height 23
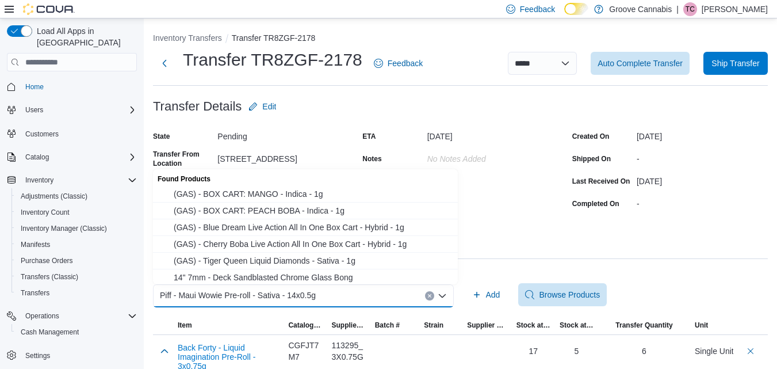
click at [389, 298] on div "Piff - Maui Wowie Pre-roll - Sativa - 14x0.5g Combo box. Selected. Piff - Maui …" at bounding box center [303, 295] width 301 height 23
click at [432, 293] on icon "Clear input" at bounding box center [429, 295] width 5 height 5
click at [421, 296] on div "Search or Scan to Add Product Combo box. Selected. Combo box input. Search or S…" at bounding box center [303, 295] width 301 height 23
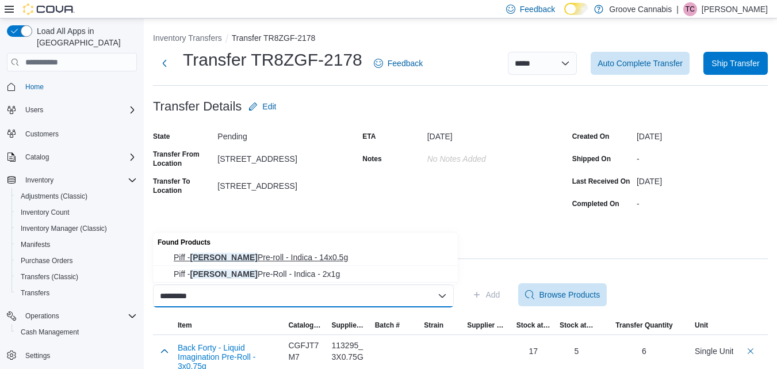
type input "*********"
click at [359, 256] on span "Piff - Cali Kush Pre-roll - Indica - 14x0.5g" at bounding box center [312, 256] width 277 height 11
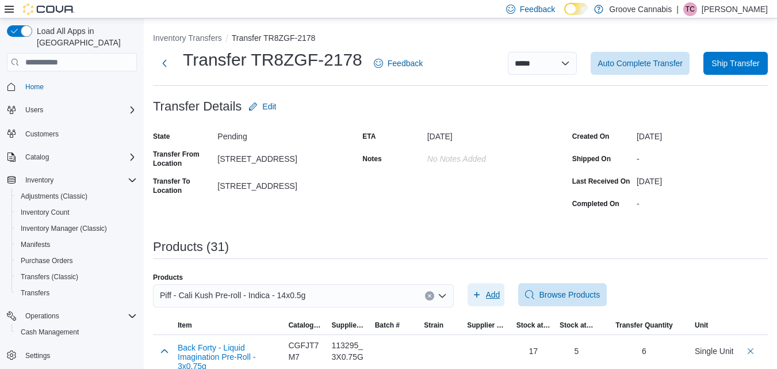
click at [481, 290] on icon "button" at bounding box center [476, 294] width 9 height 9
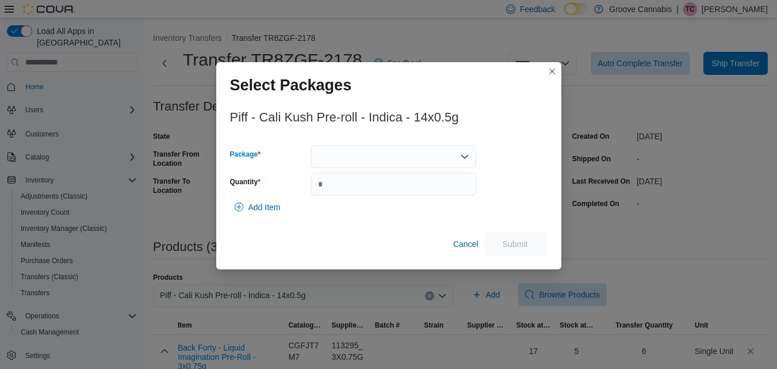
click at [424, 163] on div at bounding box center [393, 156] width 165 height 23
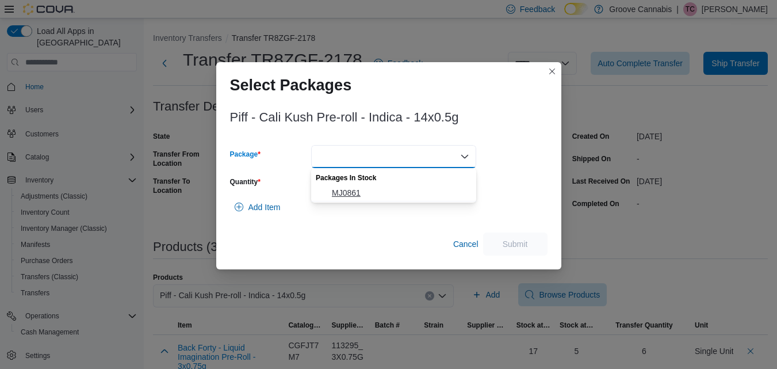
click at [409, 199] on button "MJ0861" at bounding box center [393, 193] width 165 height 17
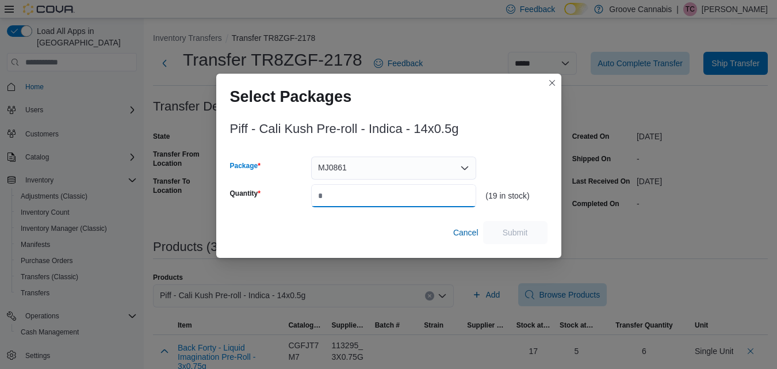
click at [409, 199] on input "Quantity" at bounding box center [393, 195] width 165 height 23
type input "*"
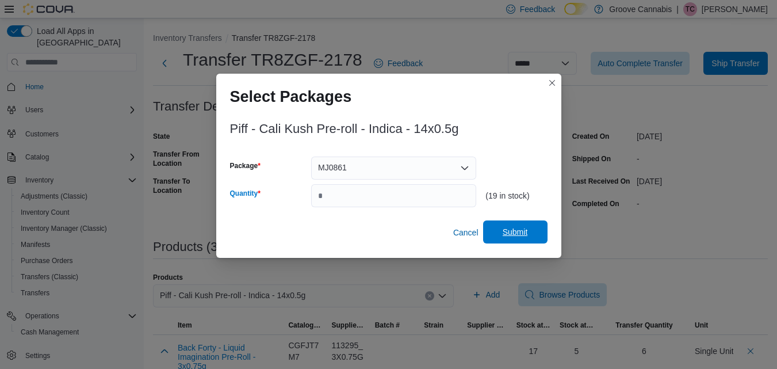
click at [519, 235] on span "Submit" at bounding box center [515, 231] width 25 height 11
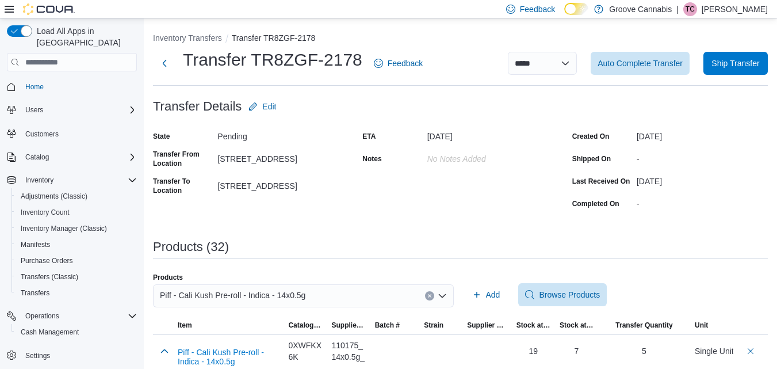
click at [431, 296] on icon "Clear input" at bounding box center [429, 295] width 3 height 3
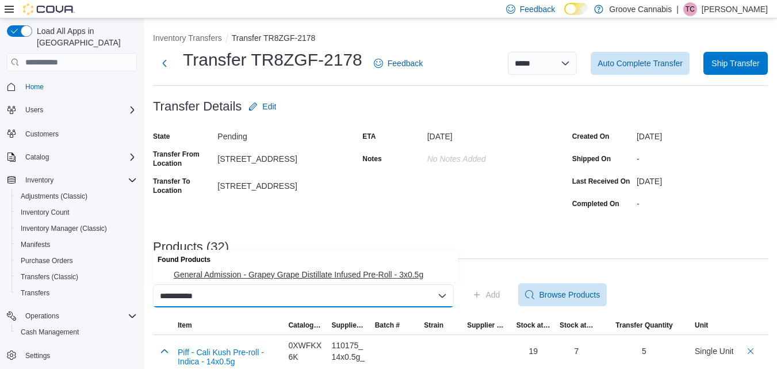
type input "**********"
click at [420, 273] on span "General Admission - Grapey Grape Distillate Infused Pre-Roll - 3x0.5g" at bounding box center [312, 274] width 277 height 11
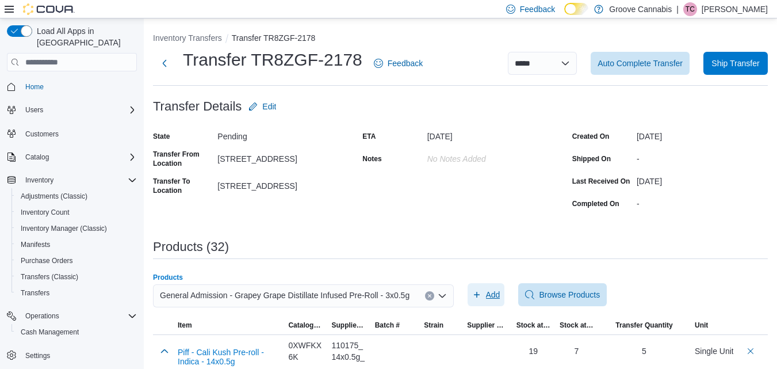
click at [487, 291] on span "Add" at bounding box center [486, 294] width 28 height 23
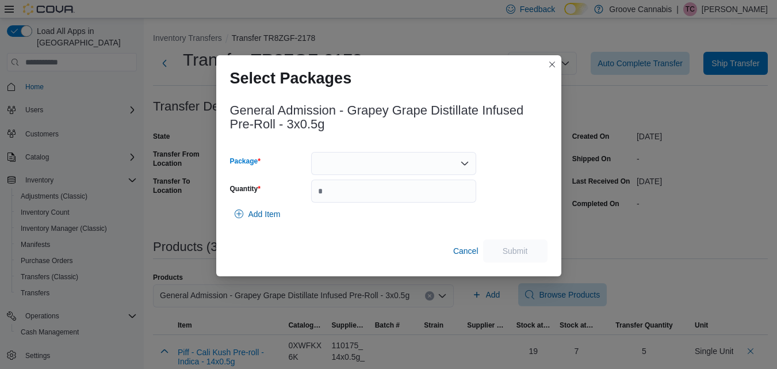
click at [431, 167] on div at bounding box center [393, 163] width 165 height 23
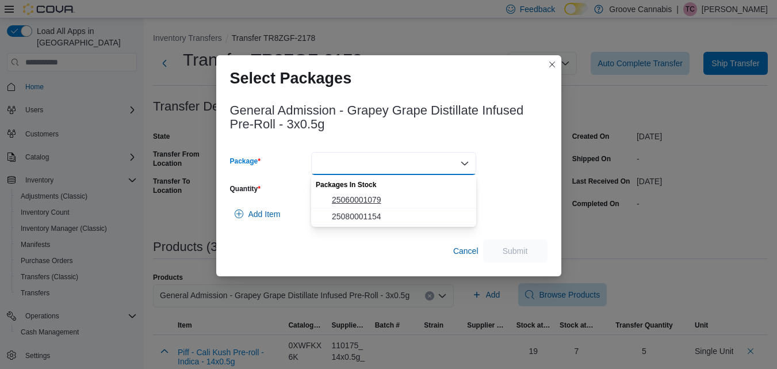
click at [425, 194] on span "25060001079" at bounding box center [400, 199] width 137 height 11
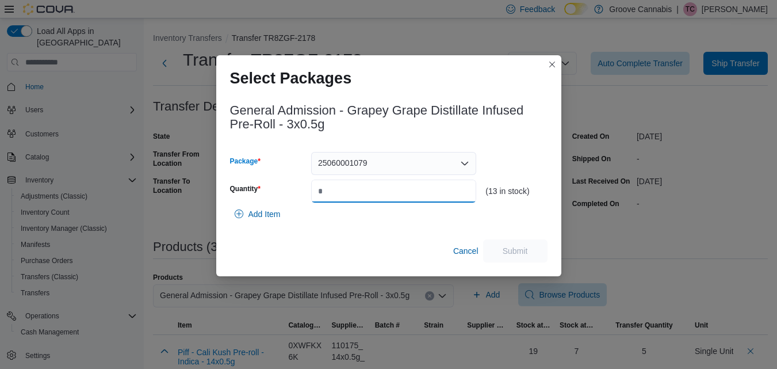
click at [425, 195] on input "Quantity" at bounding box center [393, 190] width 165 height 23
type input "*"
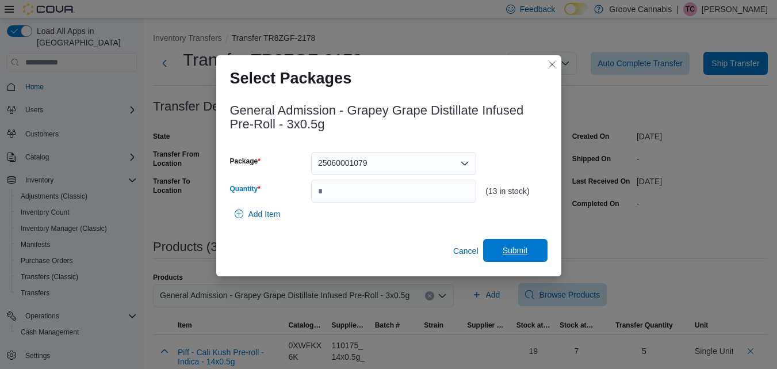
click at [518, 250] on span "Submit" at bounding box center [515, 249] width 25 height 11
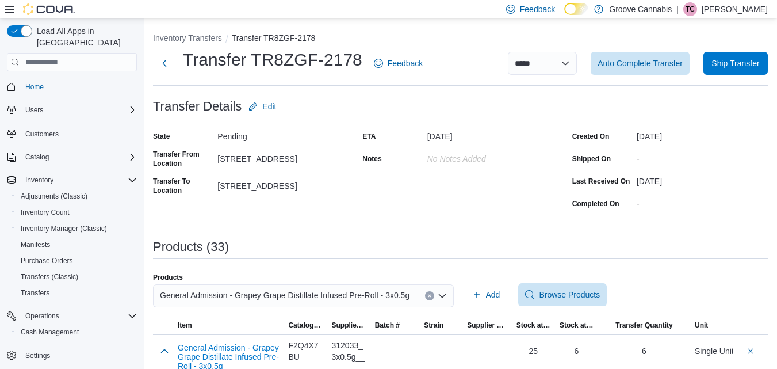
click at [434, 293] on button "Clear input" at bounding box center [429, 295] width 9 height 9
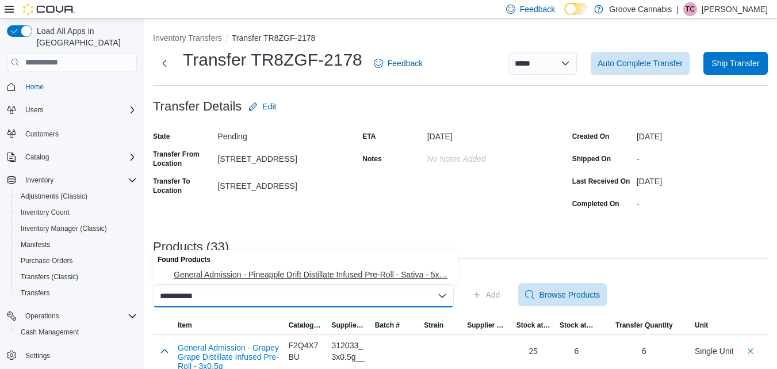
type input "**********"
click at [378, 277] on span "General Admission - Pineapple Drift Distillate Infused Pre-Roll - Sativa - 5x… …" at bounding box center [312, 274] width 277 height 11
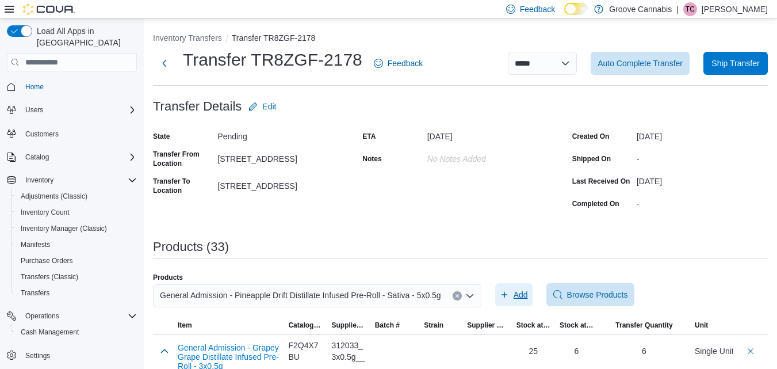
click at [500, 296] on icon "button" at bounding box center [504, 294] width 9 height 9
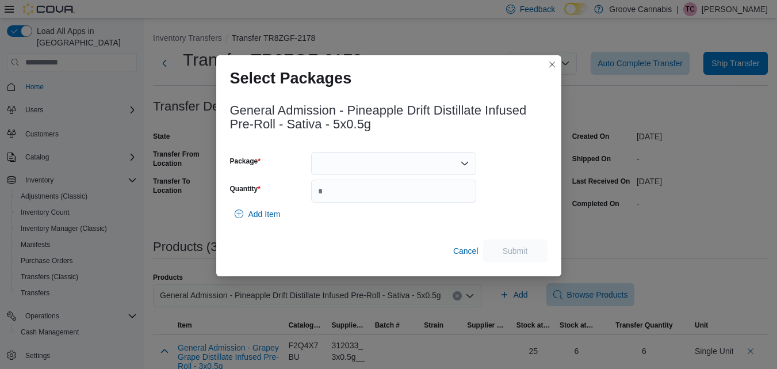
click at [459, 164] on div at bounding box center [393, 163] width 165 height 23
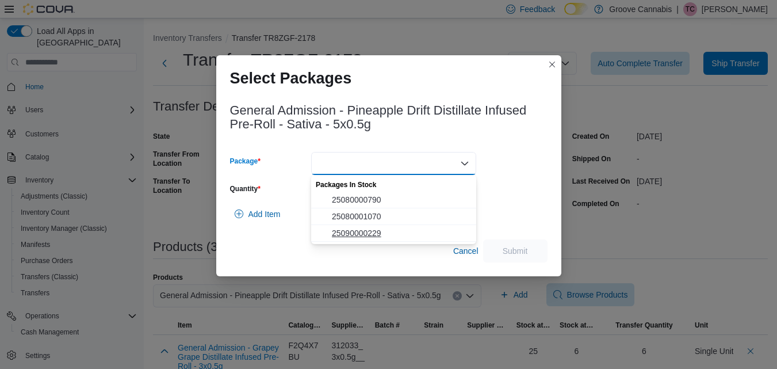
click at [429, 228] on span "25090000229" at bounding box center [400, 232] width 137 height 11
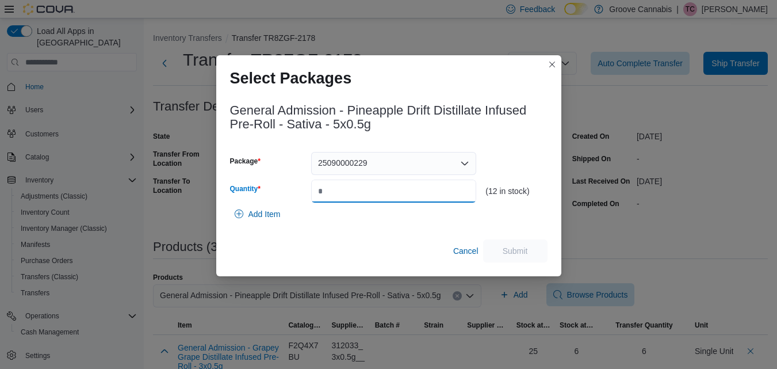
click at [421, 186] on input "Quantity" at bounding box center [393, 190] width 165 height 23
type input "*"
click at [514, 251] on span "Submit" at bounding box center [515, 249] width 25 height 11
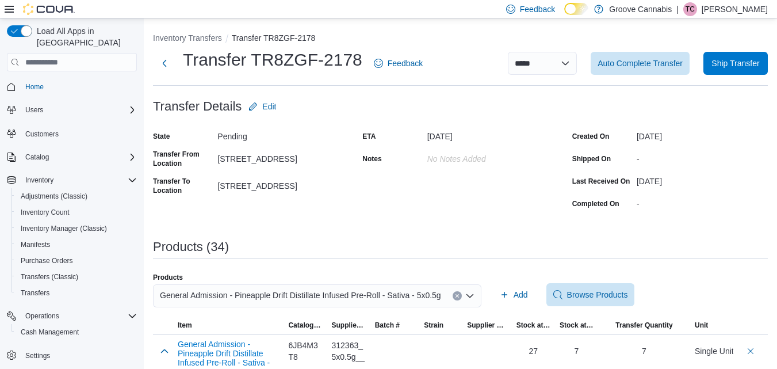
click at [455, 297] on icon "Clear input" at bounding box center [457, 295] width 5 height 5
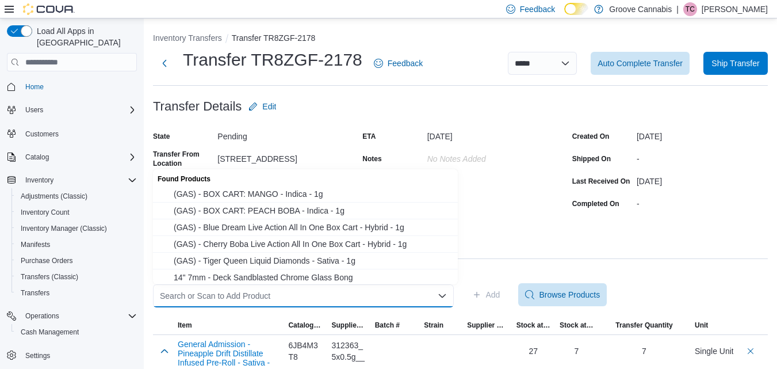
click at [430, 297] on div "Search or Scan to Add Product Combo box. Selected. Combo box input. Search or S…" at bounding box center [303, 295] width 301 height 23
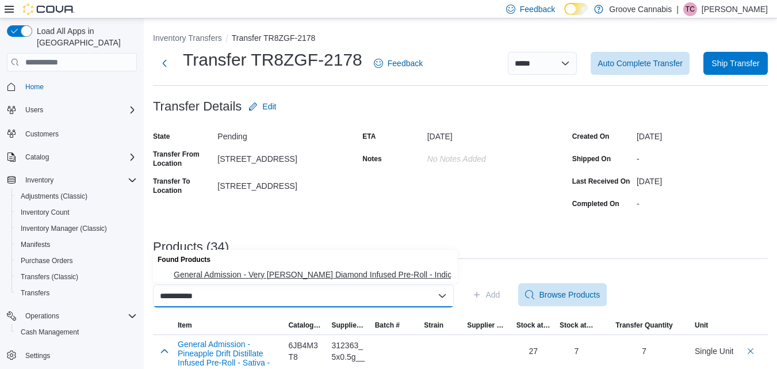
type input "**********"
click at [396, 274] on span "General Admission - Very [PERSON_NAME] Diamond Infused Pre-Roll - Indica - 3x0.…" at bounding box center [312, 274] width 277 height 11
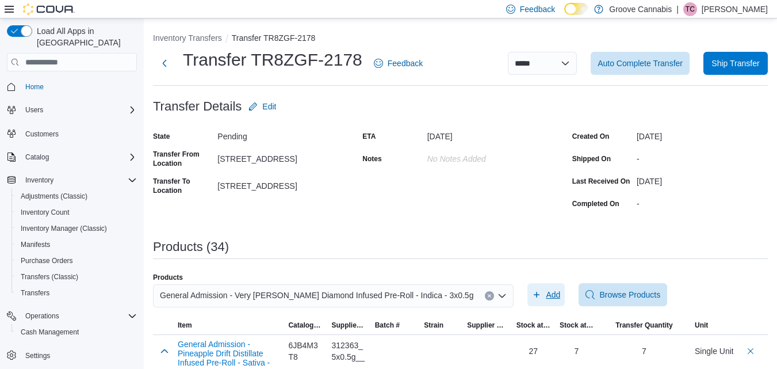
click at [532, 301] on span "Add" at bounding box center [546, 294] width 28 height 23
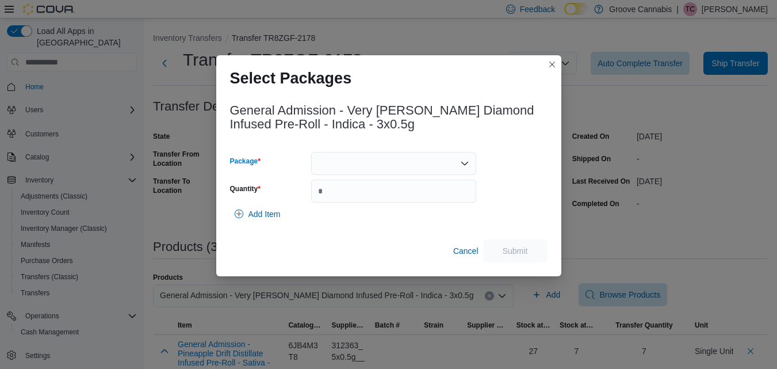
click at [403, 160] on div at bounding box center [393, 163] width 165 height 23
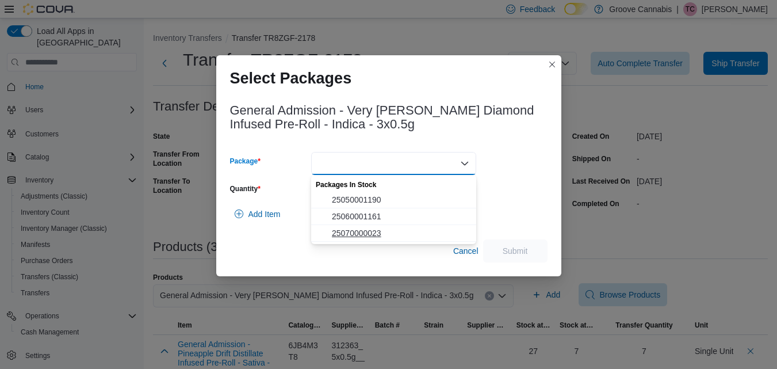
click at [379, 230] on span "25070000023" at bounding box center [400, 232] width 137 height 11
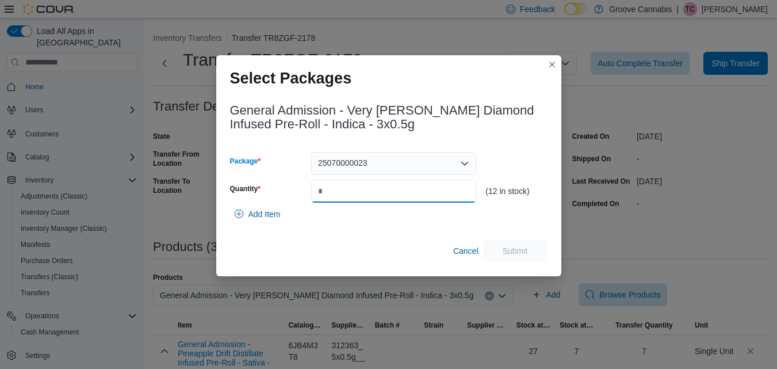
click at [385, 194] on input "Quantity" at bounding box center [393, 190] width 165 height 23
type input "*"
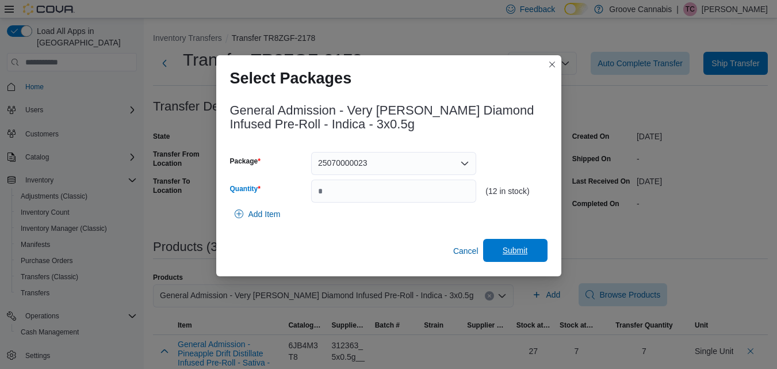
click at [509, 259] on span "Submit" at bounding box center [515, 250] width 51 height 23
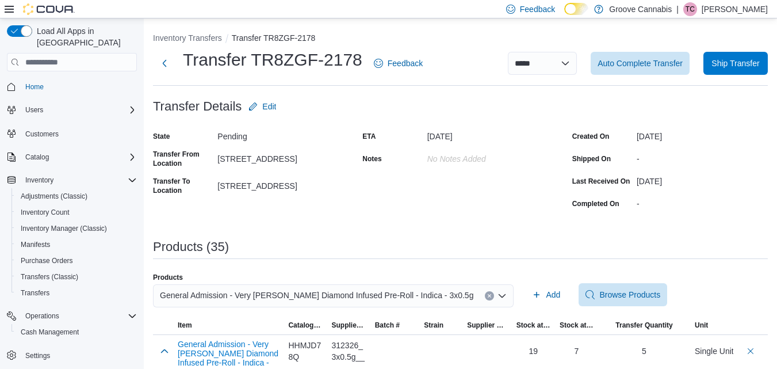
click at [485, 293] on button "Clear input" at bounding box center [489, 295] width 9 height 9
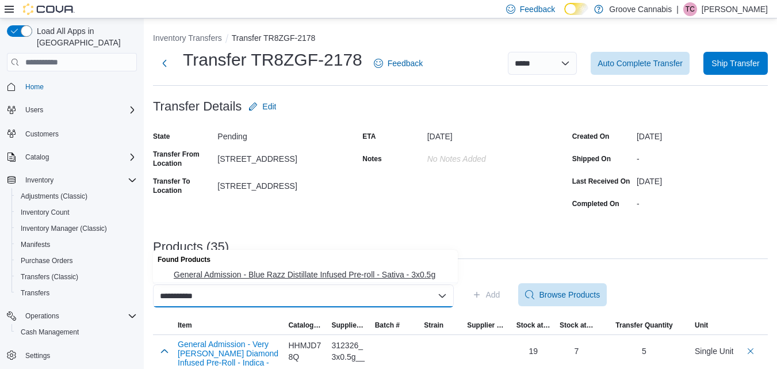
type input "**********"
click at [389, 275] on span "General Admission - Blue Razz Distillate Infused Pre-roll - Sativa - 3x0.5g" at bounding box center [312, 274] width 277 height 11
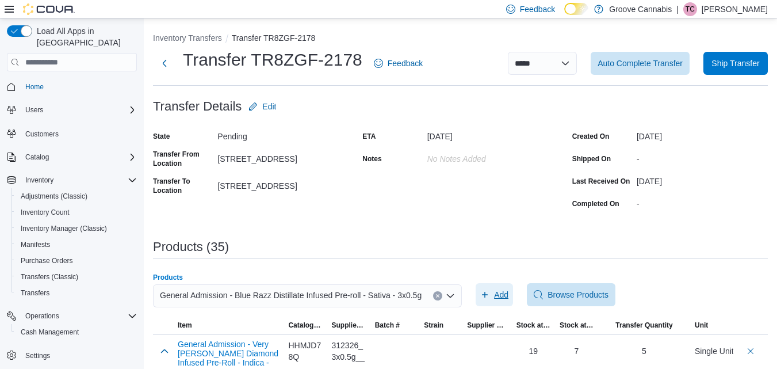
click at [482, 294] on icon "button" at bounding box center [485, 295] width 6 height 6
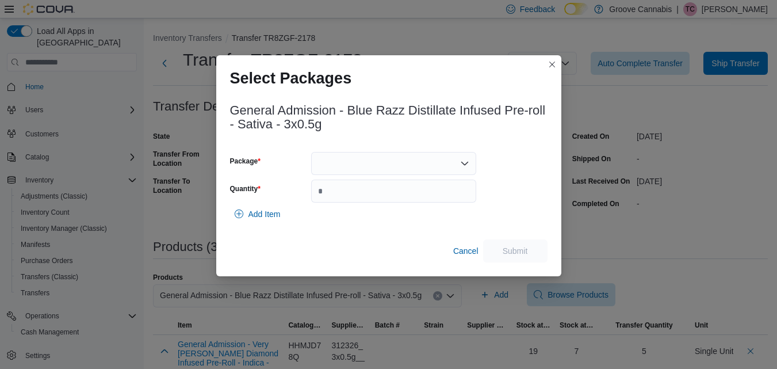
click at [421, 162] on div at bounding box center [393, 163] width 165 height 23
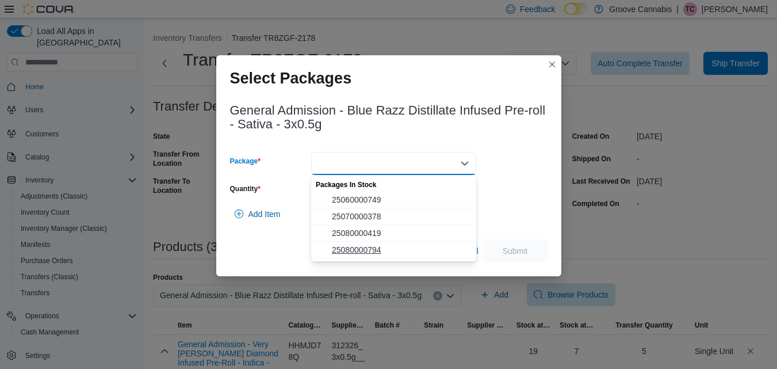
click at [365, 249] on span "25080000794" at bounding box center [400, 249] width 137 height 11
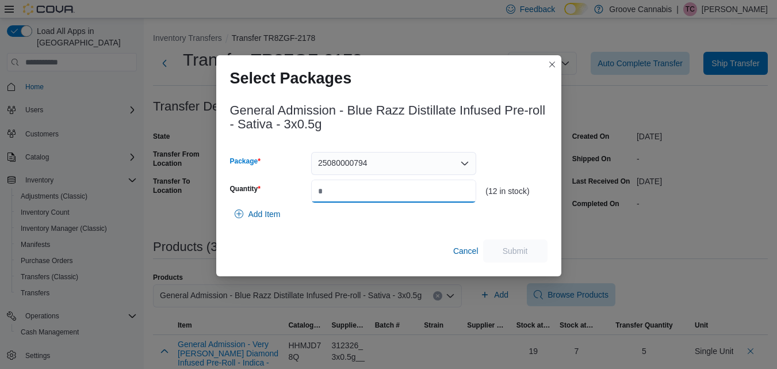
click at [369, 200] on input "Quantity" at bounding box center [393, 190] width 165 height 23
type input "*"
click at [504, 251] on span "Submit" at bounding box center [515, 249] width 25 height 11
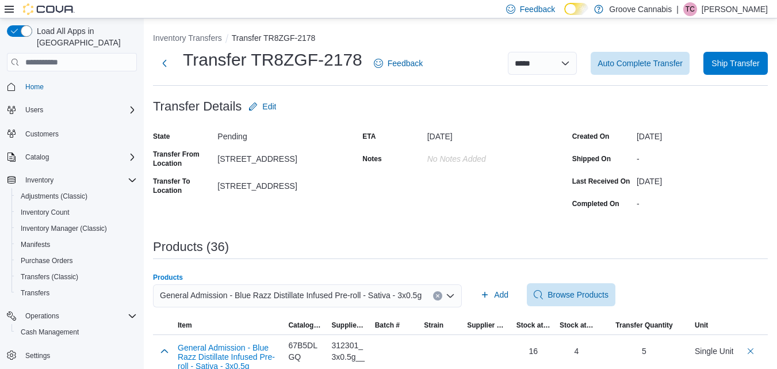
click at [436, 295] on icon "Clear input" at bounding box center [437, 295] width 3 height 3
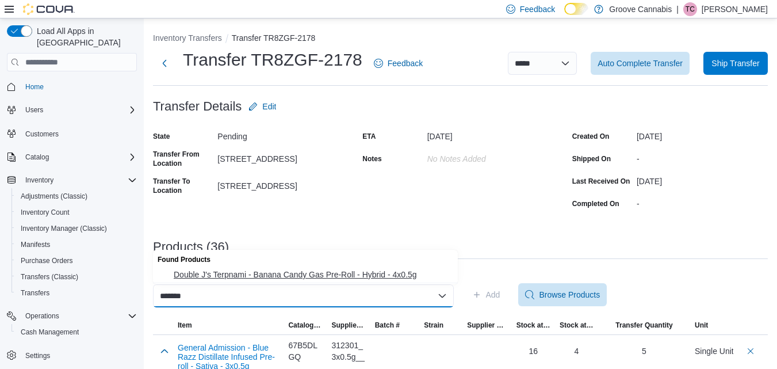
type input "*******"
click at [408, 274] on span "Double J's Terpnami - Banana Candy Gas Pre-Roll - Hybrid - 4x0.5g" at bounding box center [312, 274] width 277 height 11
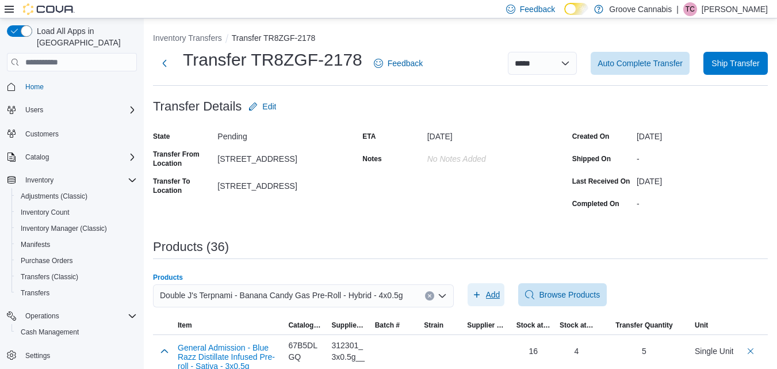
click at [481, 293] on icon "button" at bounding box center [476, 294] width 9 height 9
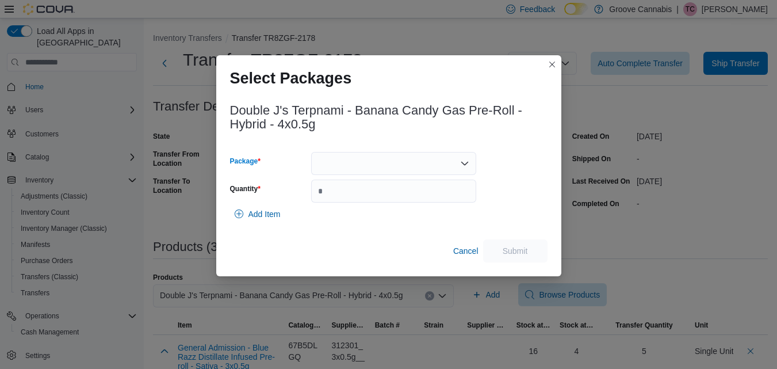
click at [411, 172] on div at bounding box center [393, 163] width 165 height 23
click at [404, 195] on span "BDC2194" at bounding box center [400, 199] width 137 height 11
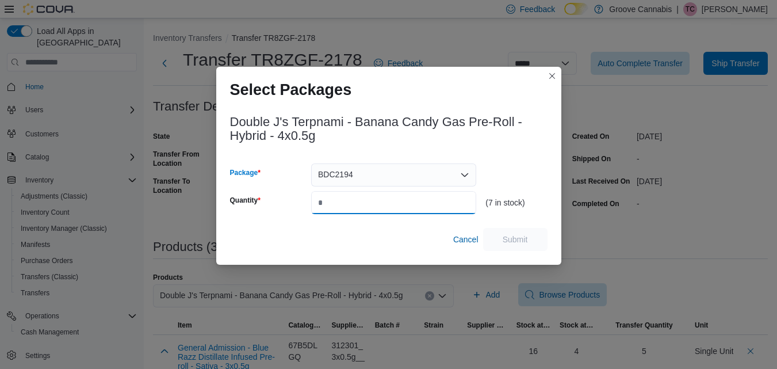
click at [404, 195] on input "Quantity" at bounding box center [393, 202] width 165 height 23
type input "*"
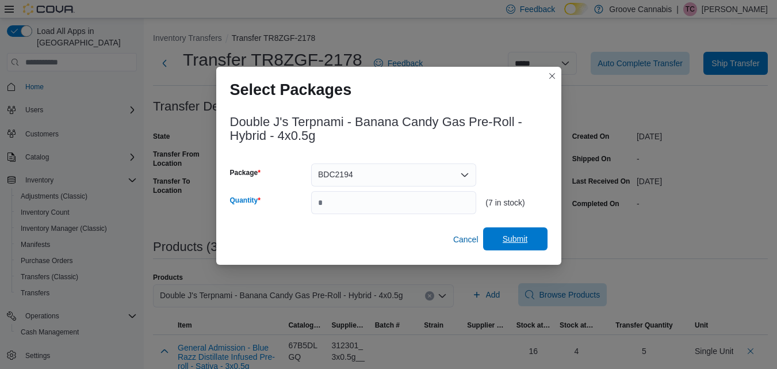
click at [508, 232] on span "Submit" at bounding box center [515, 238] width 51 height 23
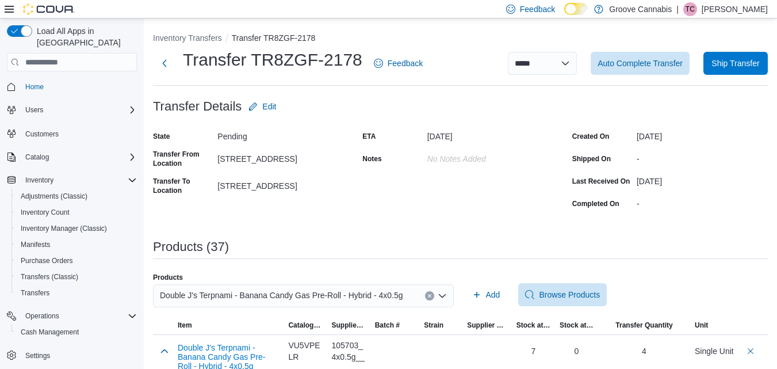
click at [431, 296] on icon "Clear input" at bounding box center [429, 295] width 3 height 3
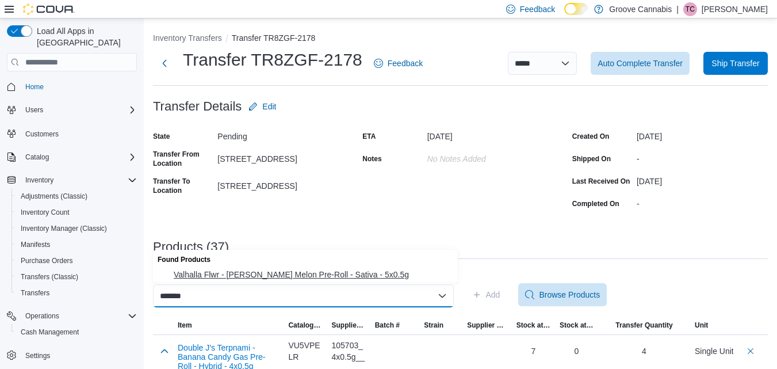
type input "*******"
click at [358, 270] on span "Valhalla Flwr - [PERSON_NAME] Melon Pre-Roll - Sativa - 5x0.5g" at bounding box center [312, 274] width 277 height 11
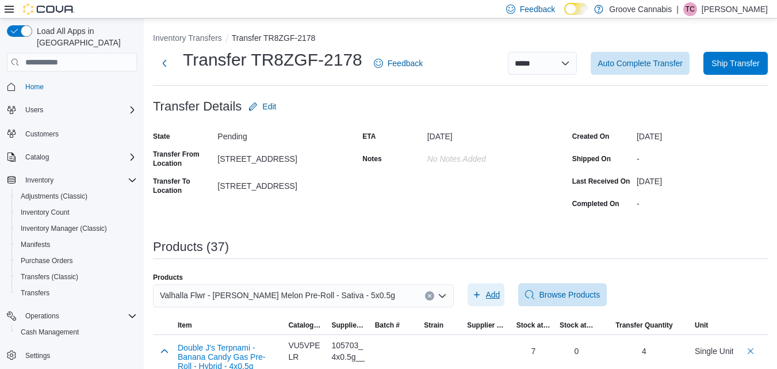
click at [490, 297] on span "Add" at bounding box center [493, 294] width 14 height 11
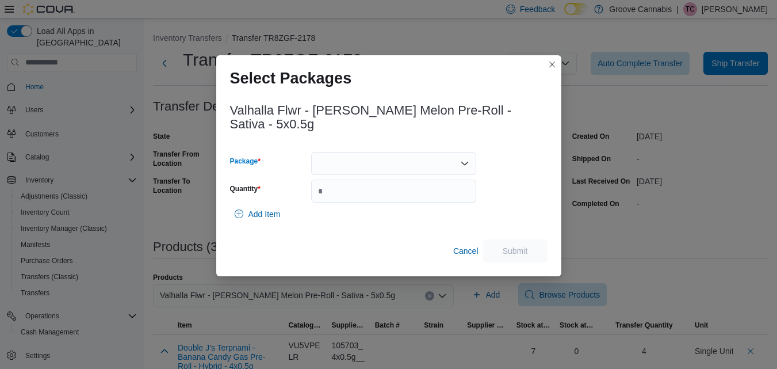
click at [416, 168] on div at bounding box center [393, 163] width 165 height 23
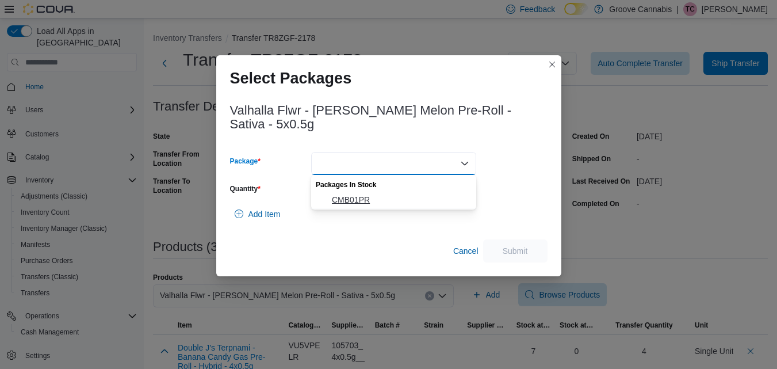
click at [404, 198] on span "CMB01PR" at bounding box center [400, 199] width 137 height 11
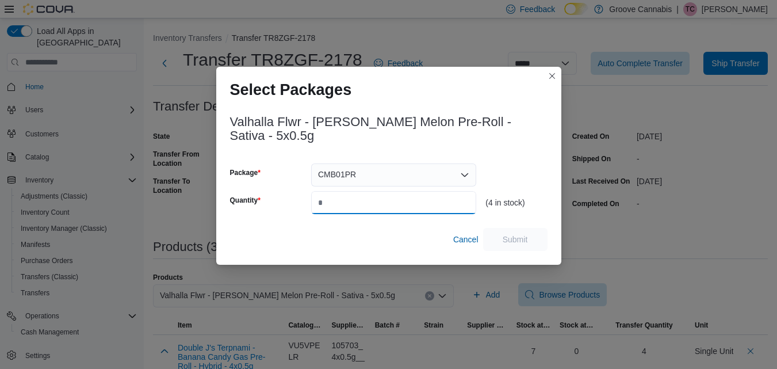
click at [404, 198] on input "Quantity" at bounding box center [393, 202] width 165 height 23
type input "*"
click at [522, 233] on span "Submit" at bounding box center [515, 238] width 51 height 23
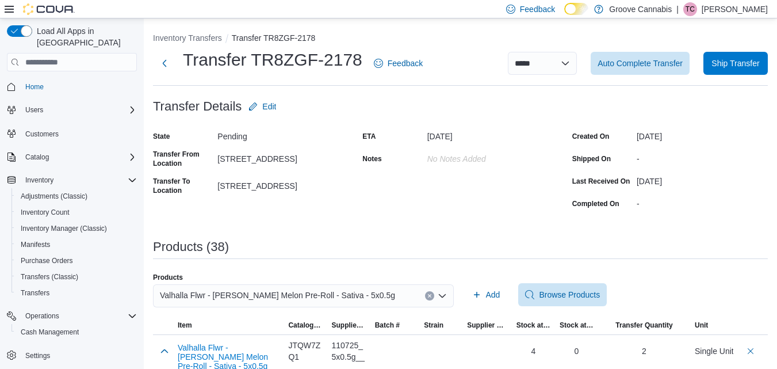
click at [434, 296] on button "Clear input" at bounding box center [429, 295] width 9 height 9
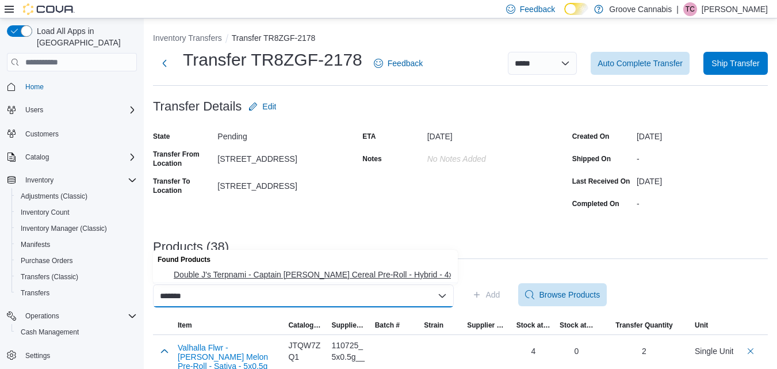
type input "*******"
click at [409, 275] on span "Double J's Terpnami - Captain [PERSON_NAME] Cereal Pre-Roll - Hybrid - 4x0.5g" at bounding box center [312, 274] width 277 height 11
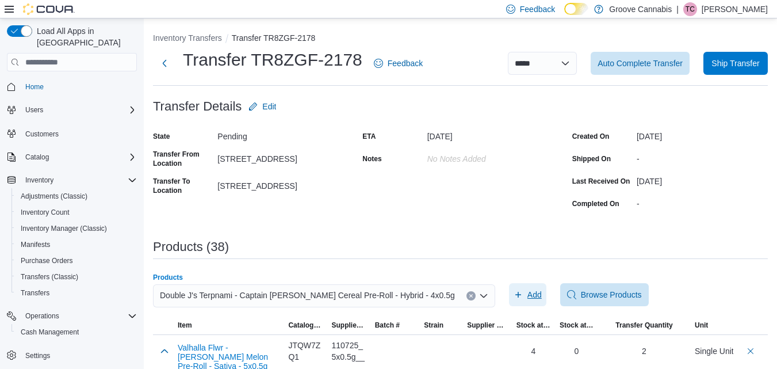
click at [527, 289] on span "Add" at bounding box center [534, 294] width 14 height 11
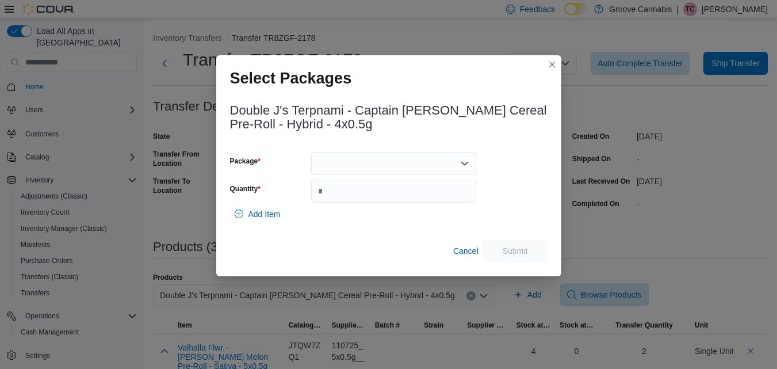
click at [433, 159] on div at bounding box center [393, 163] width 165 height 23
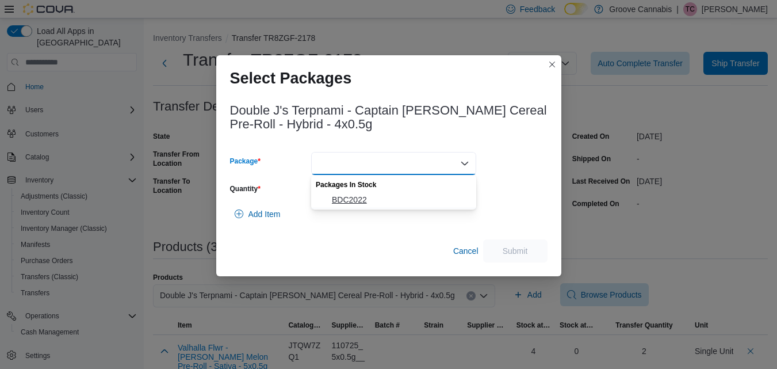
click at [424, 202] on span "BDC2022" at bounding box center [400, 199] width 137 height 11
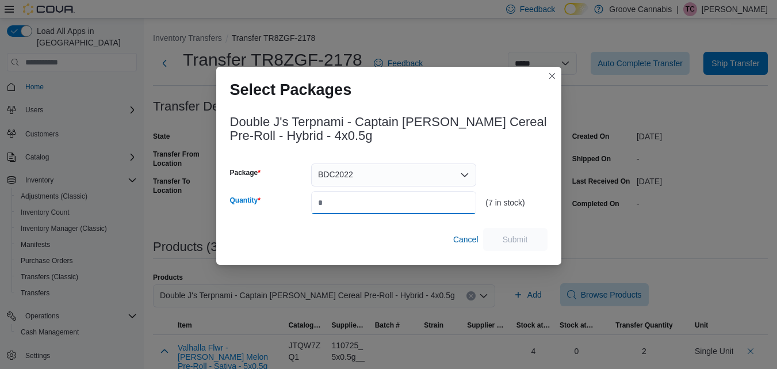
click at [424, 202] on input "Quantity" at bounding box center [393, 202] width 165 height 23
type input "*"
click at [517, 236] on span "Submit" at bounding box center [515, 238] width 25 height 11
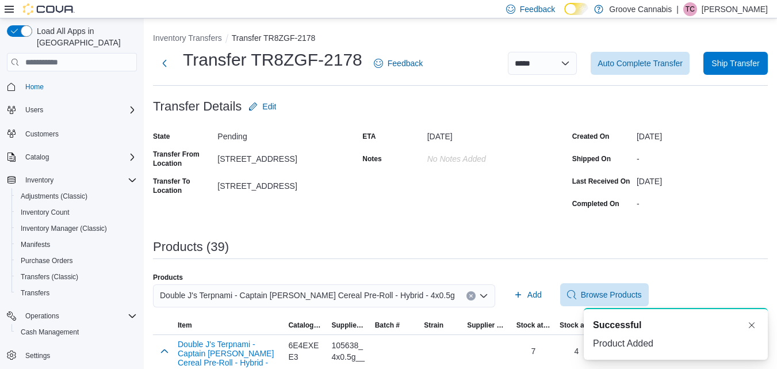
click at [469, 293] on icon "Clear input" at bounding box center [471, 295] width 5 height 5
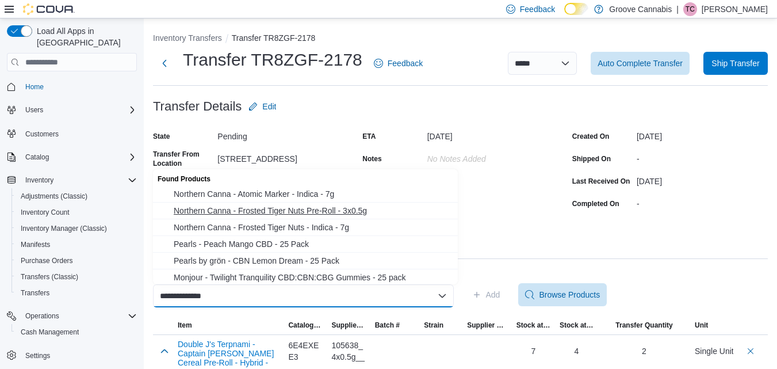
type input "**********"
click at [295, 210] on span "Northern Canna - Frosted Tiger Nuts Pre-Roll - 3x0.5g" at bounding box center [312, 210] width 277 height 11
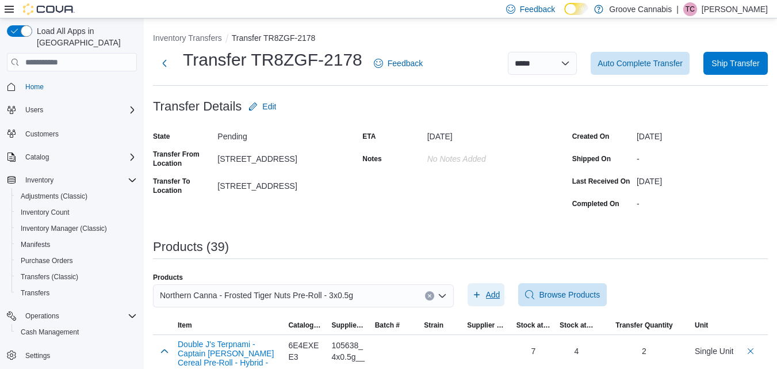
click at [492, 297] on span "Add" at bounding box center [493, 294] width 14 height 11
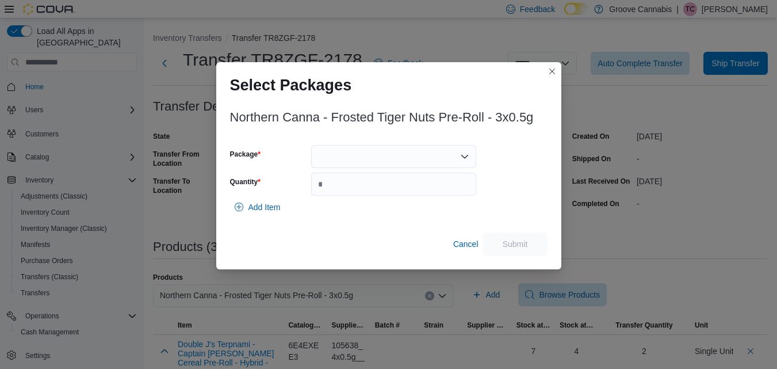
click at [385, 158] on div at bounding box center [393, 156] width 165 height 23
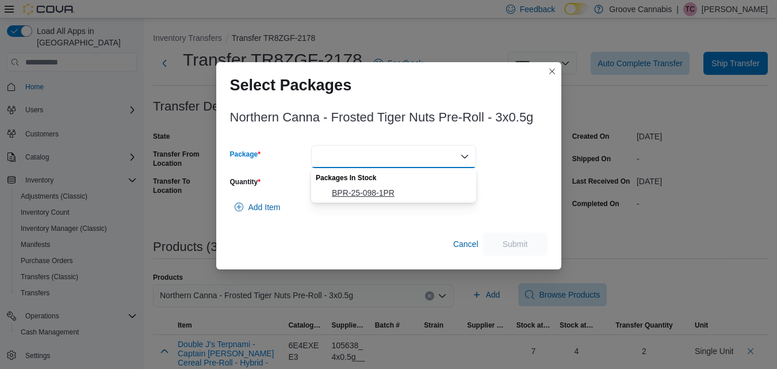
click at [370, 189] on span "BPR-25-098-1PR" at bounding box center [400, 192] width 137 height 11
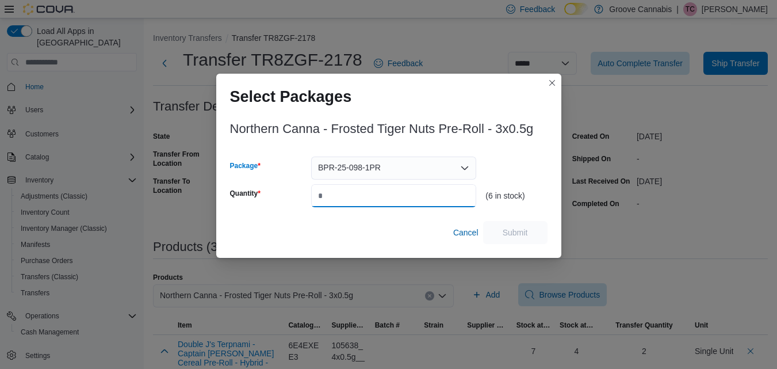
click at [370, 189] on input "Quantity" at bounding box center [393, 195] width 165 height 23
type input "*"
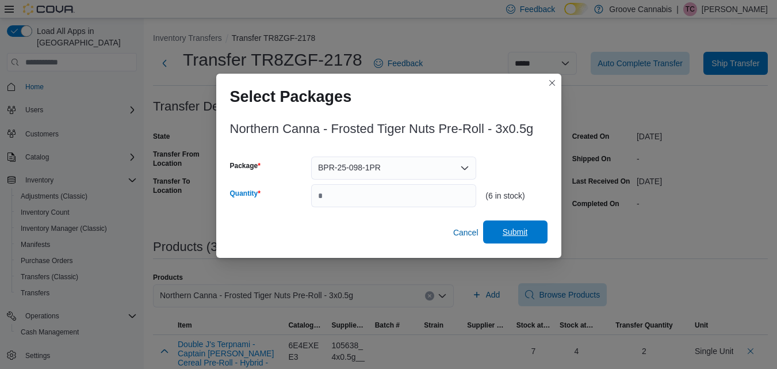
click at [521, 230] on span "Submit" at bounding box center [515, 231] width 25 height 11
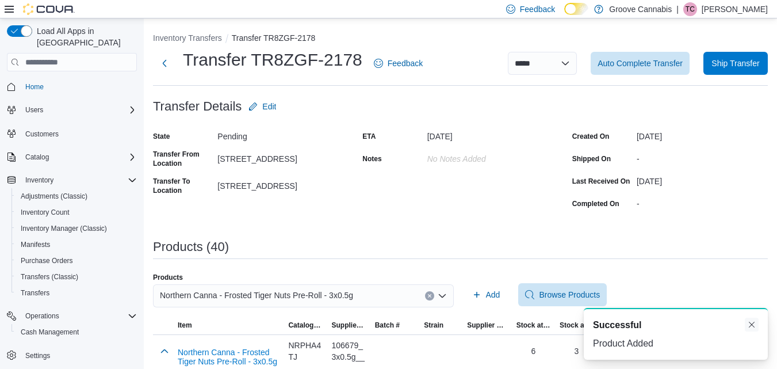
click at [753, 325] on button "Dismiss toast" at bounding box center [752, 324] width 14 height 14
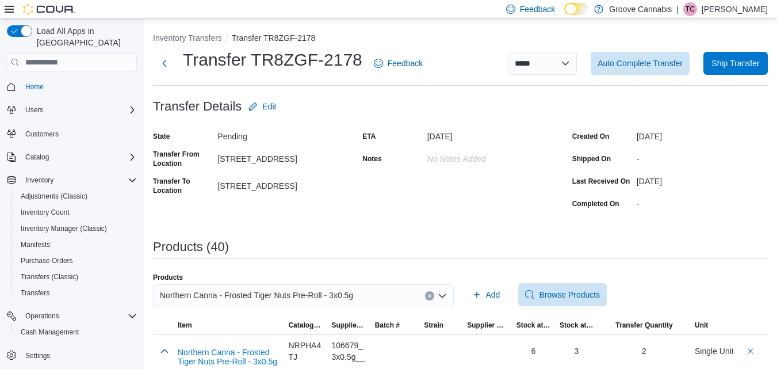
click at [434, 293] on button "Clear input" at bounding box center [429, 295] width 9 height 9
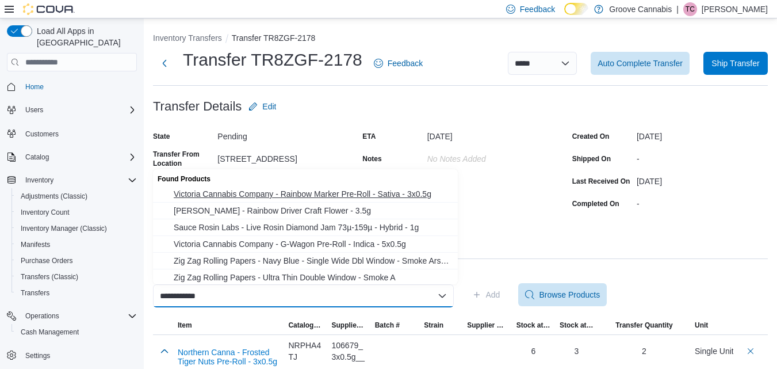
type input "**********"
click at [397, 191] on span "Victoria Cannabis Company - Rainbow Marker Pre-Roll - Sativa - 3x0.5g" at bounding box center [312, 193] width 277 height 11
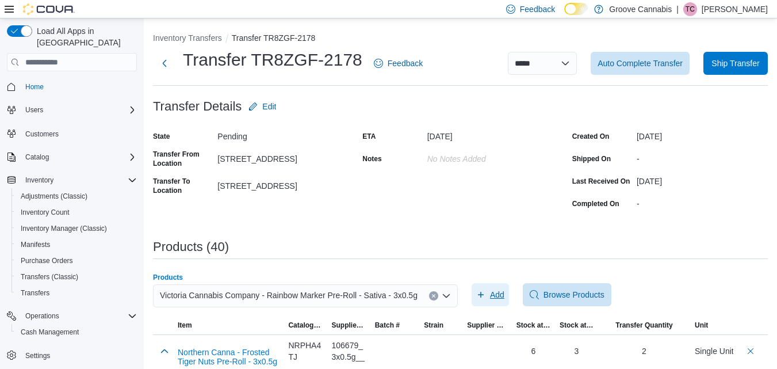
click at [499, 298] on span "Add" at bounding box center [497, 294] width 14 height 11
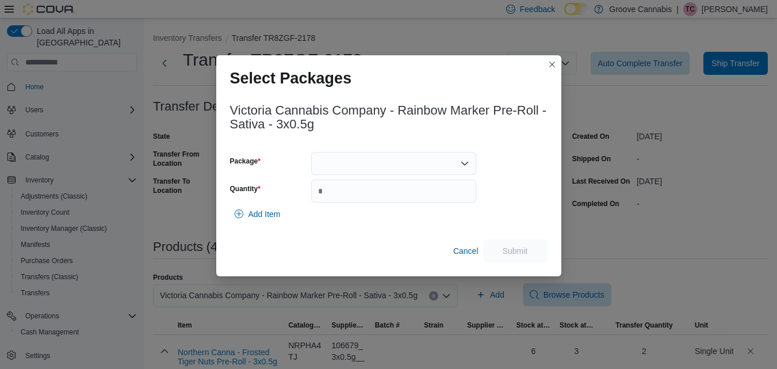
click at [426, 161] on div at bounding box center [393, 163] width 165 height 23
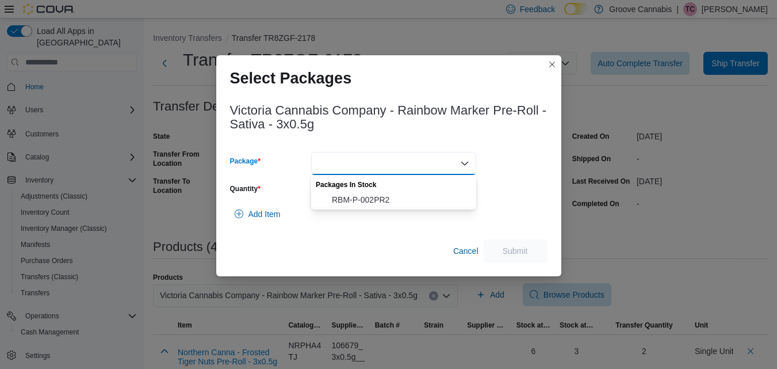
click at [420, 191] on div "Packages In Stock" at bounding box center [393, 183] width 165 height 17
click at [419, 197] on span "RBM-P-002PR2" at bounding box center [400, 199] width 137 height 11
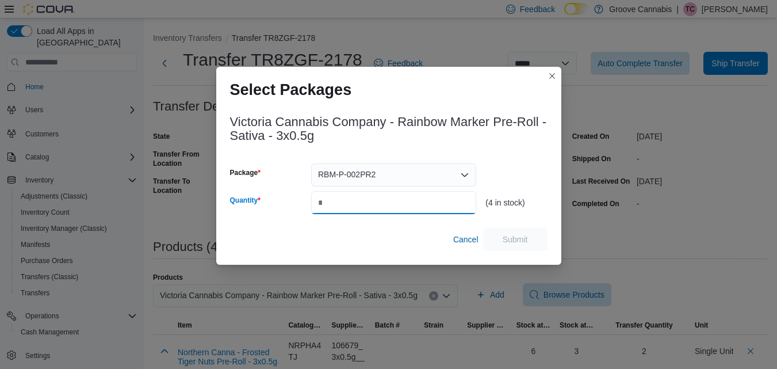
click at [420, 200] on input "Quantity" at bounding box center [393, 202] width 165 height 23
type input "*"
click at [520, 246] on span "Submit" at bounding box center [515, 238] width 51 height 23
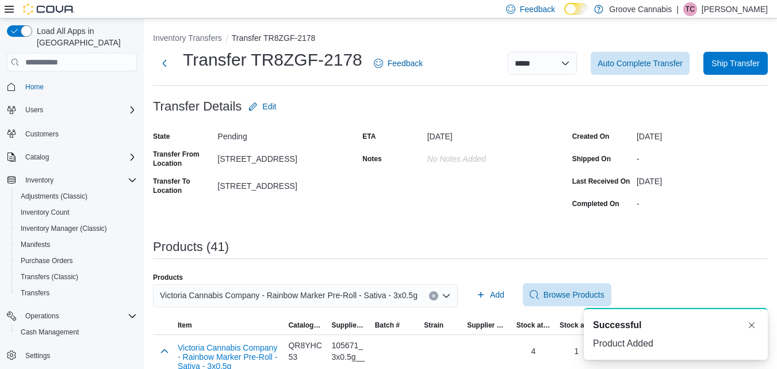
click at [432, 297] on icon "Clear input" at bounding box center [433, 295] width 5 height 5
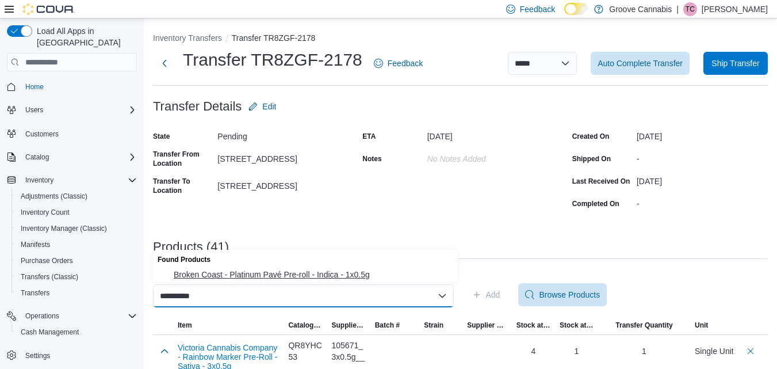
type input "**********"
click at [363, 271] on span "Broken Coast - Platinum Pavé Pre-roll - Indica - 1x0.5g" at bounding box center [312, 274] width 277 height 11
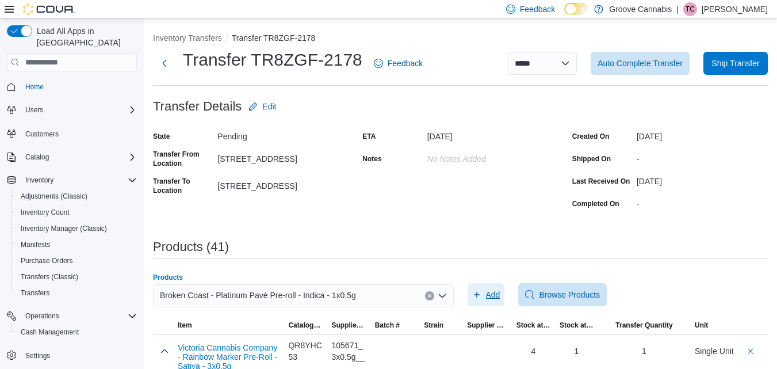
click at [491, 294] on span "Add" at bounding box center [493, 294] width 14 height 11
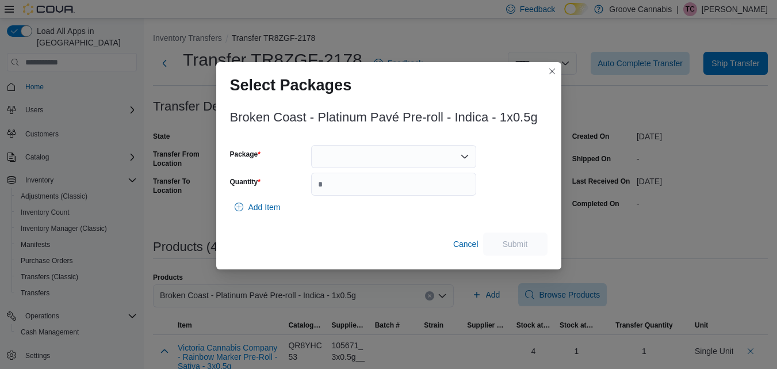
click at [407, 150] on div at bounding box center [393, 156] width 165 height 23
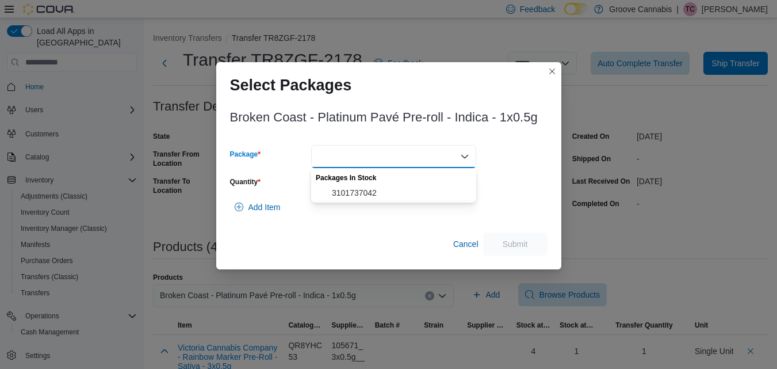
click at [402, 182] on div "Packages In Stock" at bounding box center [393, 176] width 165 height 17
click at [402, 191] on span "3101737042" at bounding box center [400, 192] width 137 height 11
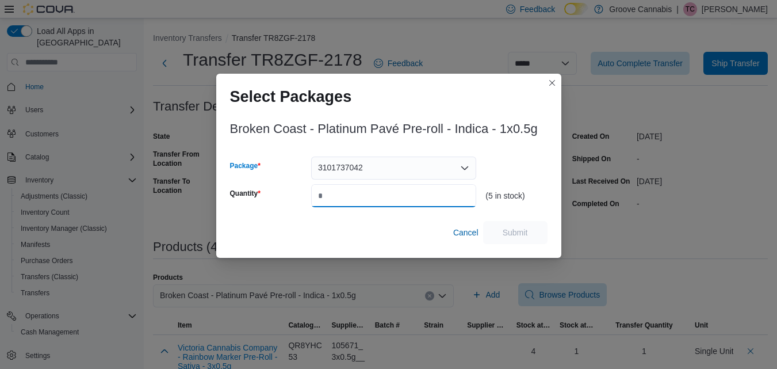
click at [402, 191] on input "Quantity" at bounding box center [393, 195] width 165 height 23
type input "*"
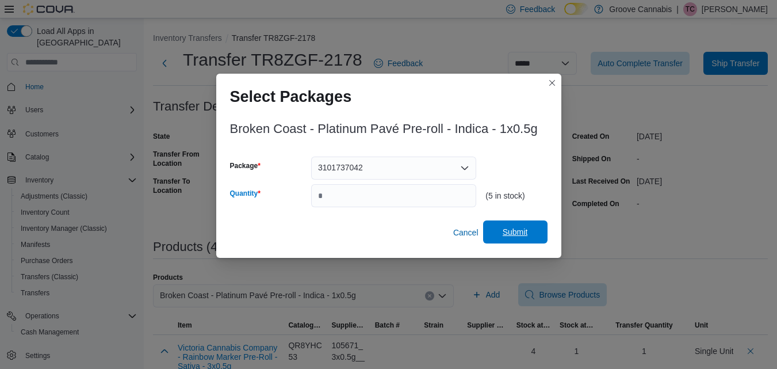
click at [513, 231] on span "Submit" at bounding box center [515, 231] width 25 height 11
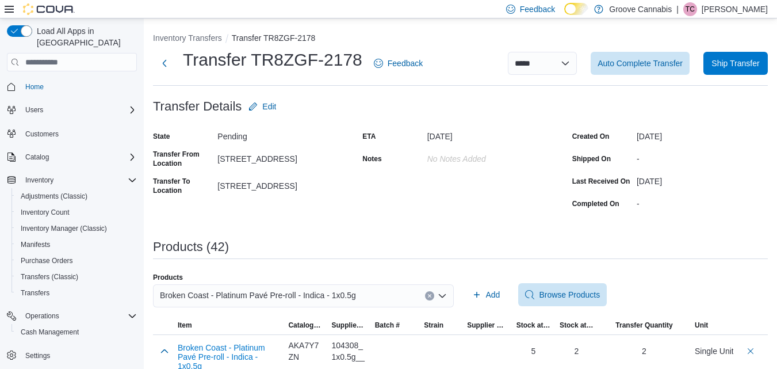
click at [434, 298] on button "Clear input" at bounding box center [429, 295] width 9 height 9
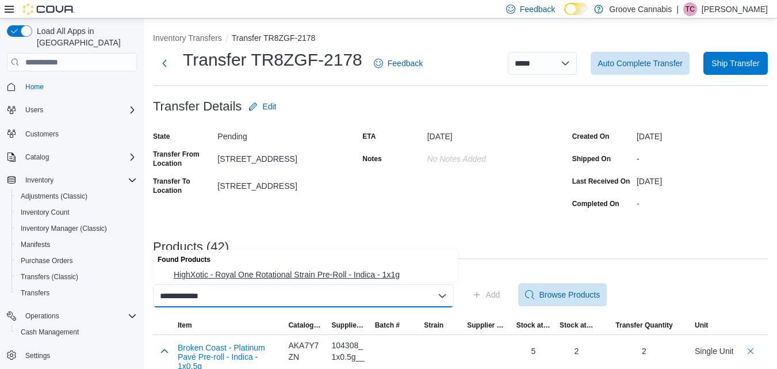
type input "**********"
click at [396, 272] on span "HighXotic - Royal One Rotational Strain Pre-Roll - Indica - 1x1g" at bounding box center [312, 274] width 277 height 11
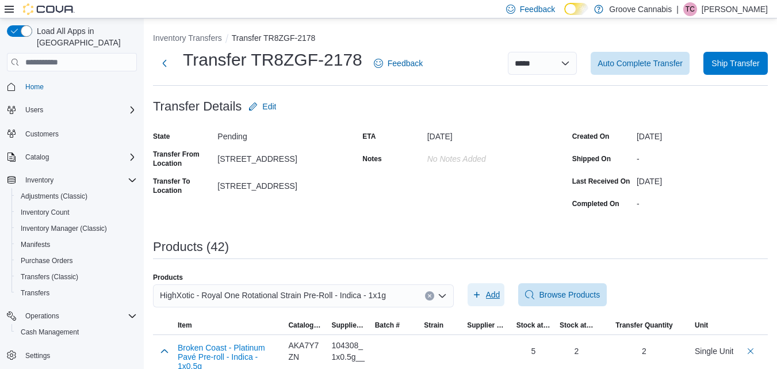
click at [491, 294] on span "Add" at bounding box center [493, 294] width 14 height 11
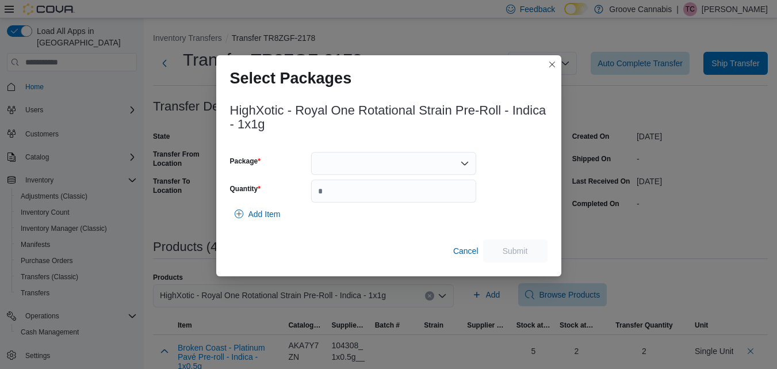
click at [388, 161] on div at bounding box center [393, 163] width 165 height 23
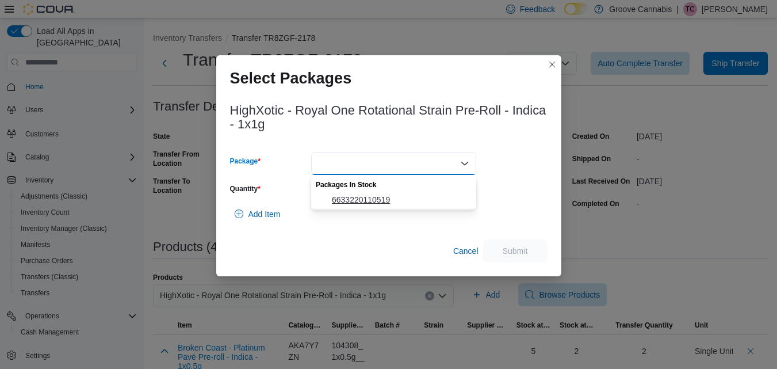
click at [375, 199] on span "6633220110519" at bounding box center [400, 199] width 137 height 11
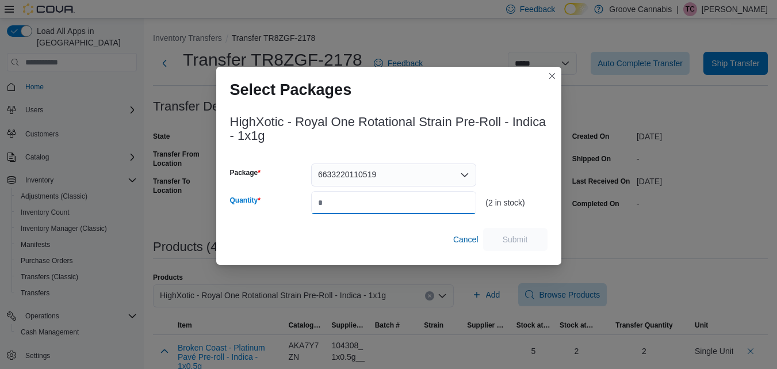
click at [375, 199] on input "Quantity" at bounding box center [393, 202] width 165 height 23
type input "*"
click at [505, 233] on span "Submit" at bounding box center [515, 238] width 51 height 23
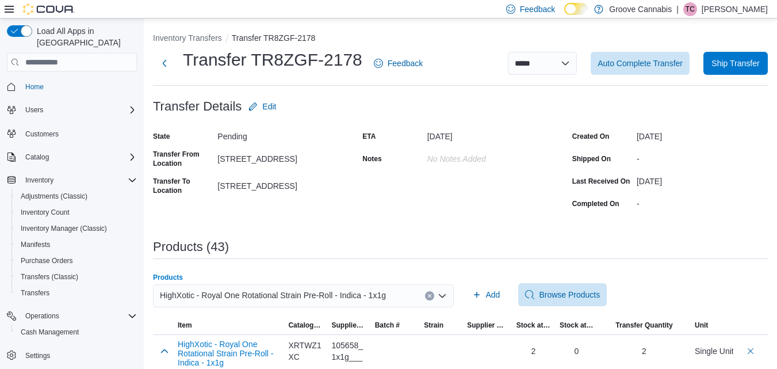
click at [434, 297] on button "Clear input" at bounding box center [429, 295] width 9 height 9
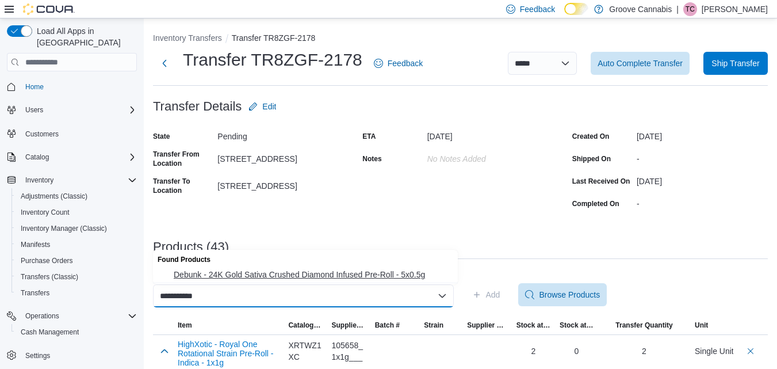
type input "**********"
click at [414, 276] on span "Debunk - 24K Gold Sativa Crushed Diamond Infused Pre-Roll - 5x0.5g" at bounding box center [312, 274] width 277 height 11
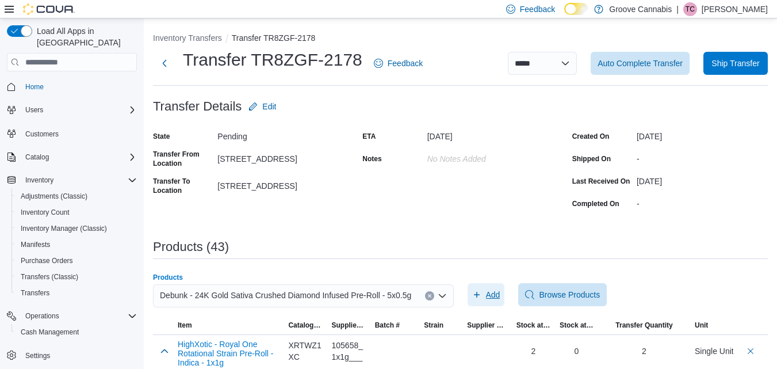
click at [489, 298] on span "Add" at bounding box center [486, 294] width 28 height 23
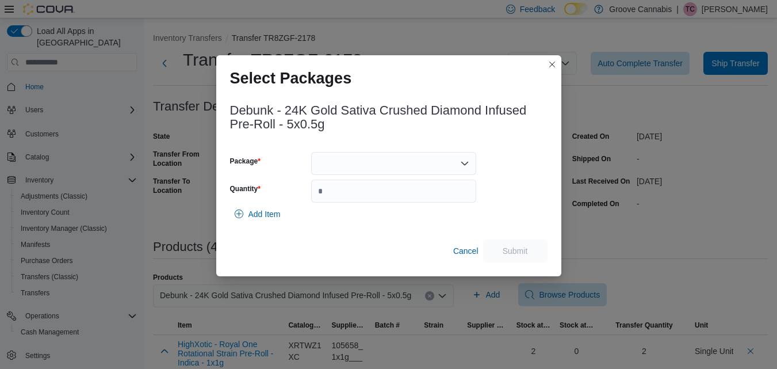
click at [407, 171] on div at bounding box center [393, 163] width 165 height 23
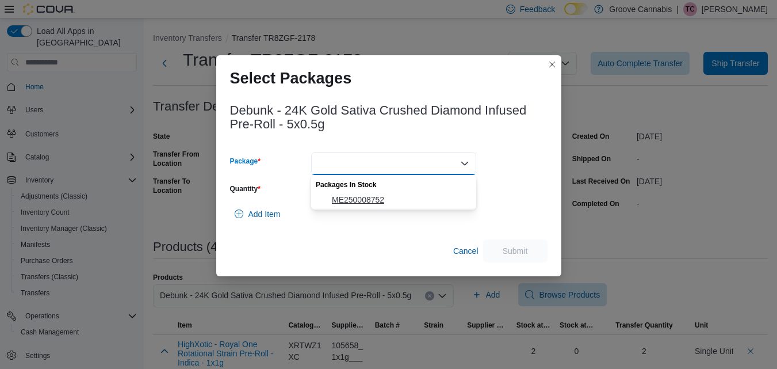
click at [391, 204] on span "ME250008752" at bounding box center [400, 199] width 137 height 11
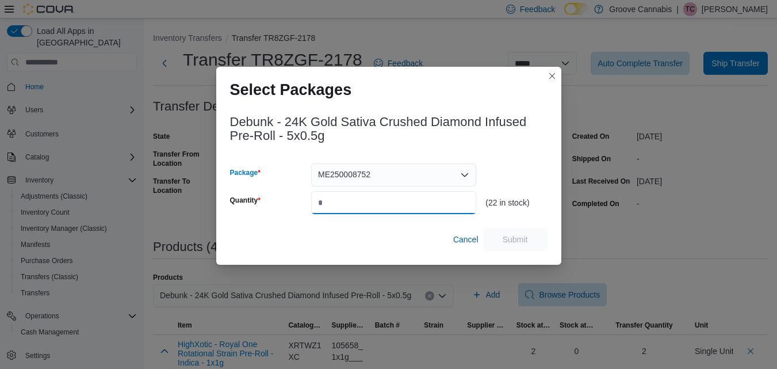
click at [391, 204] on input "Quantity" at bounding box center [393, 202] width 165 height 23
type input "*"
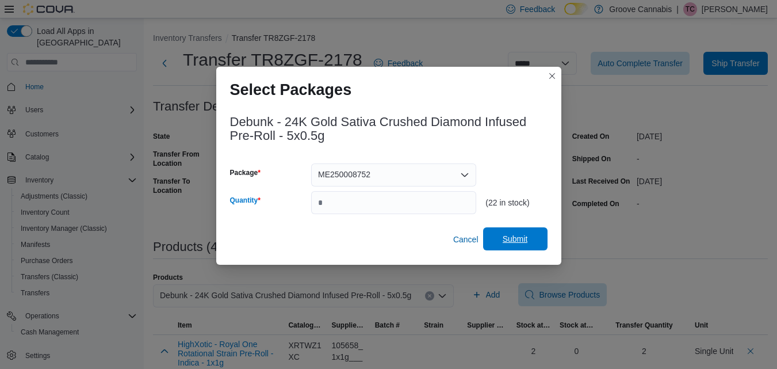
click at [518, 242] on span "Submit" at bounding box center [515, 238] width 25 height 11
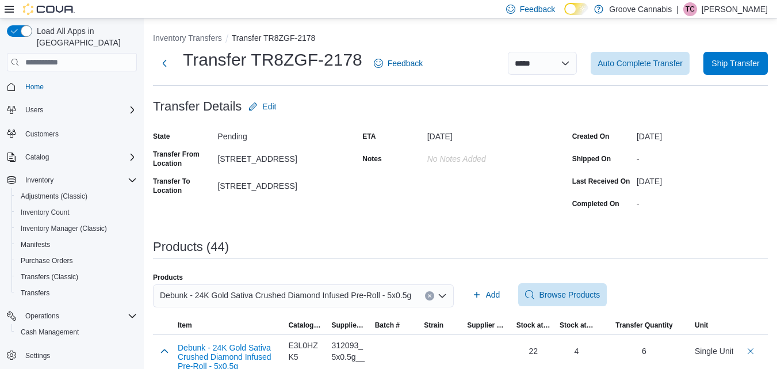
click at [432, 297] on icon "Clear input" at bounding box center [429, 295] width 5 height 5
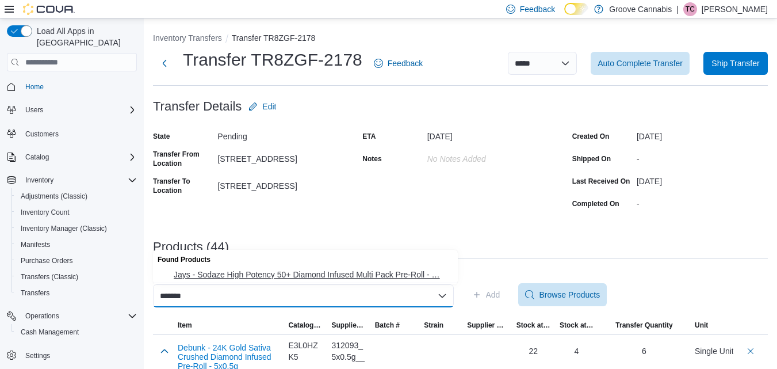
type input "*******"
click at [404, 273] on span "Jays - Sodaze High Potency 50+ Diamond Infused Multi Pack Pre-Roll - … Jays - S…" at bounding box center [312, 274] width 277 height 11
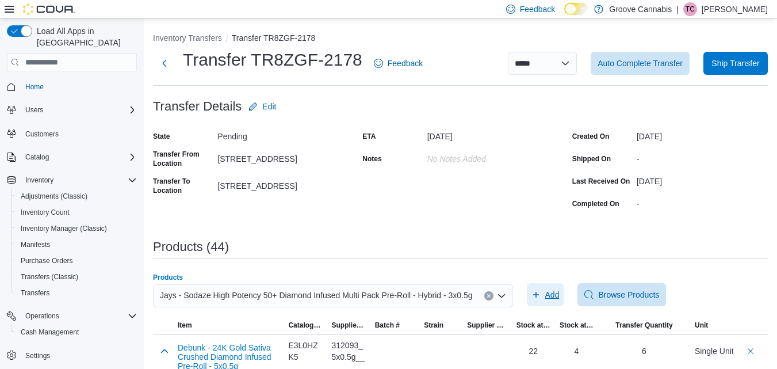
click at [548, 294] on span "Add" at bounding box center [552, 294] width 14 height 11
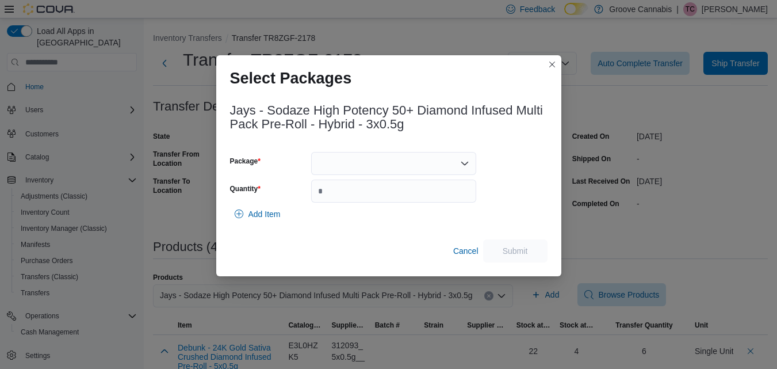
click at [413, 162] on div at bounding box center [393, 163] width 165 height 23
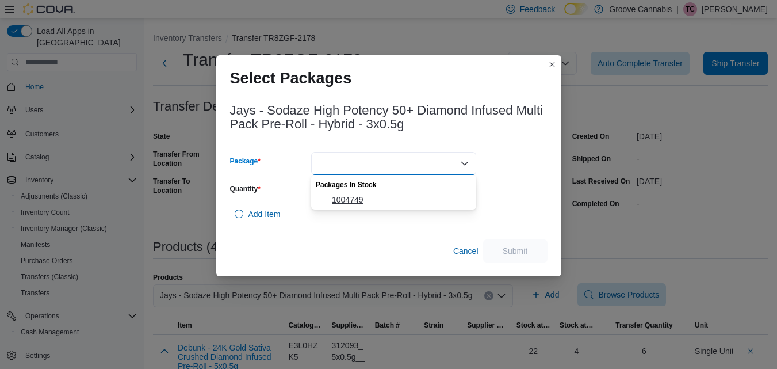
click at [358, 198] on span "1004749" at bounding box center [400, 199] width 137 height 11
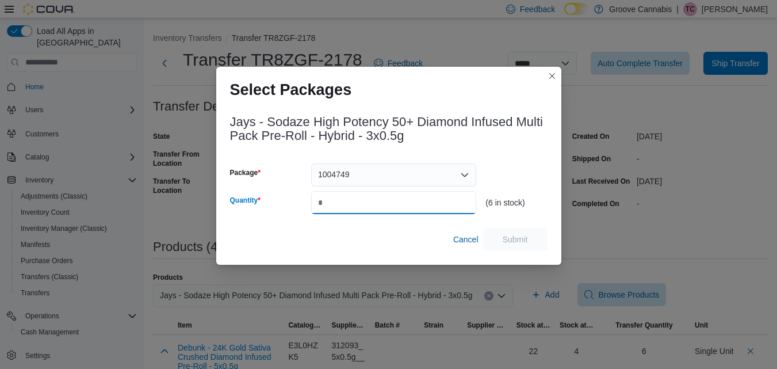
click at [358, 198] on input "Quantity" at bounding box center [393, 202] width 165 height 23
type input "*"
click at [520, 246] on span "Submit" at bounding box center [515, 238] width 51 height 23
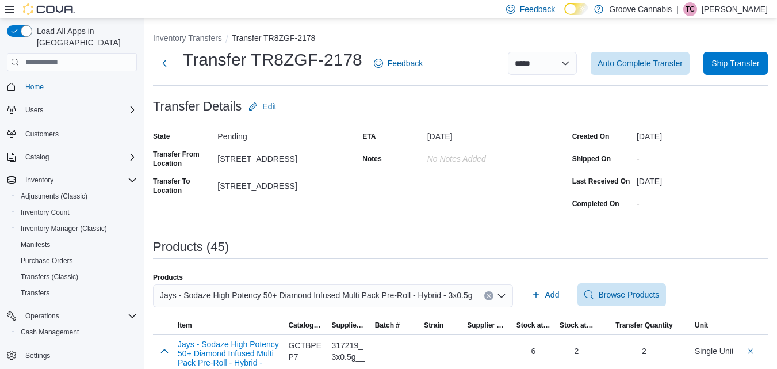
click at [484, 298] on button "Clear input" at bounding box center [488, 295] width 9 height 9
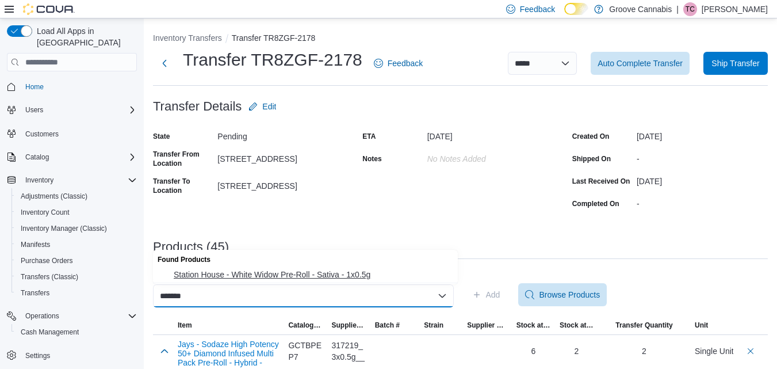
type input "*******"
click at [364, 274] on span "Station House - White Widow Pre-Roll - Sativa - 1x0.5g" at bounding box center [312, 274] width 277 height 11
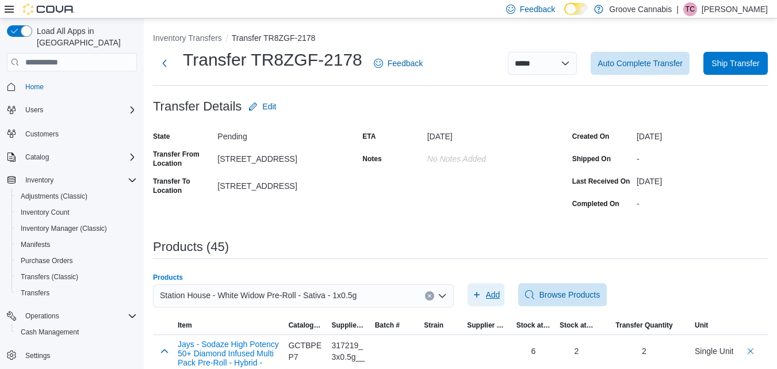
click at [497, 286] on span "Add" at bounding box center [486, 294] width 28 height 23
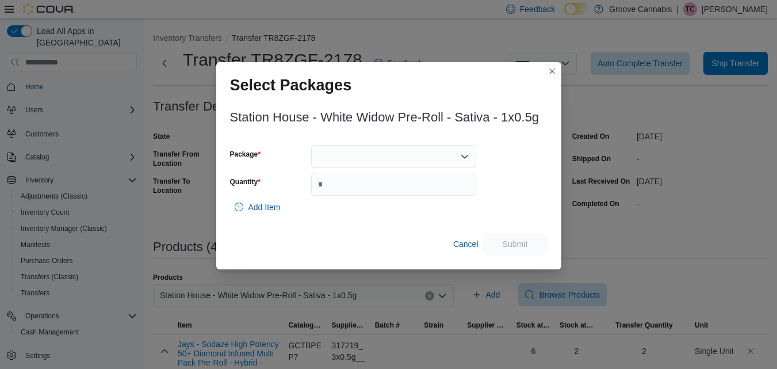
click at [386, 164] on div at bounding box center [393, 156] width 165 height 23
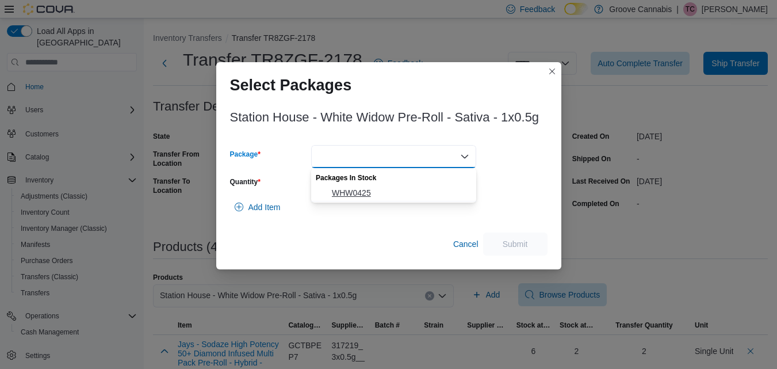
click at [377, 193] on span "WHW0425" at bounding box center [400, 192] width 137 height 11
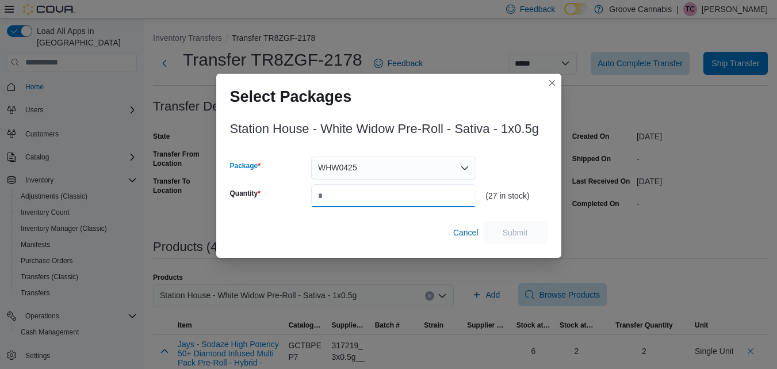
click at [377, 193] on input "Quantity" at bounding box center [393, 195] width 165 height 23
type input "*"
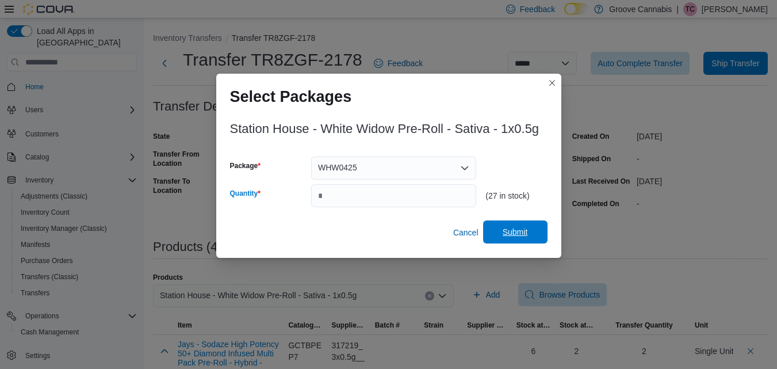
click at [531, 233] on span "Submit" at bounding box center [515, 231] width 51 height 23
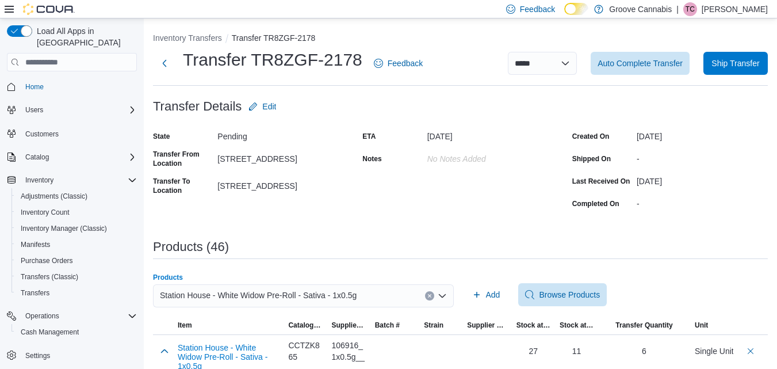
click at [431, 295] on icon "Clear input" at bounding box center [429, 295] width 3 height 3
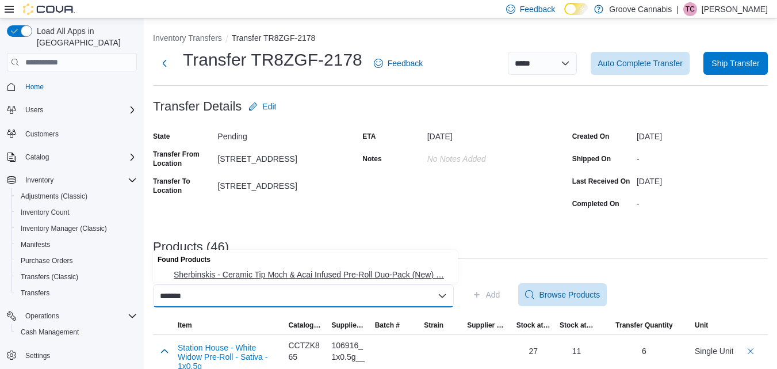
type input "*******"
click at [415, 280] on button "Sherbinskis - Ceramic Tip Moch & Acai Infused Pre-Roll Duo-Pack (New) … Sherbin…" at bounding box center [305, 274] width 305 height 17
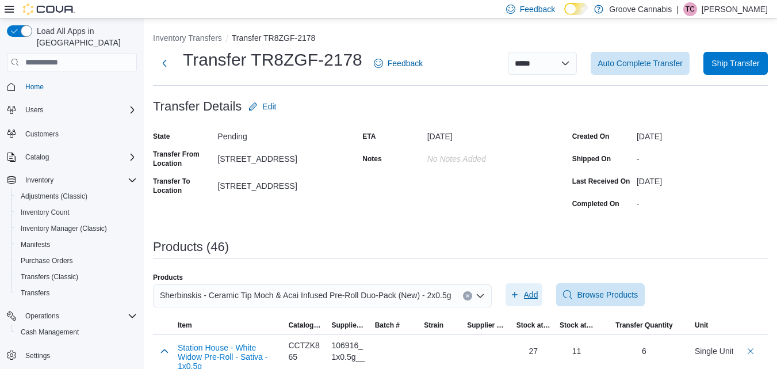
click at [524, 293] on span "Add" at bounding box center [531, 294] width 14 height 11
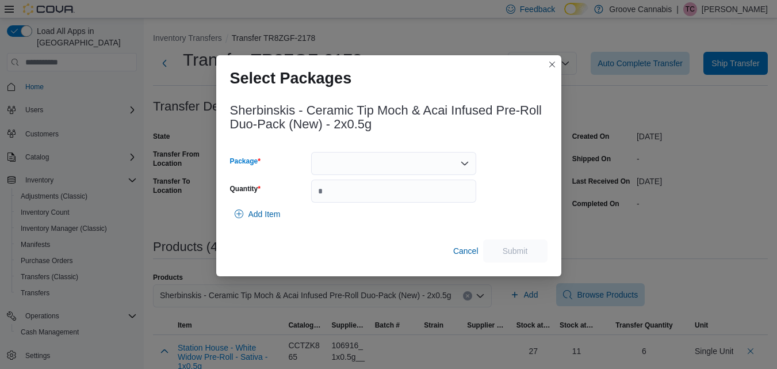
click at [435, 159] on div at bounding box center [393, 163] width 165 height 23
click at [420, 197] on span "1004475" at bounding box center [400, 199] width 137 height 11
click at [420, 197] on input "Quantity" at bounding box center [393, 190] width 165 height 23
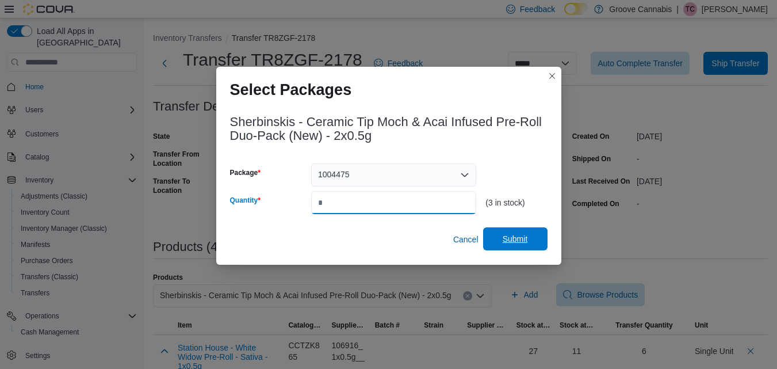
type input "*"
click at [517, 235] on span "Submit" at bounding box center [515, 238] width 25 height 11
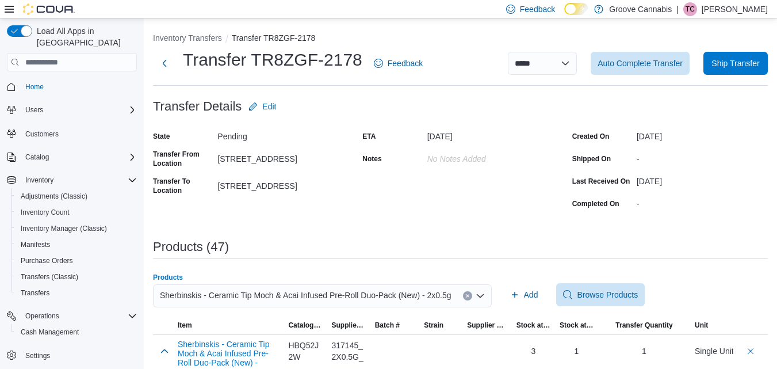
click at [465, 293] on icon "Clear input" at bounding box center [467, 295] width 5 height 5
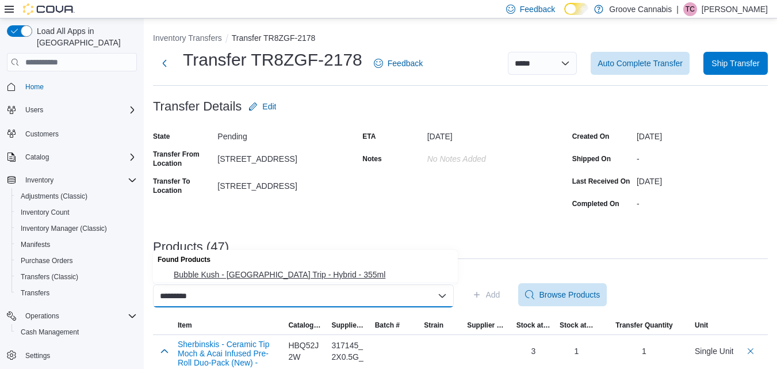
type input "*********"
click at [335, 275] on span "Bubble Kush - [GEOGRAPHIC_DATA] Trip - Hybrid - 355ml" at bounding box center [312, 274] width 277 height 11
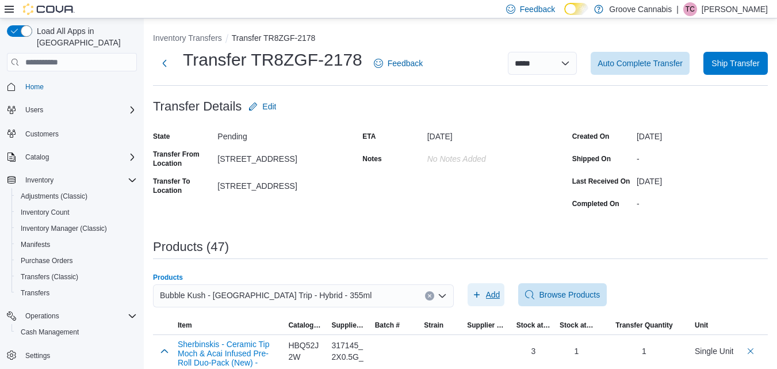
click at [485, 289] on span "Add" at bounding box center [486, 294] width 28 height 23
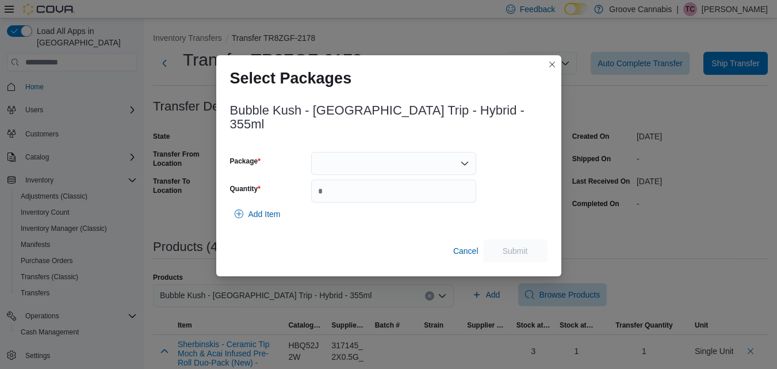
click at [410, 160] on div at bounding box center [393, 163] width 165 height 23
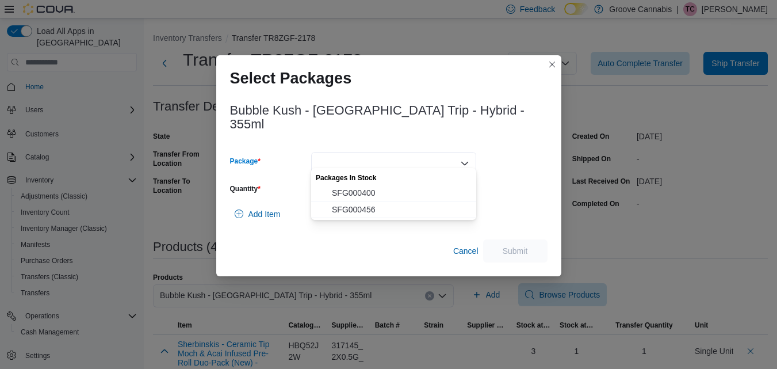
click at [392, 210] on span "SFG000456" at bounding box center [400, 209] width 137 height 11
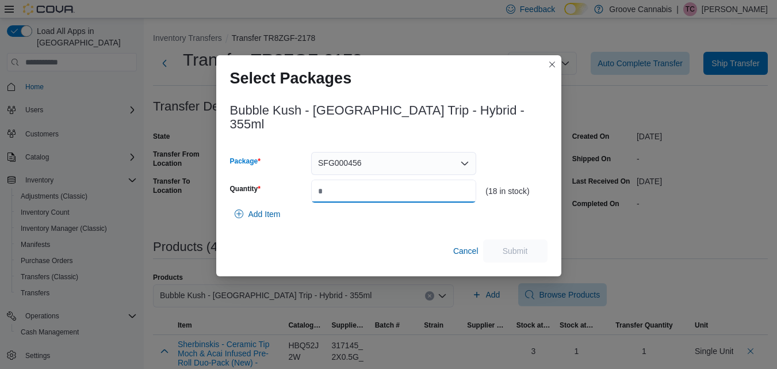
click at [400, 182] on input "Quantity" at bounding box center [393, 190] width 165 height 23
type input "*"
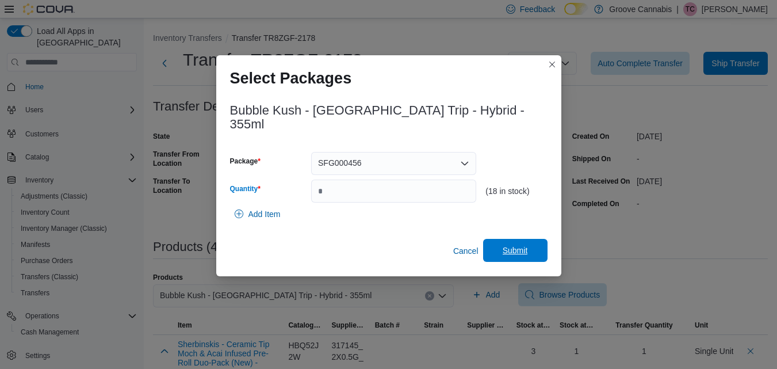
click at [516, 239] on span "Submit" at bounding box center [515, 250] width 51 height 23
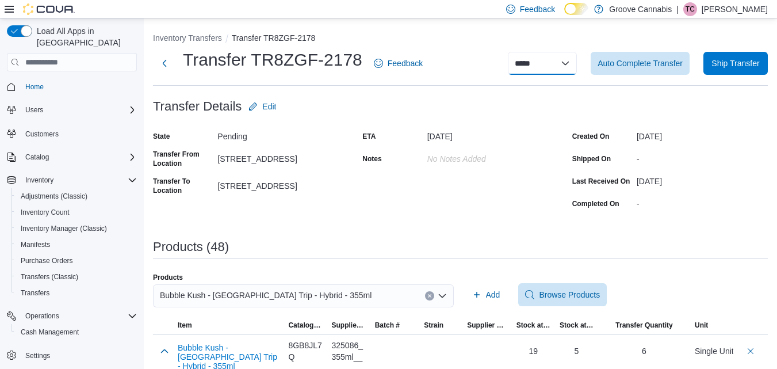
click at [573, 64] on select "**********" at bounding box center [542, 63] width 69 height 23
select select "**********"
click at [516, 52] on select "**********" at bounding box center [542, 63] width 69 height 23
select select
click at [60, 79] on span "Home" at bounding box center [79, 86] width 116 height 14
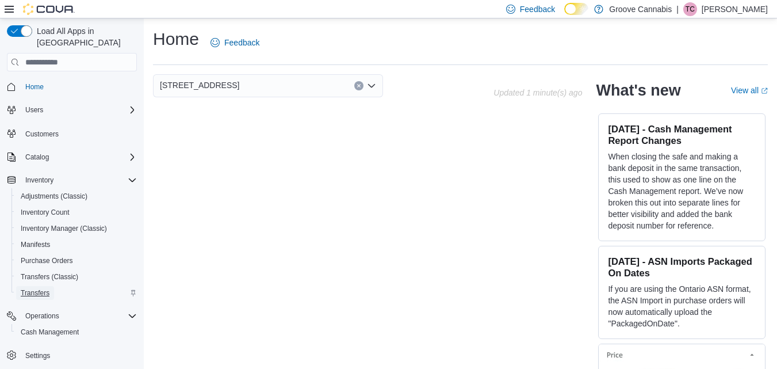
click at [37, 288] on span "Transfers" at bounding box center [35, 292] width 29 height 9
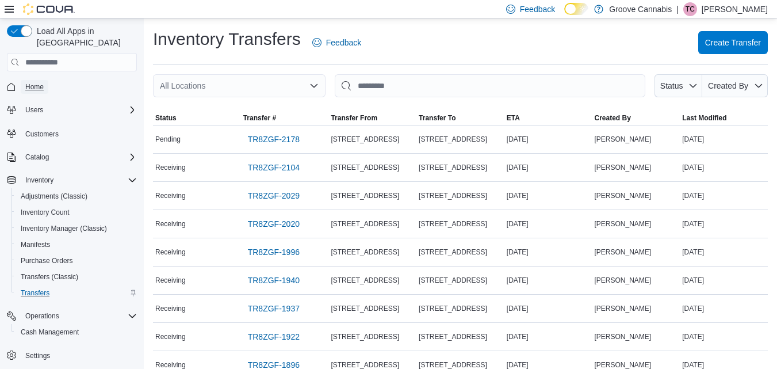
click at [28, 82] on span "Home" at bounding box center [34, 86] width 18 height 9
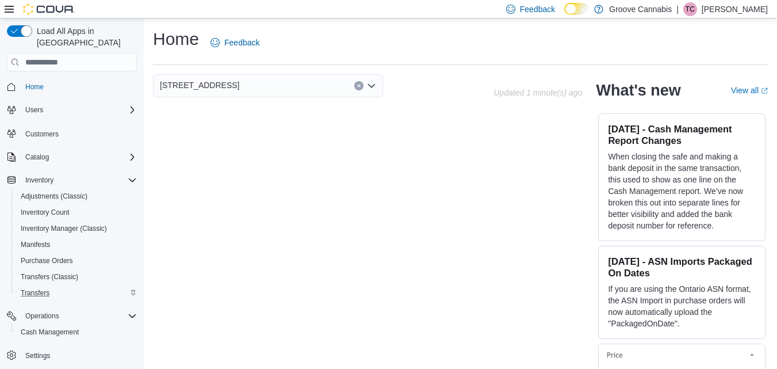
drag, startPoint x: 126, startPoint y: 166, endPoint x: 405, endPoint y: 215, distance: 283.1
click at [405, 215] on div "[STREET_ADDRESS] 2 Updated 1 minute(s) ago What's new View all (opens in a new …" at bounding box center [460, 230] width 615 height 313
